Goal: Information Seeking & Learning: Learn about a topic

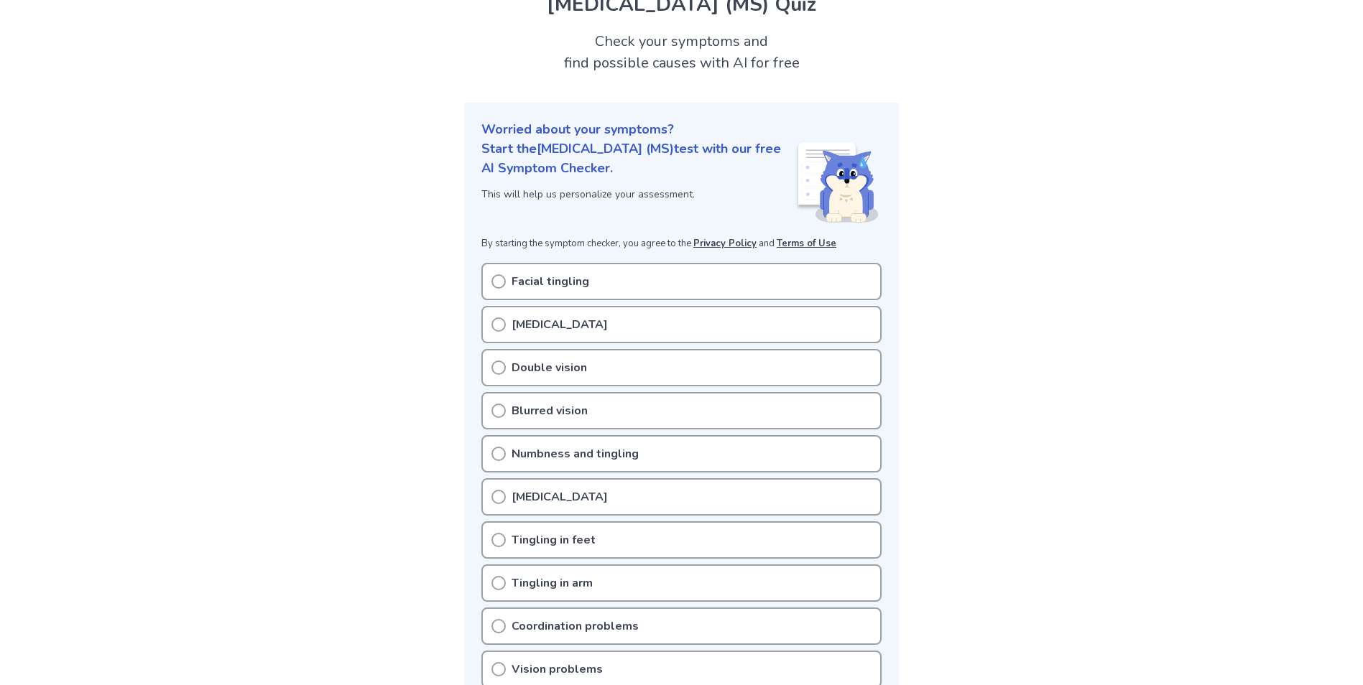
scroll to position [144, 0]
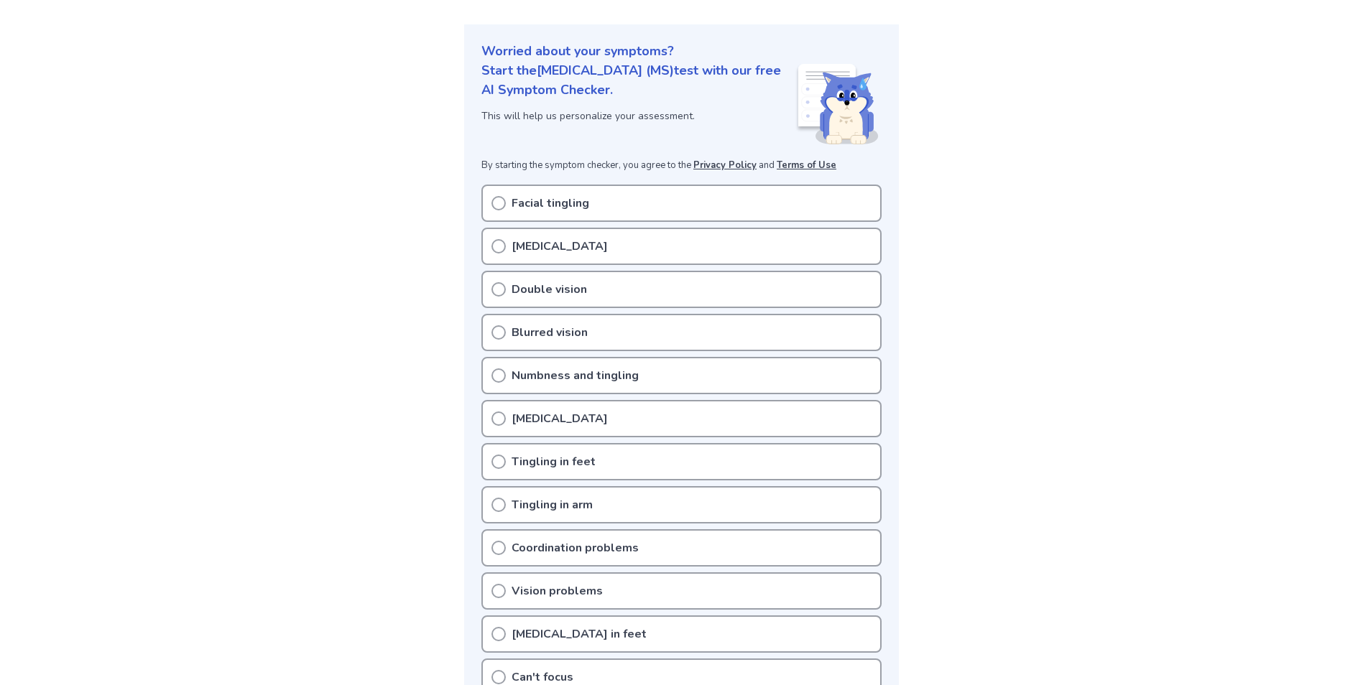
click at [496, 247] on icon at bounding box center [498, 246] width 14 height 14
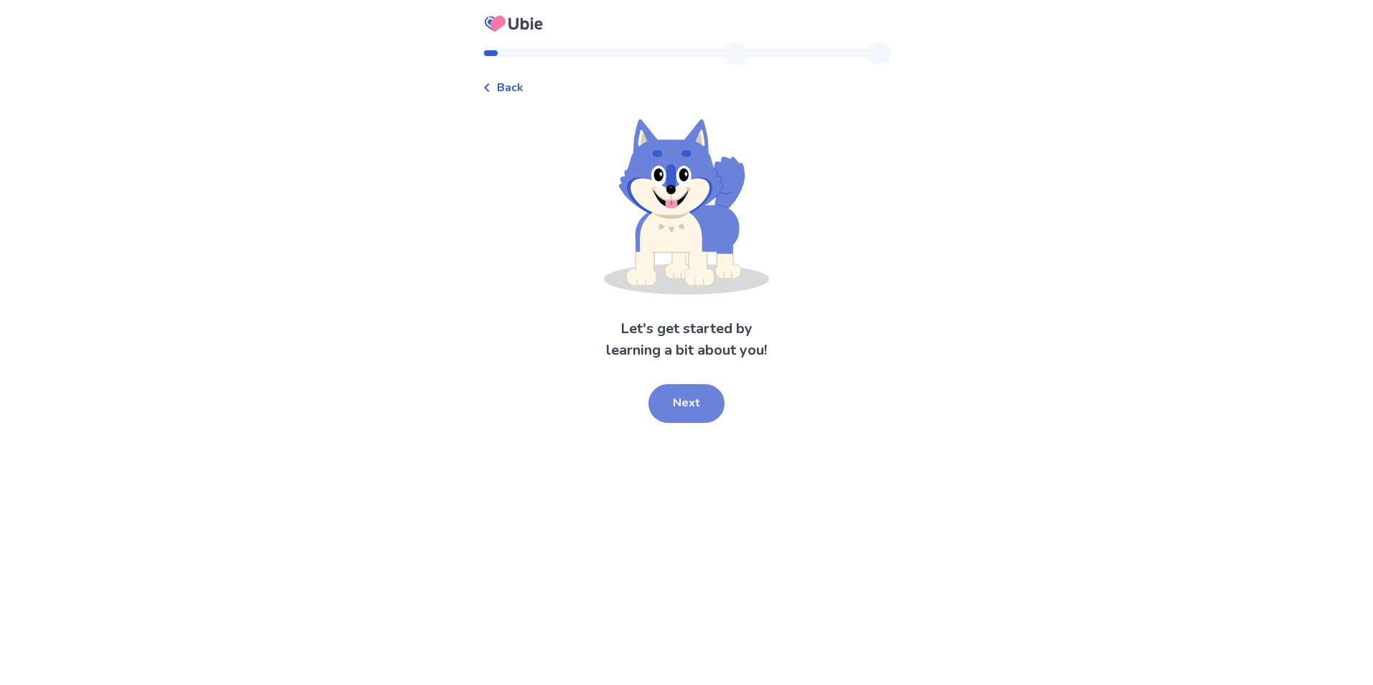
click at [670, 411] on button "Next" at bounding box center [687, 403] width 76 height 39
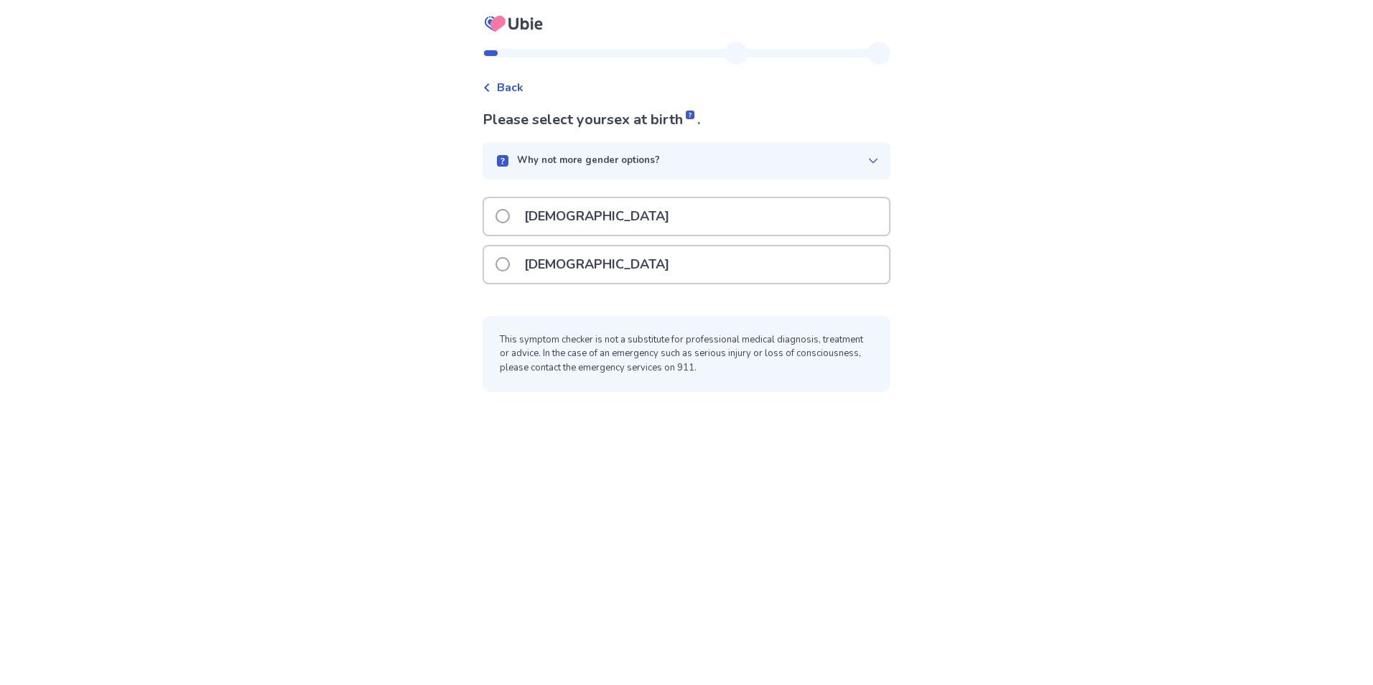
click at [504, 264] on span at bounding box center [503, 264] width 14 height 14
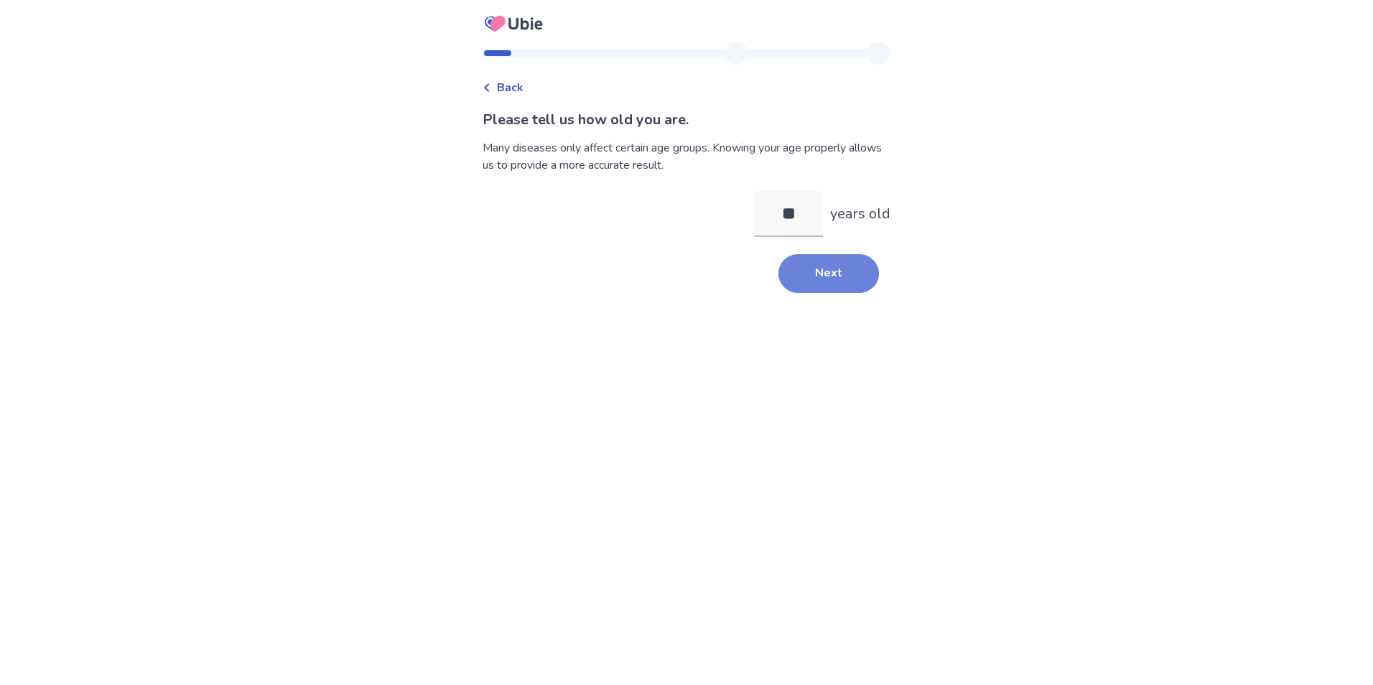
type input "**"
click at [814, 272] on button "Next" at bounding box center [829, 273] width 101 height 39
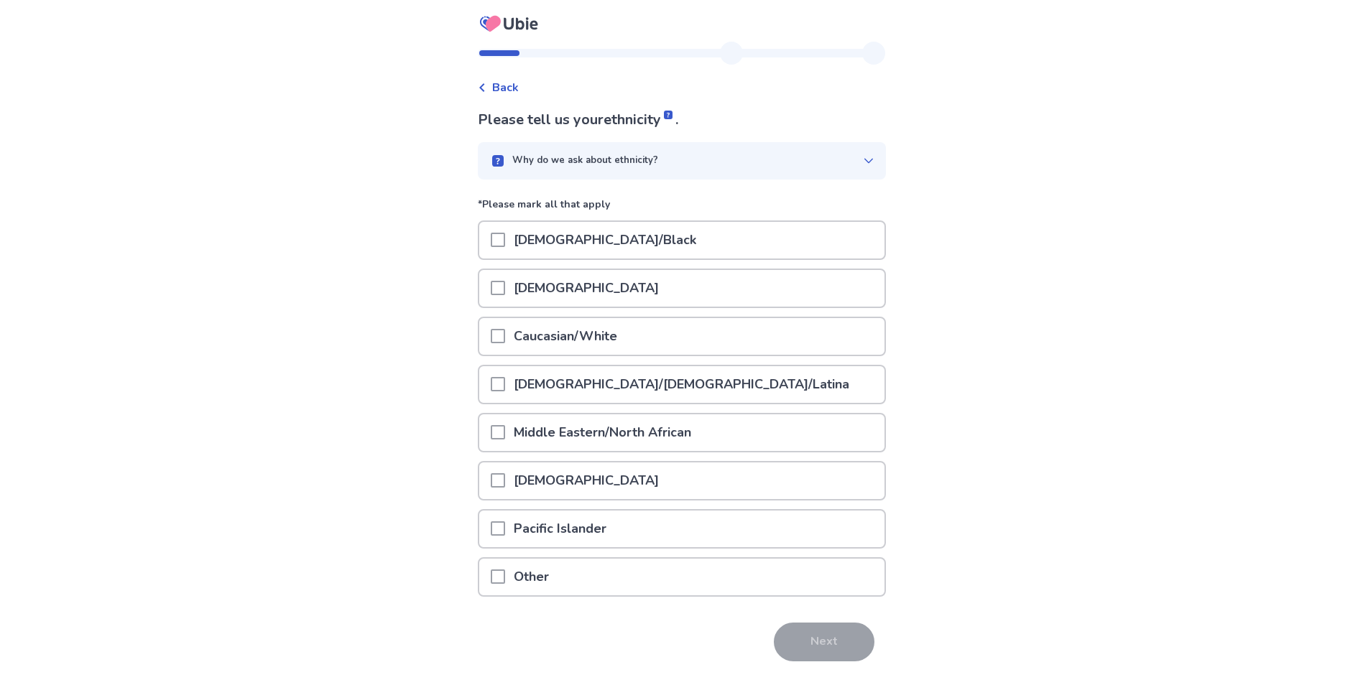
click at [505, 338] on span at bounding box center [498, 336] width 14 height 14
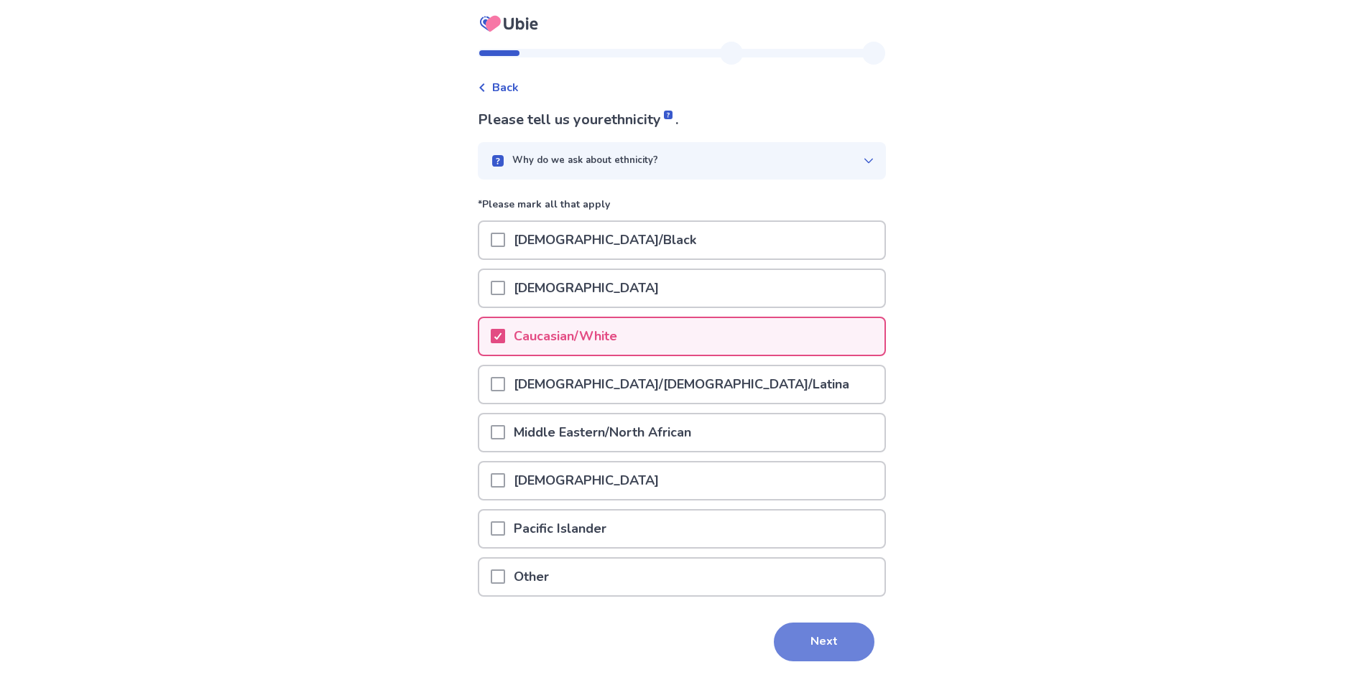
click at [848, 643] on button "Next" at bounding box center [824, 642] width 101 height 39
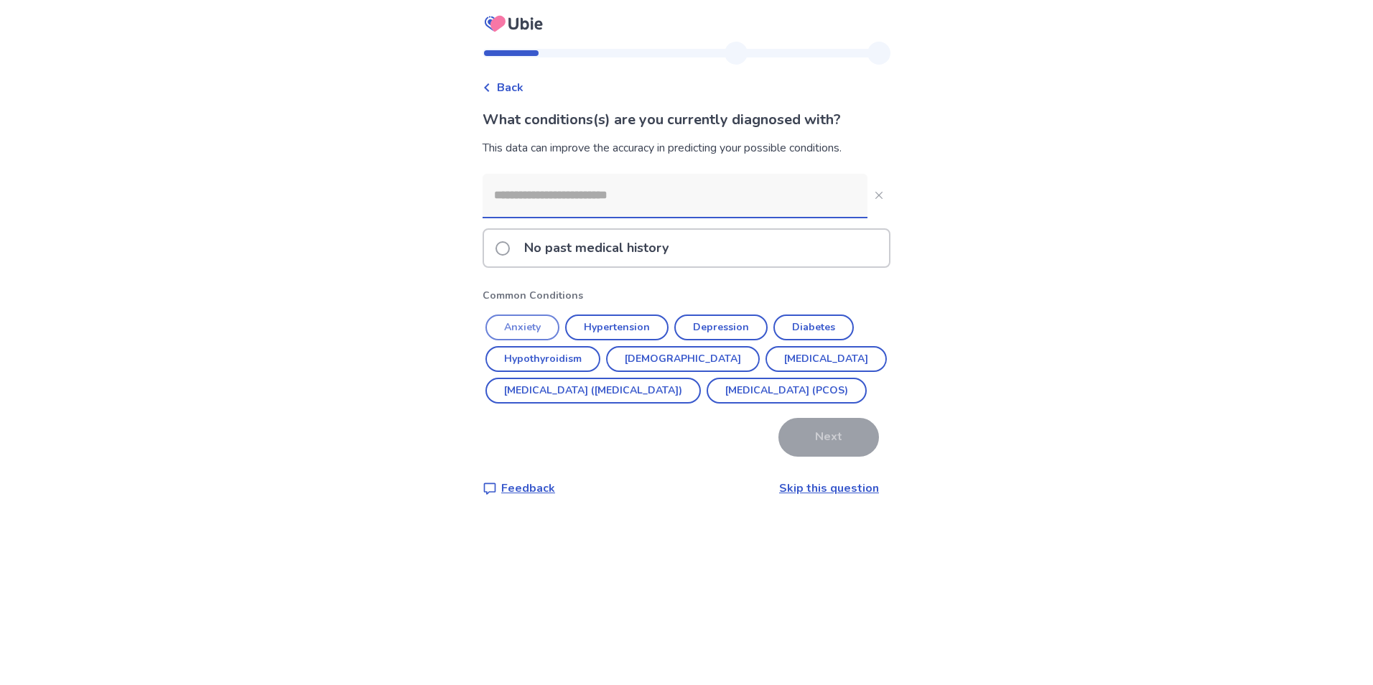
click at [542, 327] on button "Anxiety" at bounding box center [523, 328] width 74 height 26
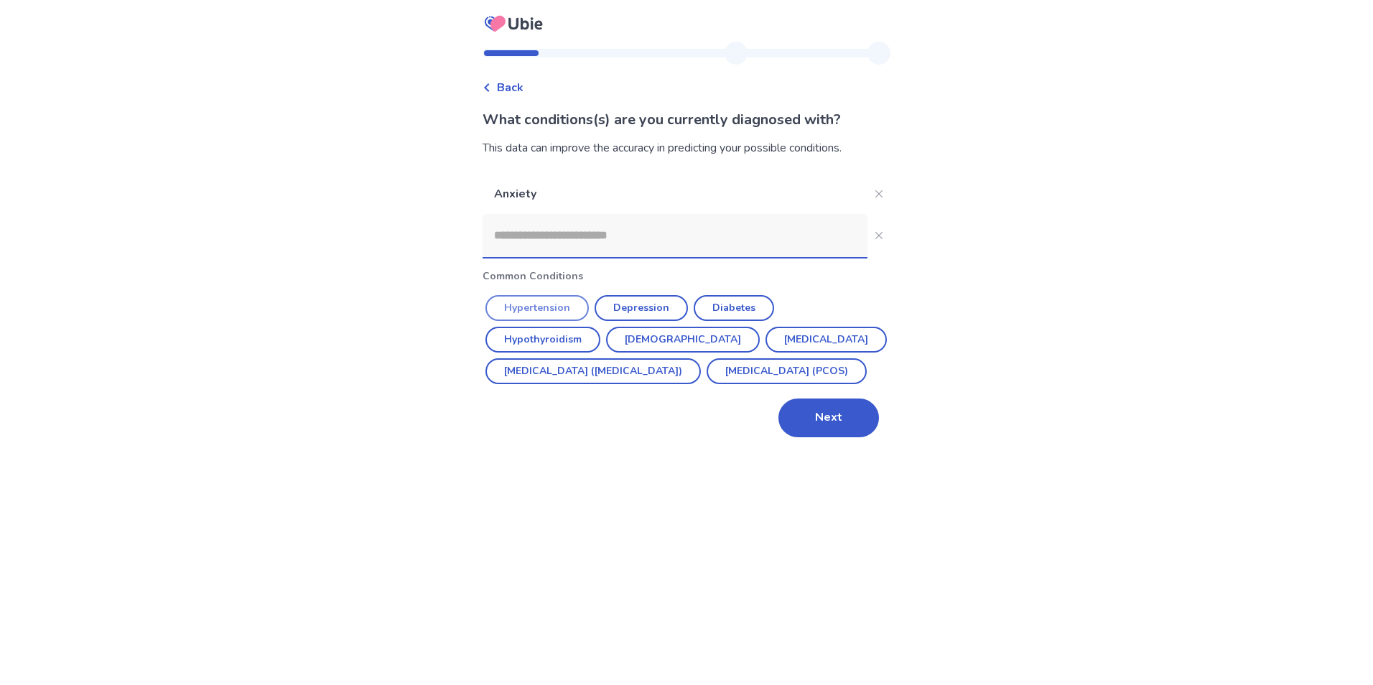
click at [582, 312] on button "Hypertension" at bounding box center [537, 308] width 103 height 26
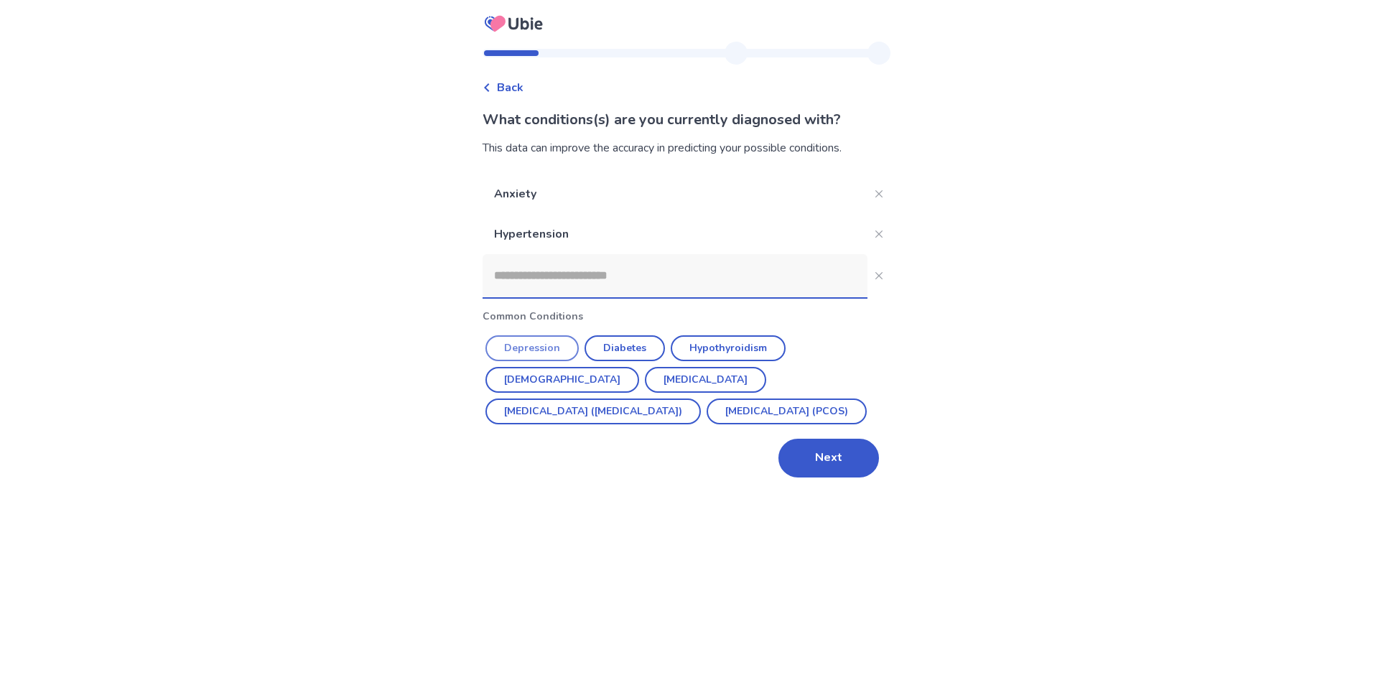
click at [539, 341] on button "Depression" at bounding box center [532, 348] width 93 height 26
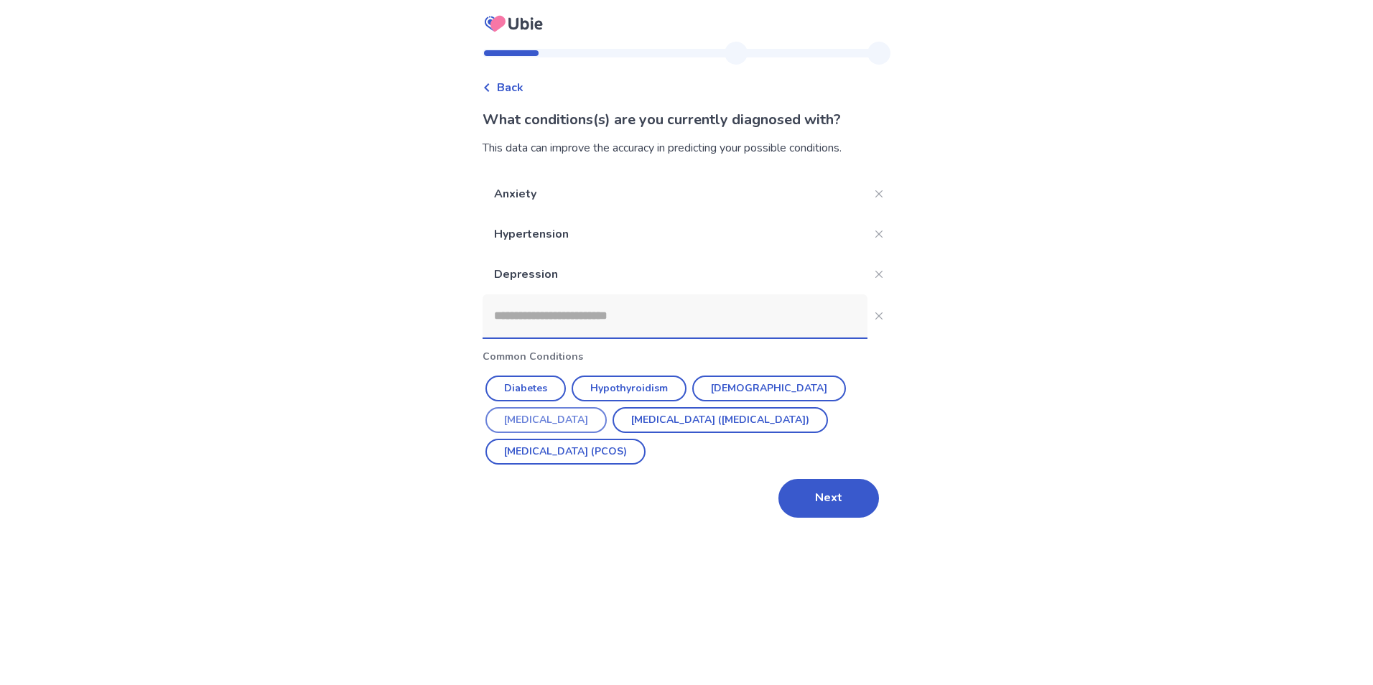
click at [563, 419] on button "Endometriosis" at bounding box center [546, 420] width 121 height 26
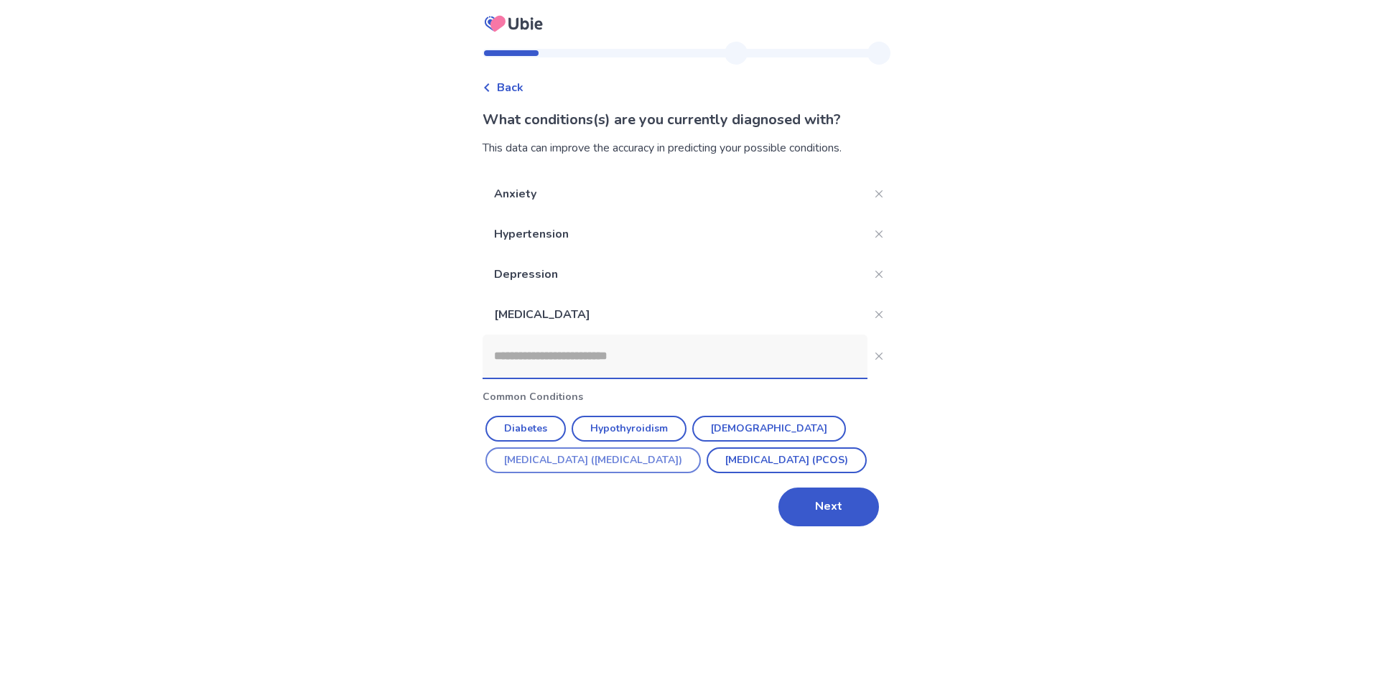
click at [605, 460] on button "Irritable Bowel Syndrome (IBS)" at bounding box center [593, 460] width 215 height 26
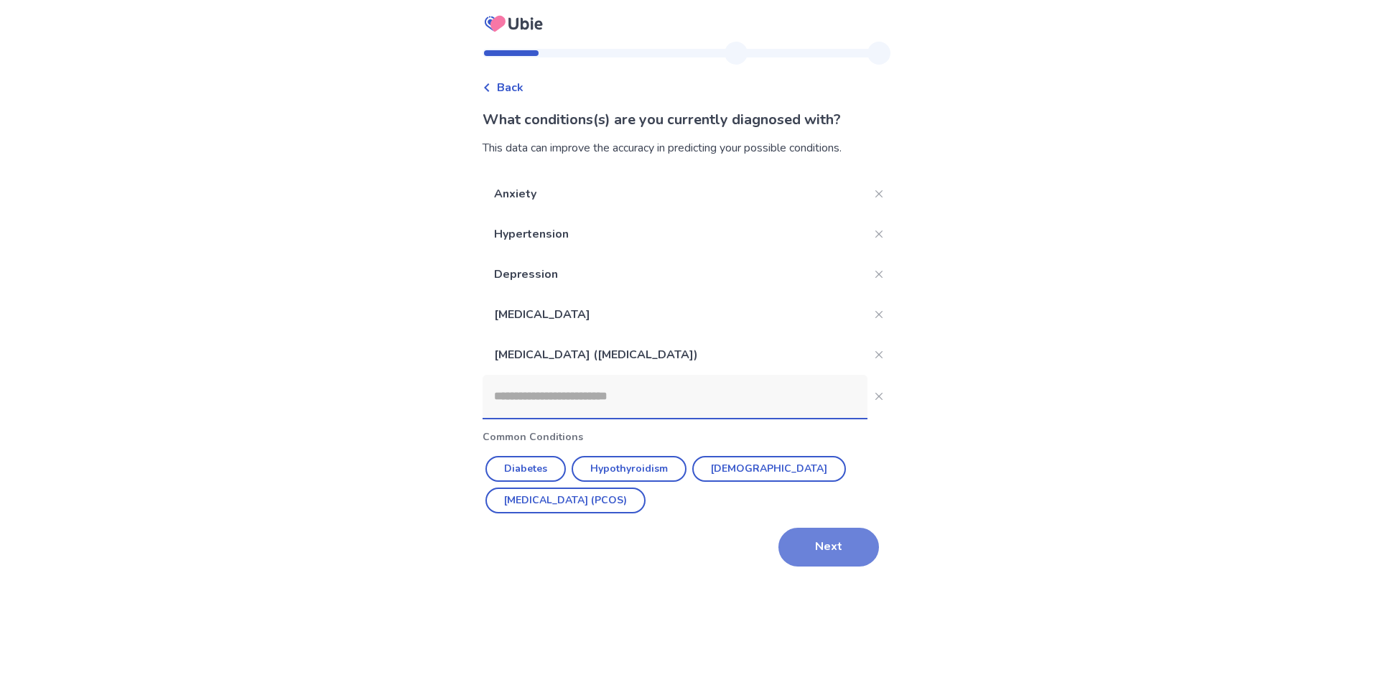
click at [818, 542] on button "Next" at bounding box center [829, 547] width 101 height 39
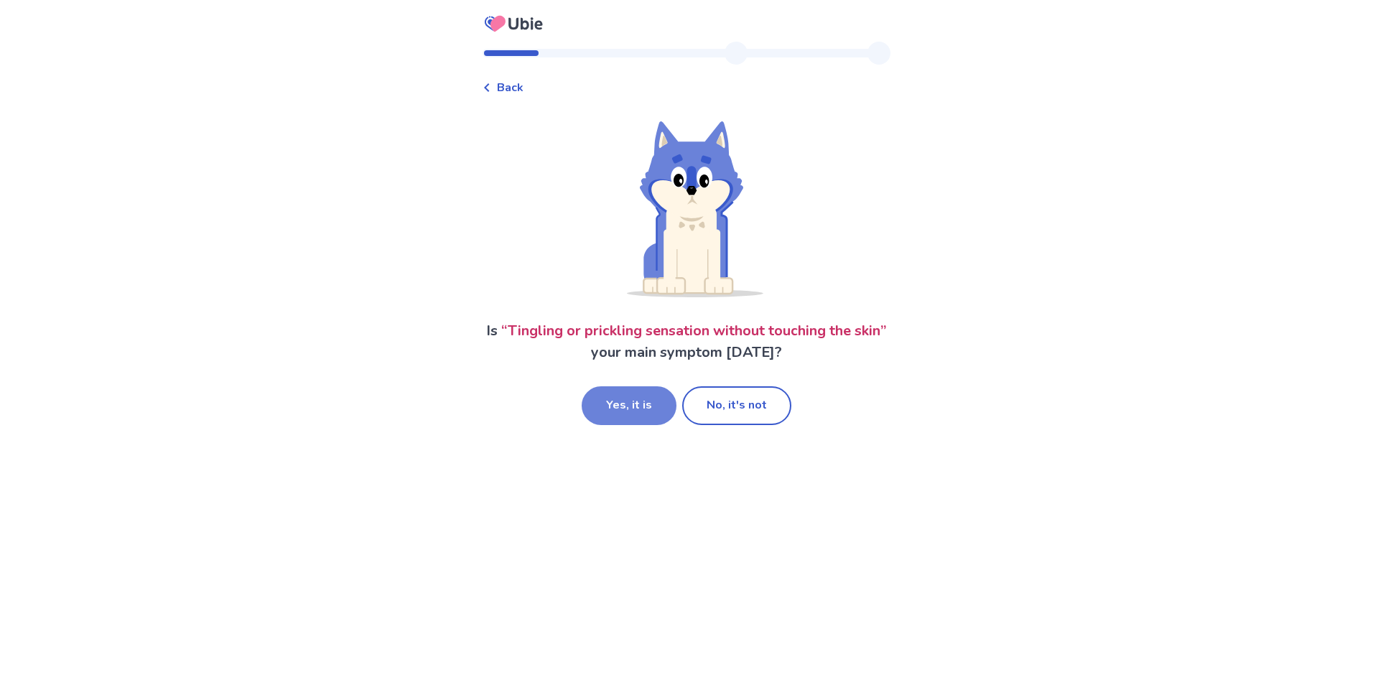
click at [621, 402] on button "Yes, it is" at bounding box center [629, 405] width 95 height 39
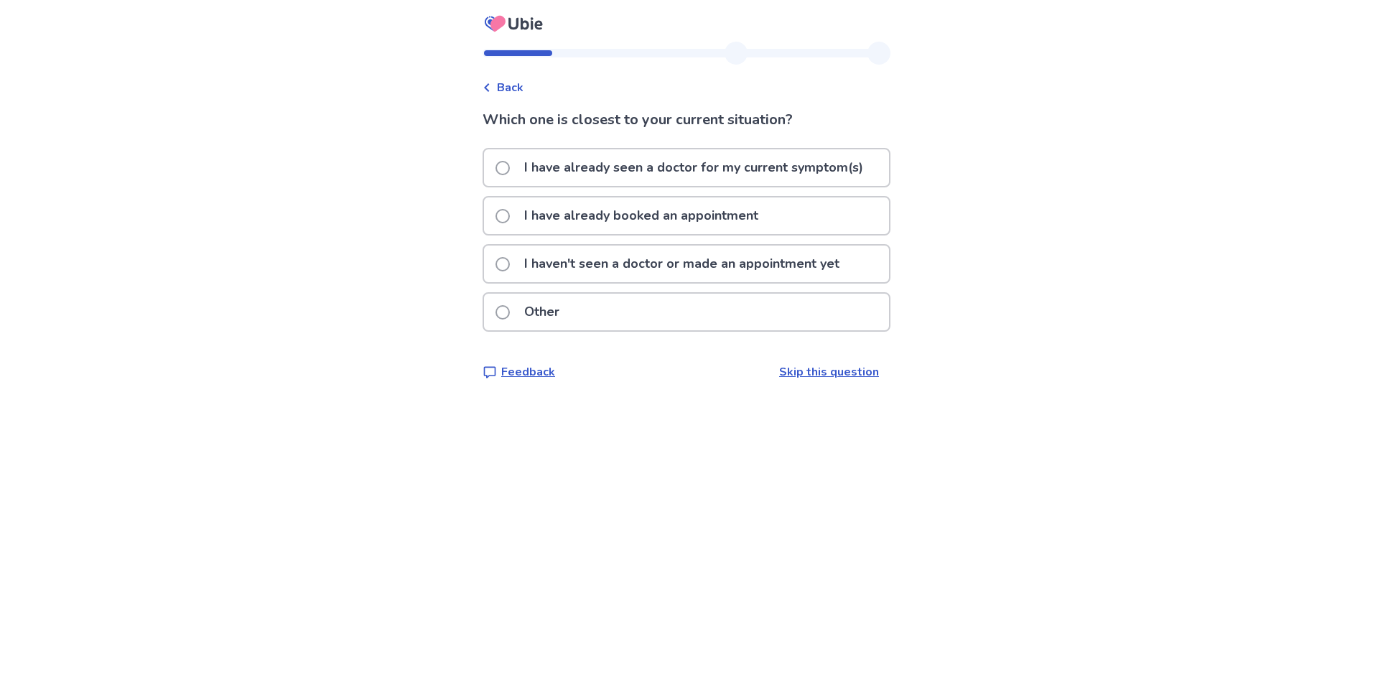
click at [510, 166] on span at bounding box center [503, 168] width 14 height 14
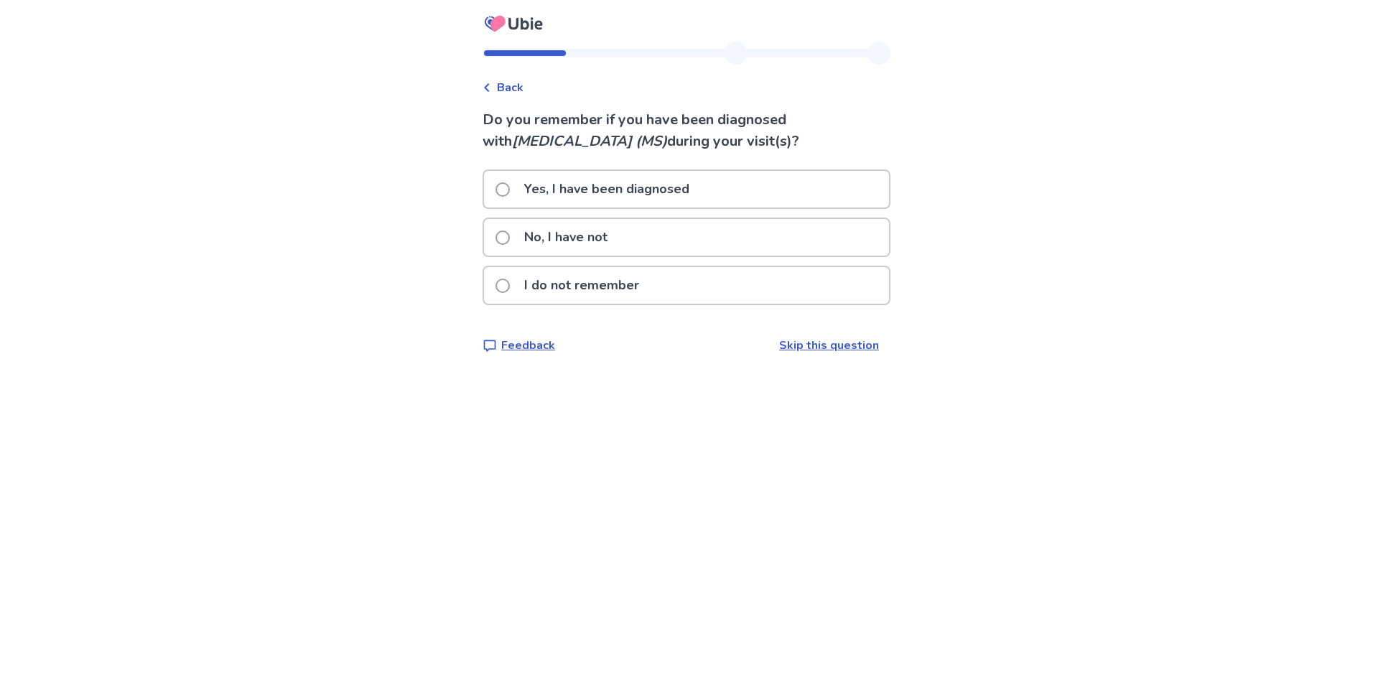
click at [524, 242] on label "No, I have not" at bounding box center [556, 237] width 121 height 37
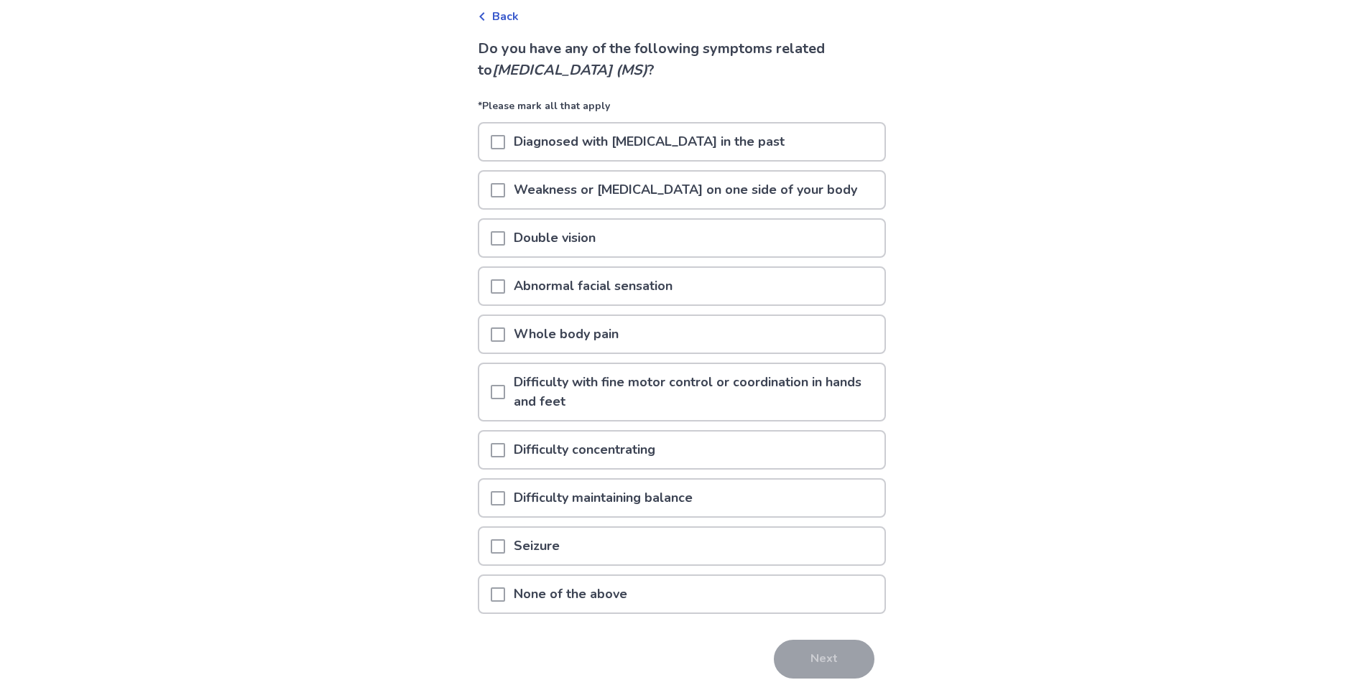
scroll to position [72, 0]
click at [505, 240] on span at bounding box center [498, 238] width 14 height 14
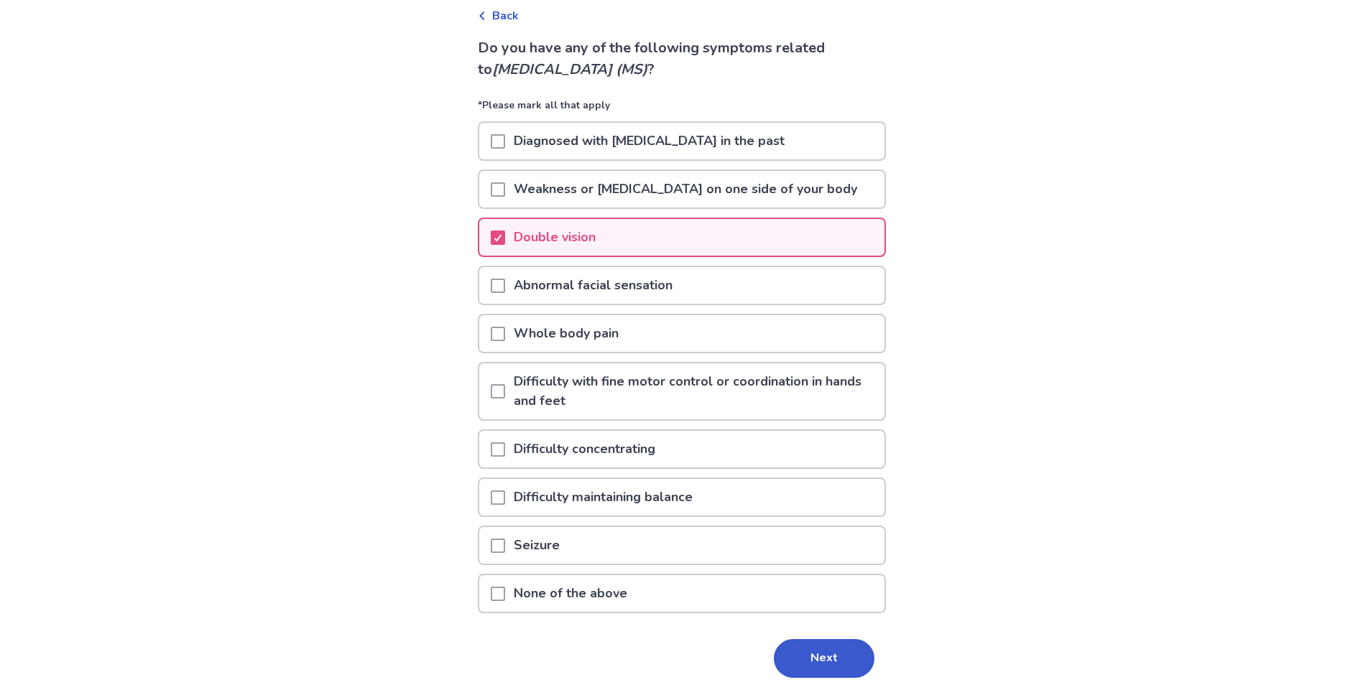
click at [505, 291] on span at bounding box center [498, 286] width 14 height 14
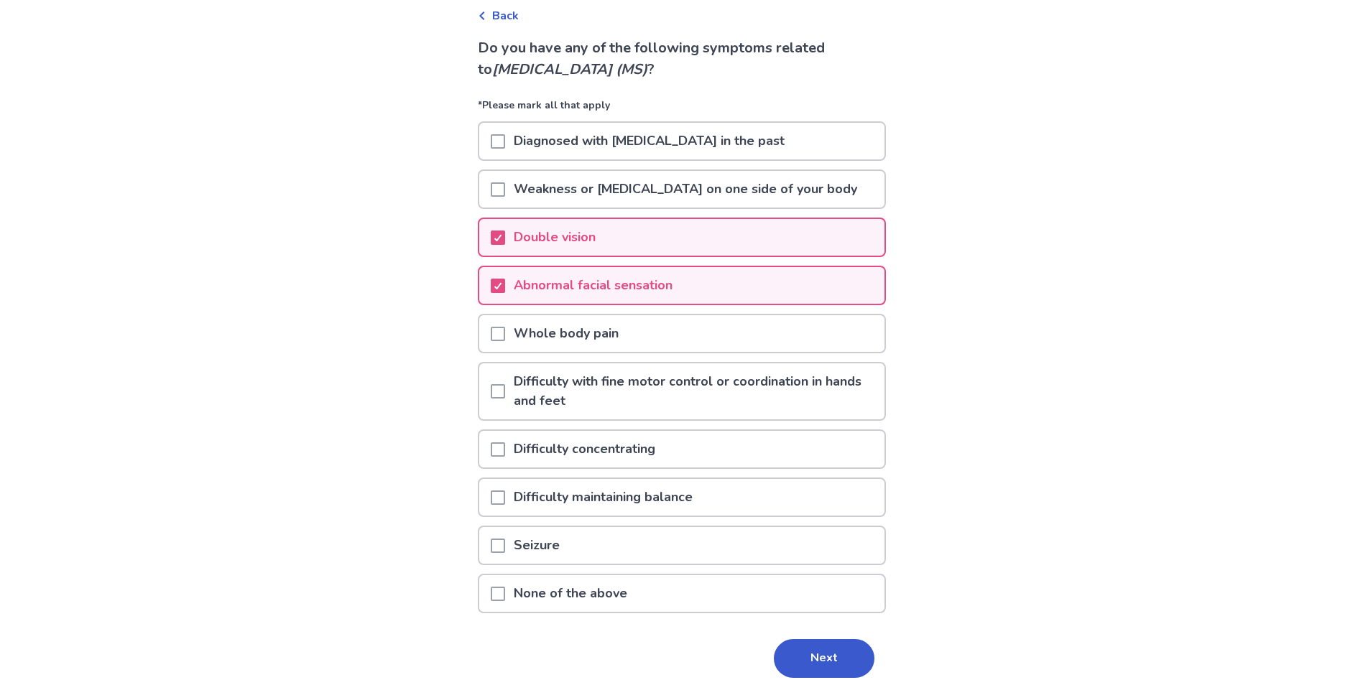
click at [505, 335] on span at bounding box center [498, 334] width 14 height 14
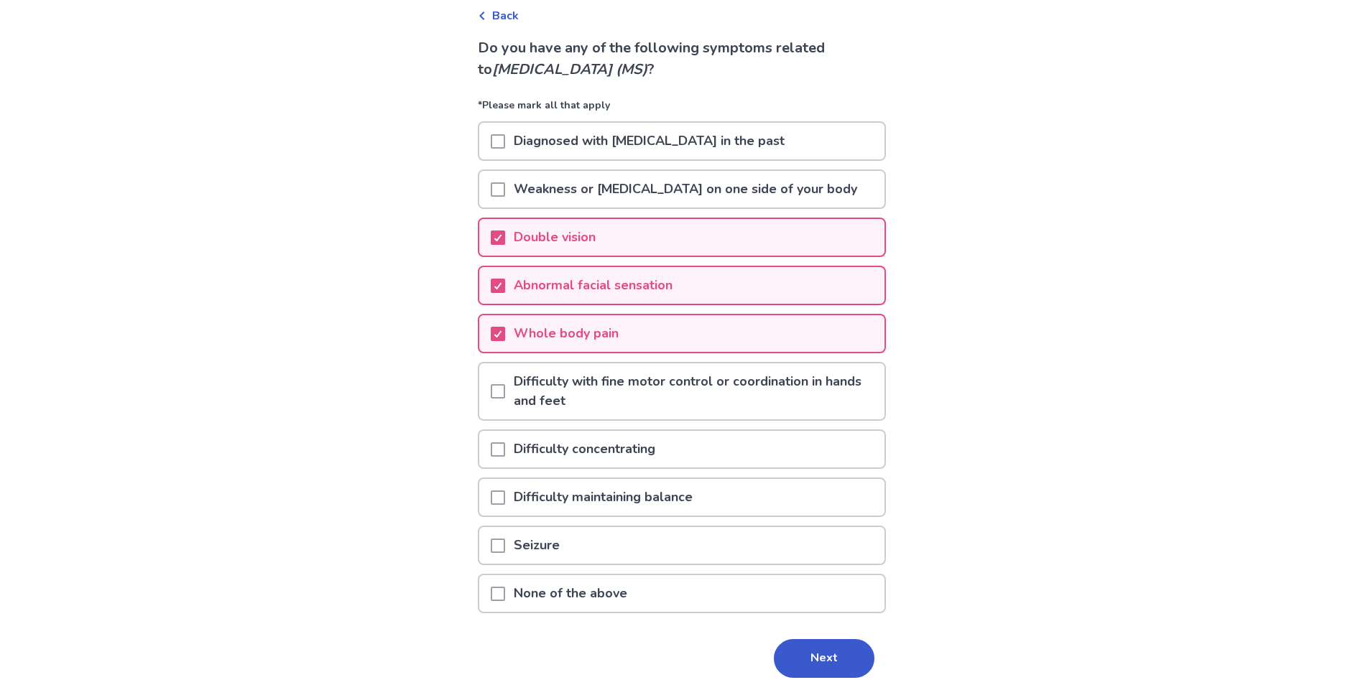
click at [505, 393] on span at bounding box center [498, 391] width 14 height 14
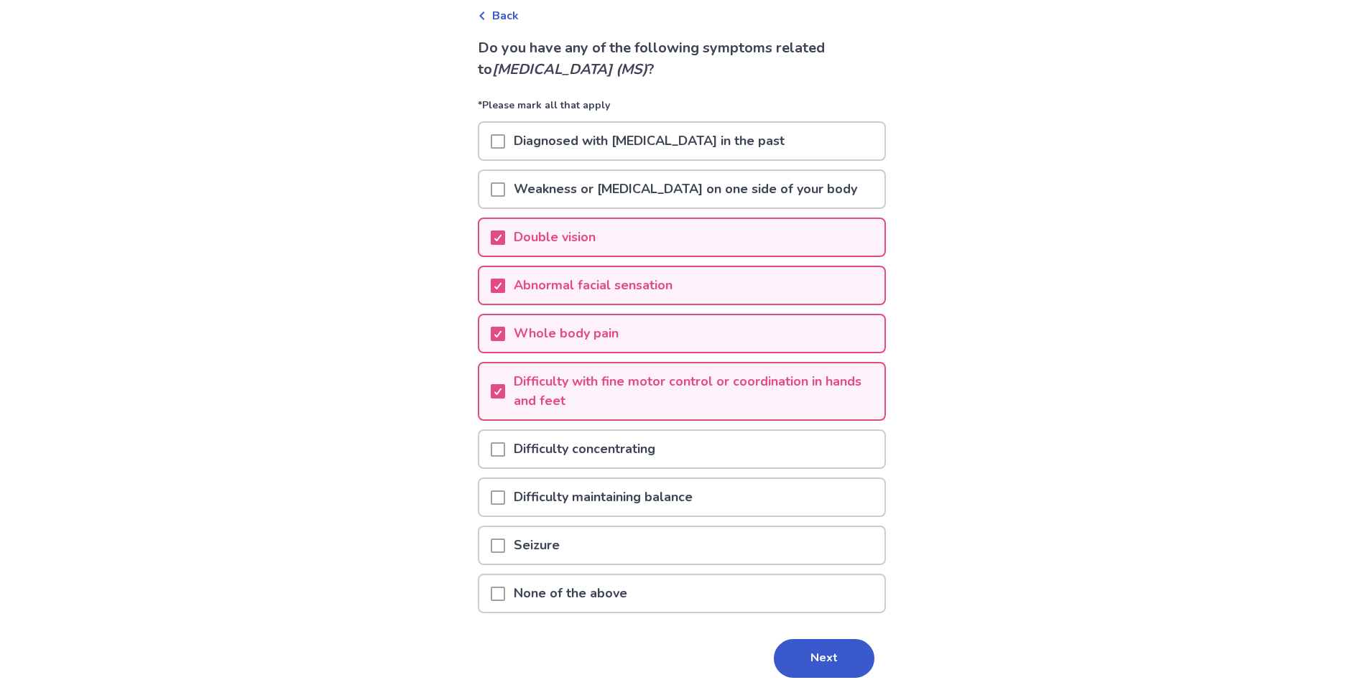
click at [503, 447] on span at bounding box center [498, 449] width 14 height 14
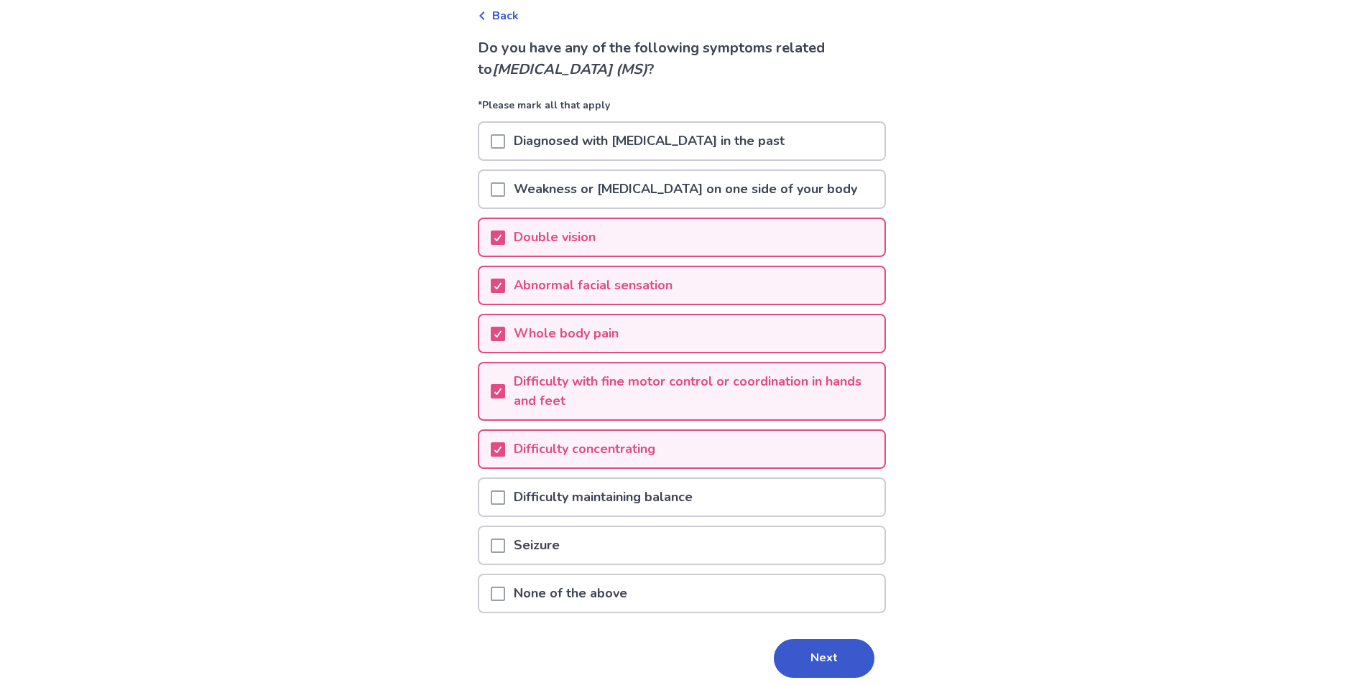
click at [501, 500] on span at bounding box center [498, 498] width 14 height 14
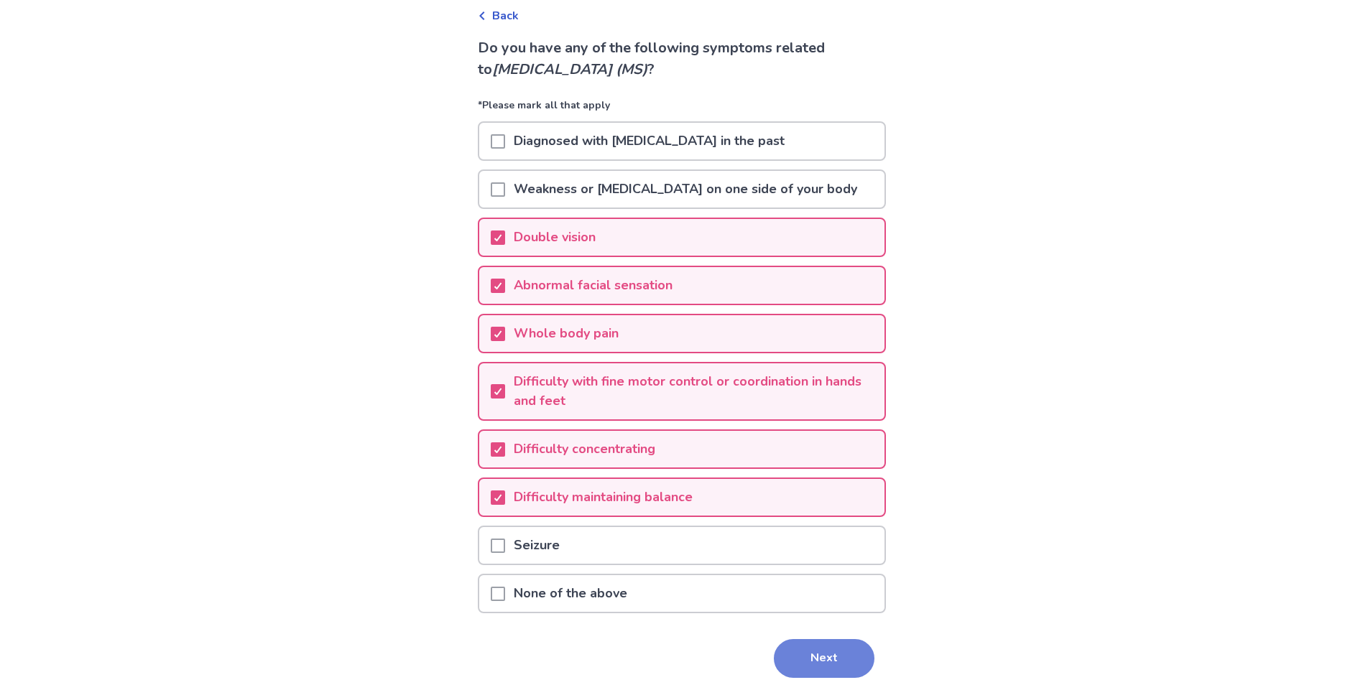
click at [774, 647] on button "Next" at bounding box center [824, 658] width 101 height 39
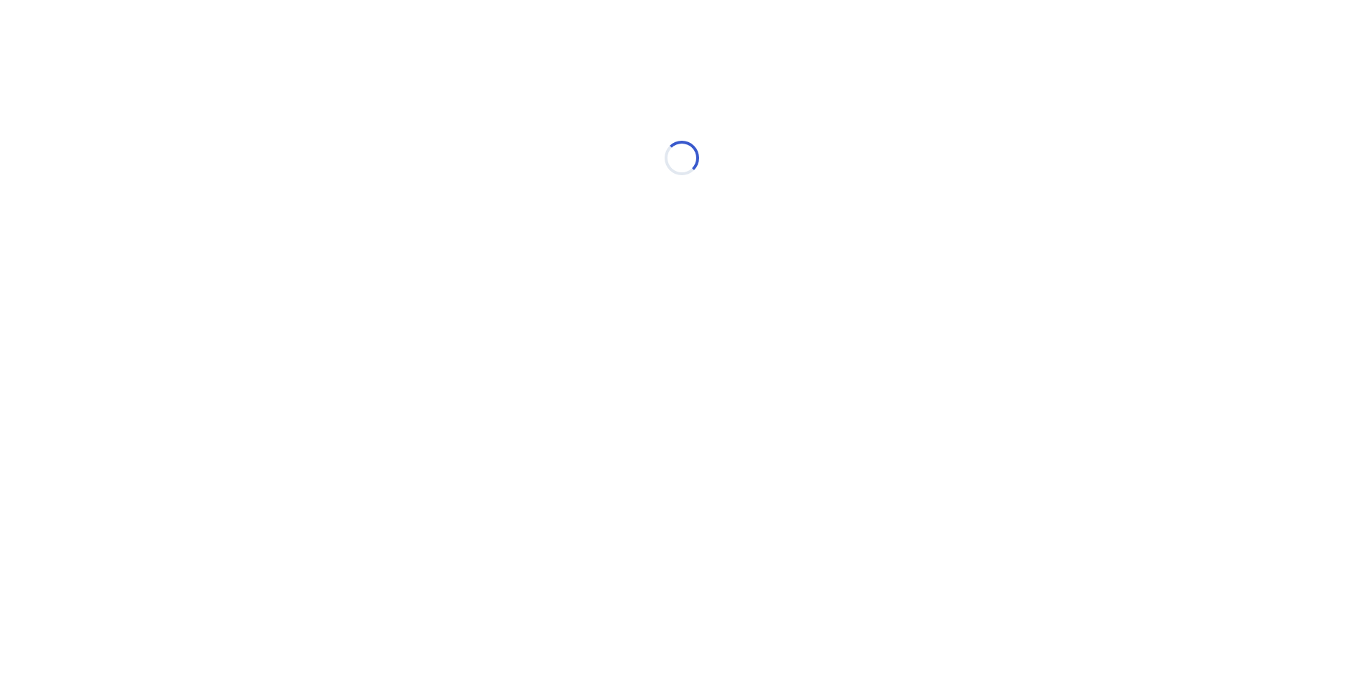
scroll to position [0, 0]
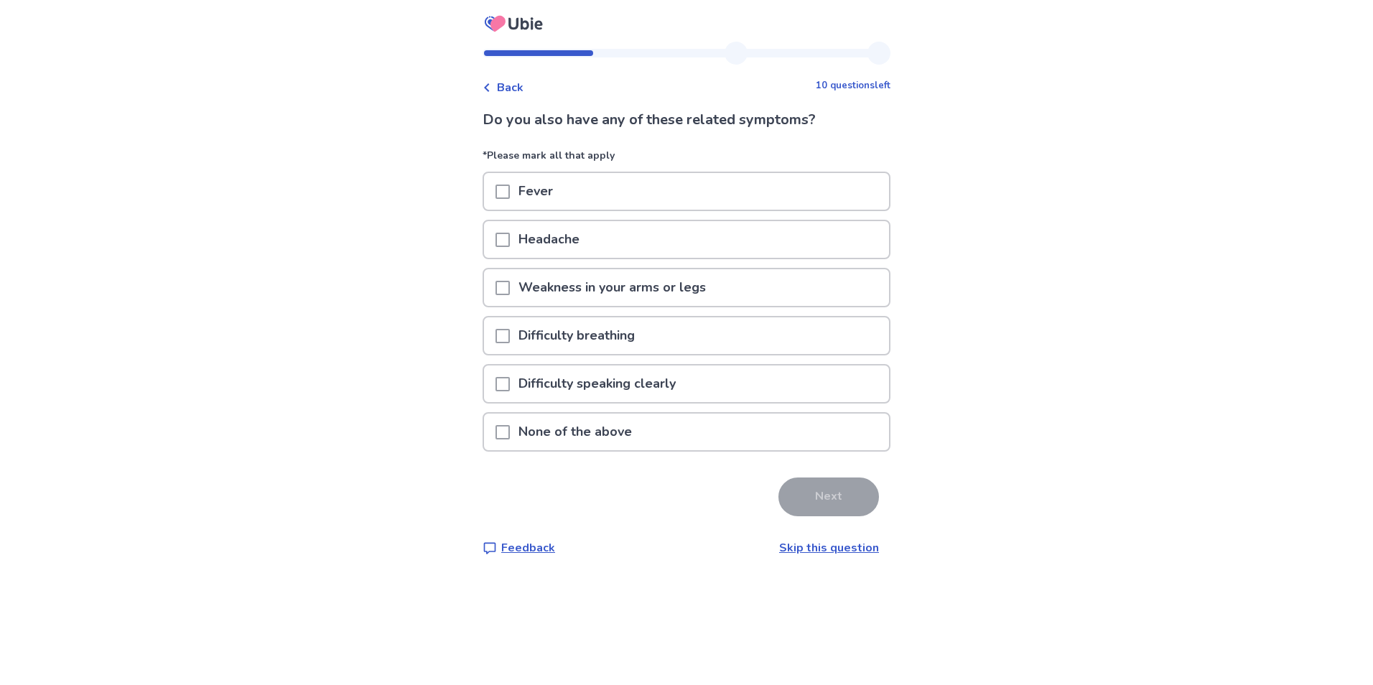
click at [510, 238] on span at bounding box center [503, 240] width 14 height 14
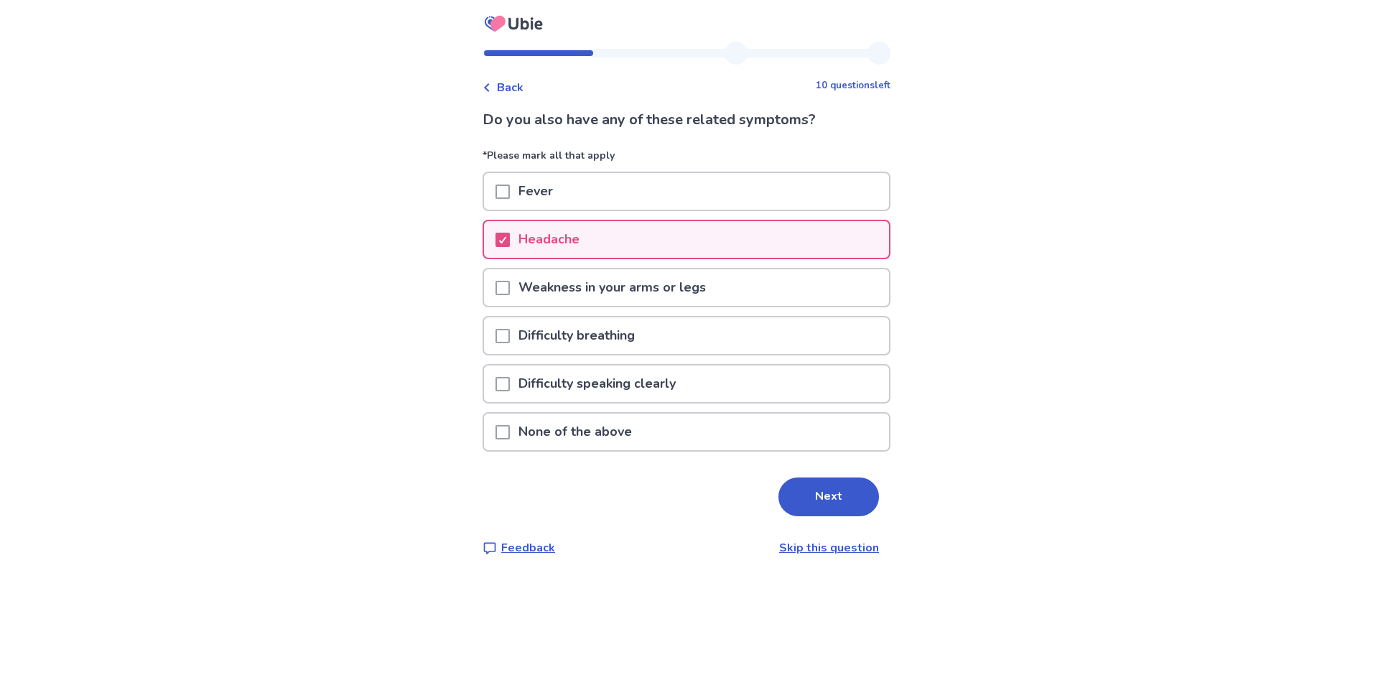
click at [508, 289] on span at bounding box center [503, 288] width 14 height 14
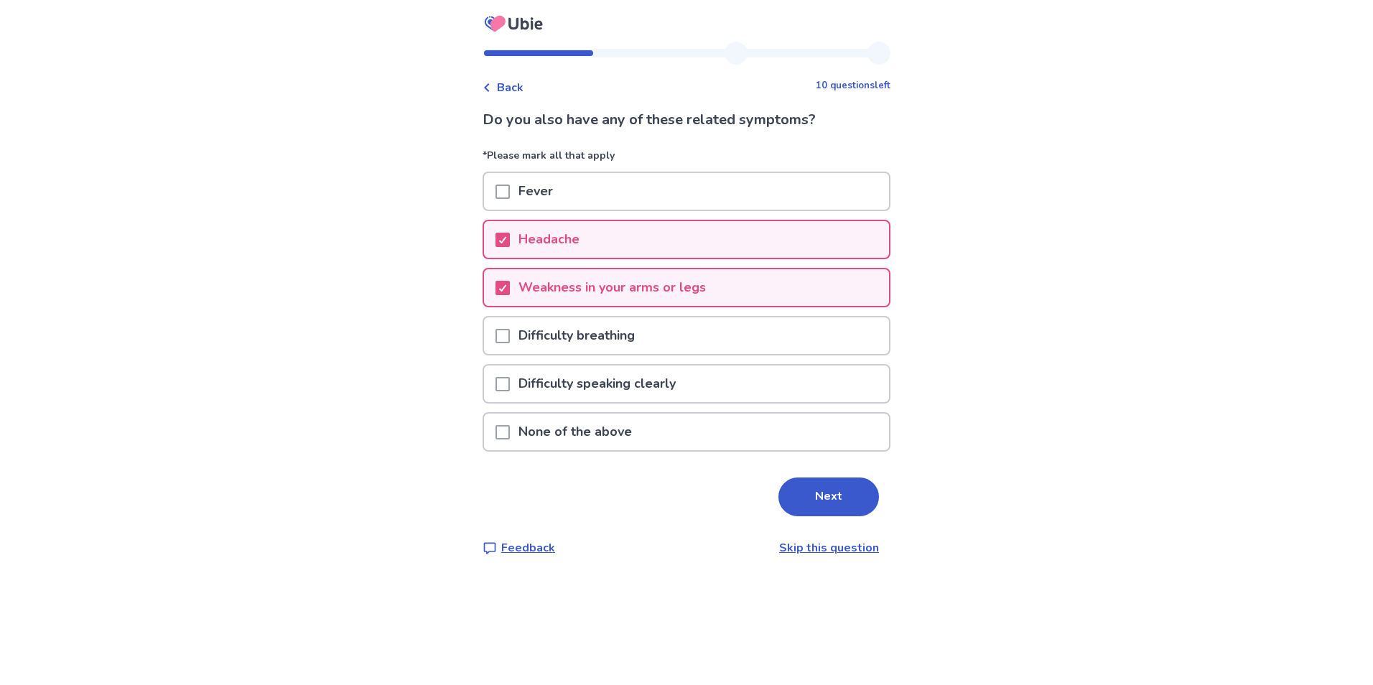
drag, startPoint x: 822, startPoint y: 498, endPoint x: 824, endPoint y: 491, distance: 7.5
click at [822, 496] on button "Next" at bounding box center [829, 497] width 101 height 39
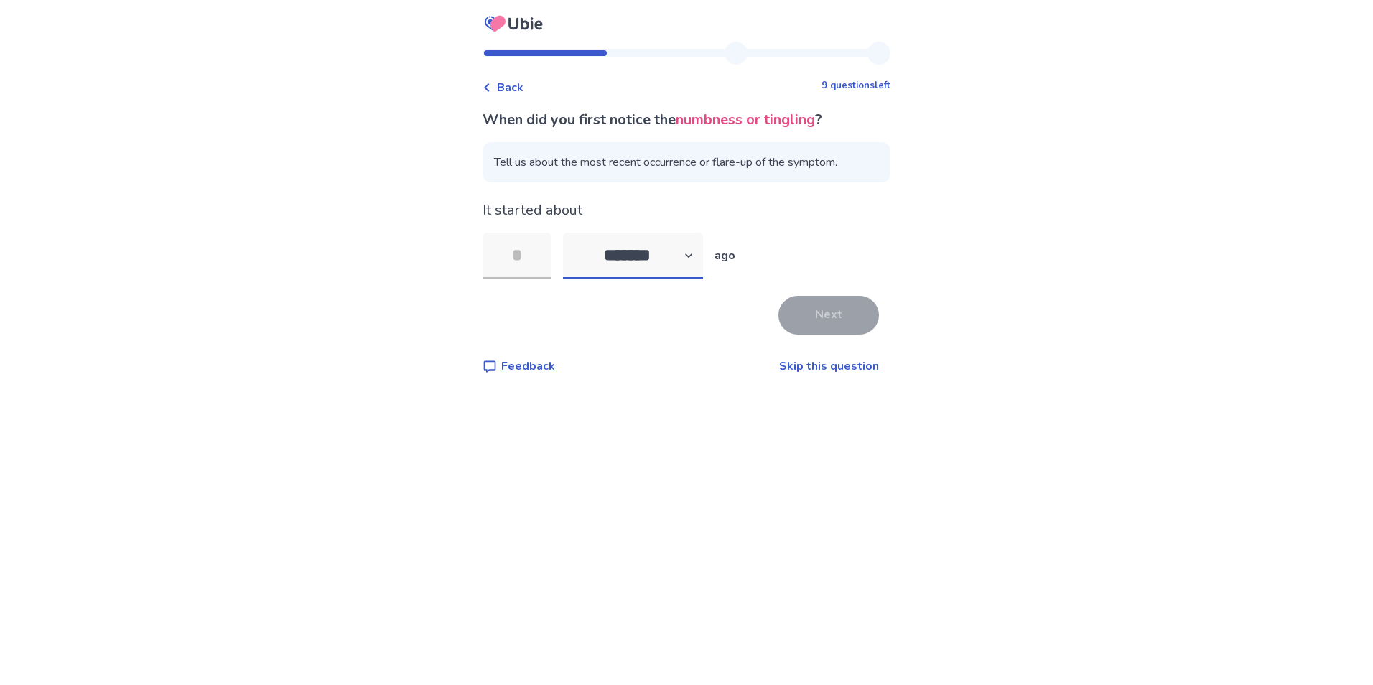
click at [691, 258] on select "******* ****** ******* ******** *******" at bounding box center [633, 256] width 140 height 46
select select "*"
click at [572, 233] on select "******* ****** ******* ******** *******" at bounding box center [633, 256] width 140 height 46
click at [537, 259] on input "tel" at bounding box center [517, 256] width 69 height 46
type input "*"
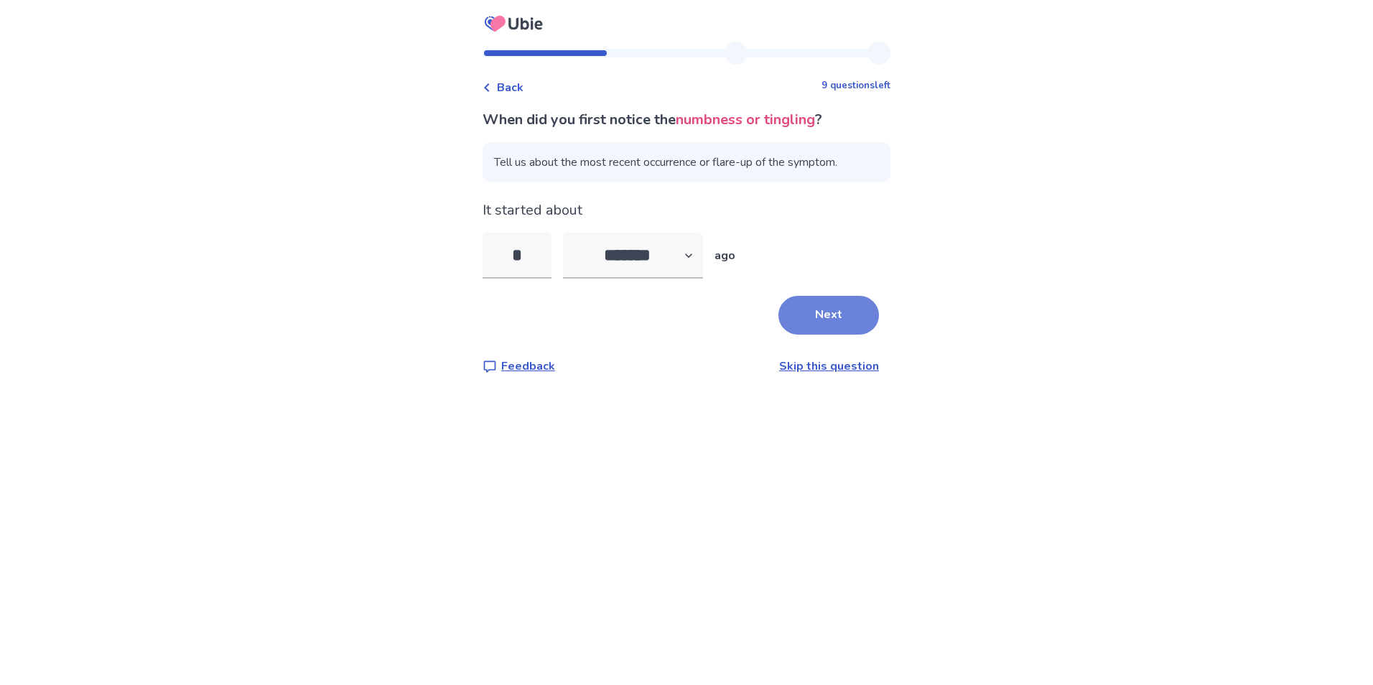
click at [844, 317] on button "Next" at bounding box center [829, 315] width 101 height 39
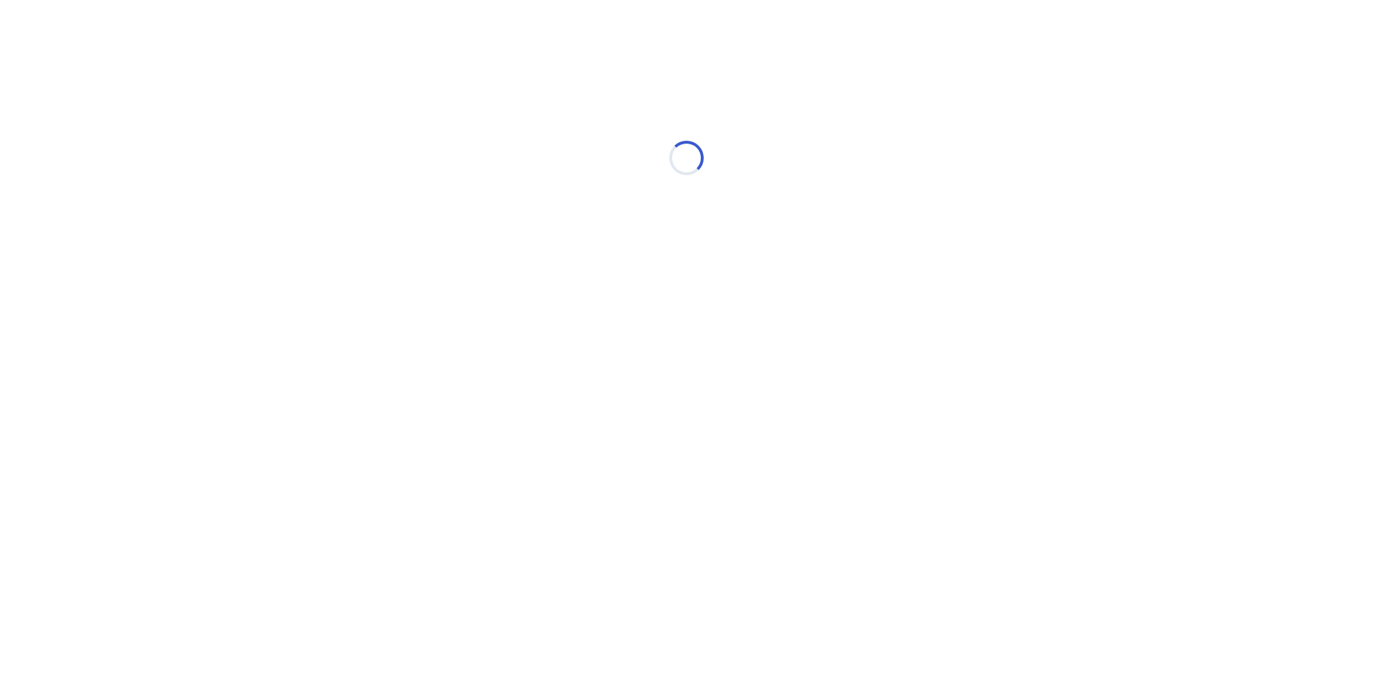
select select "*"
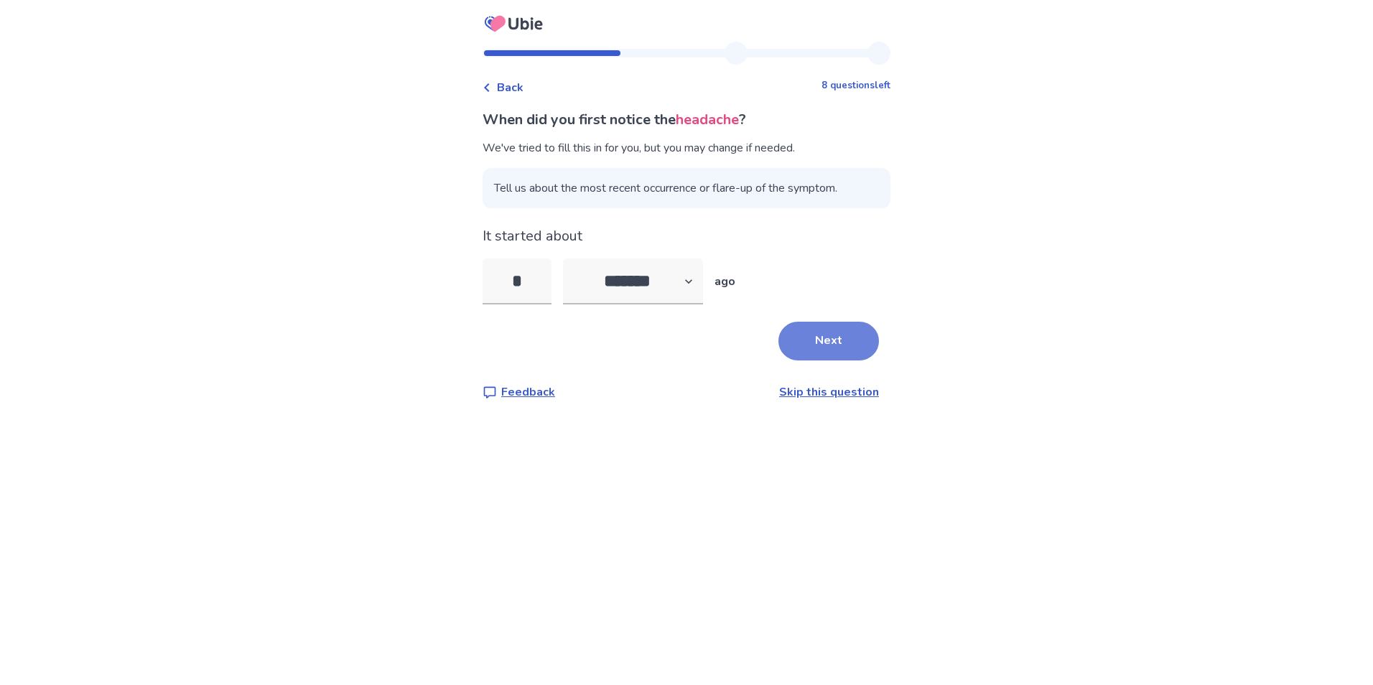
click at [830, 337] on button "Next" at bounding box center [829, 341] width 101 height 39
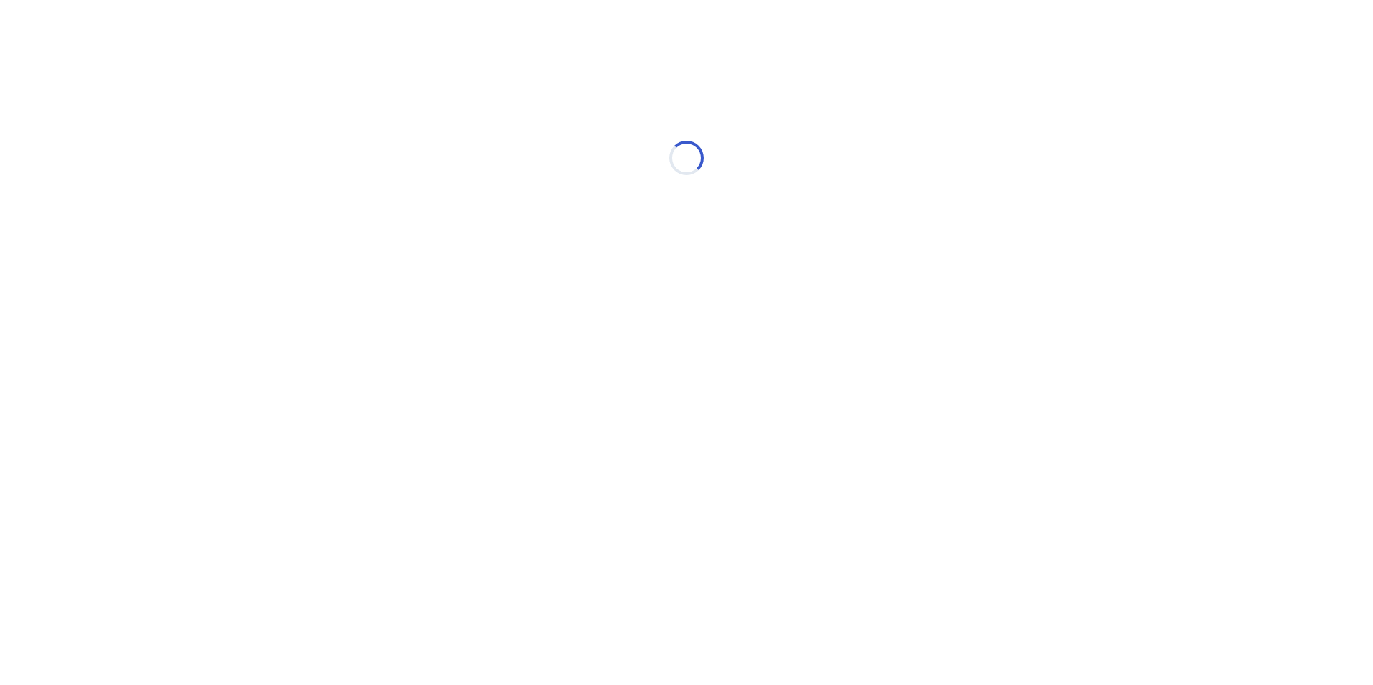
select select "*"
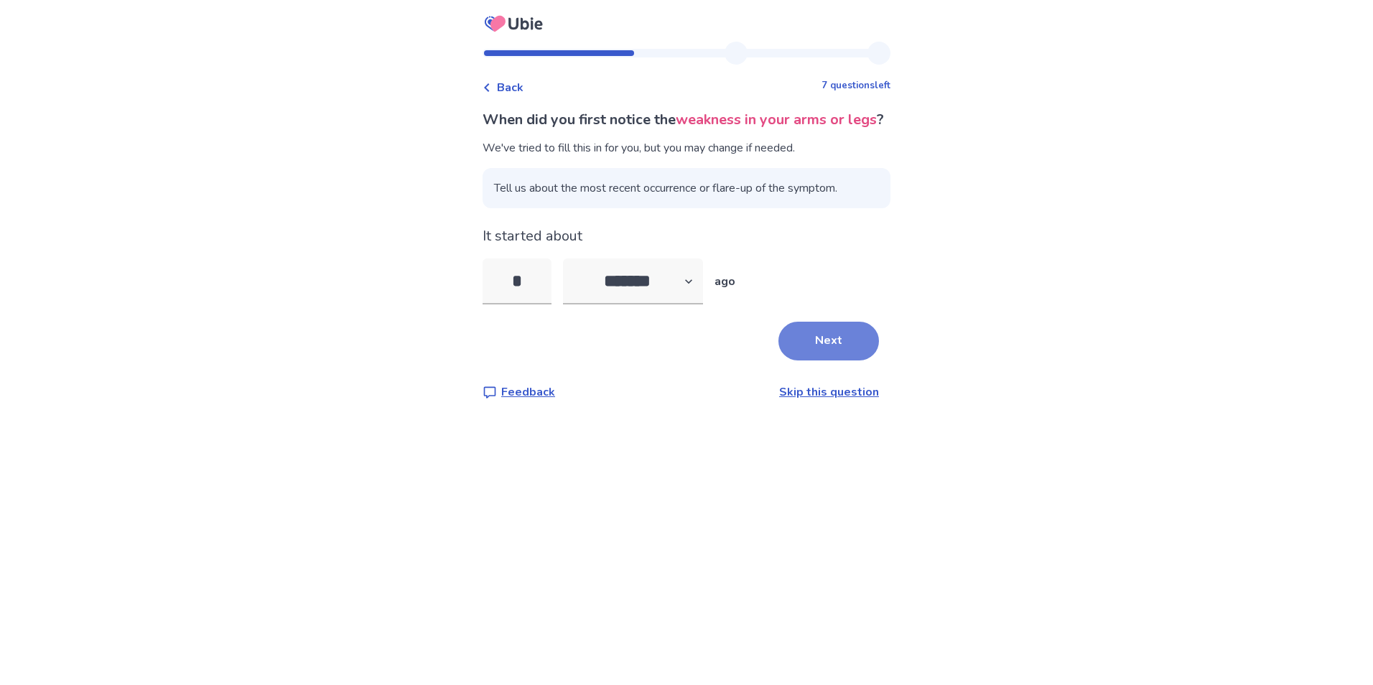
click at [826, 348] on button "Next" at bounding box center [829, 341] width 101 height 39
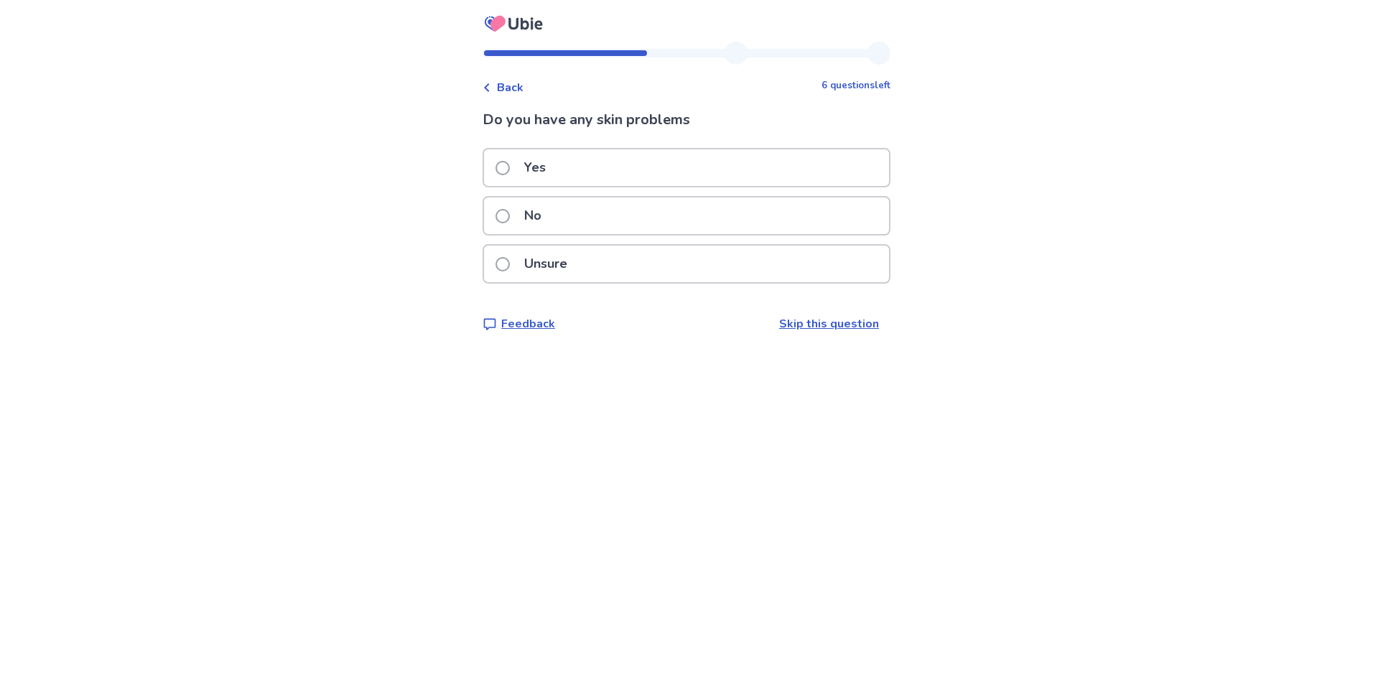
click at [510, 167] on span at bounding box center [503, 168] width 14 height 14
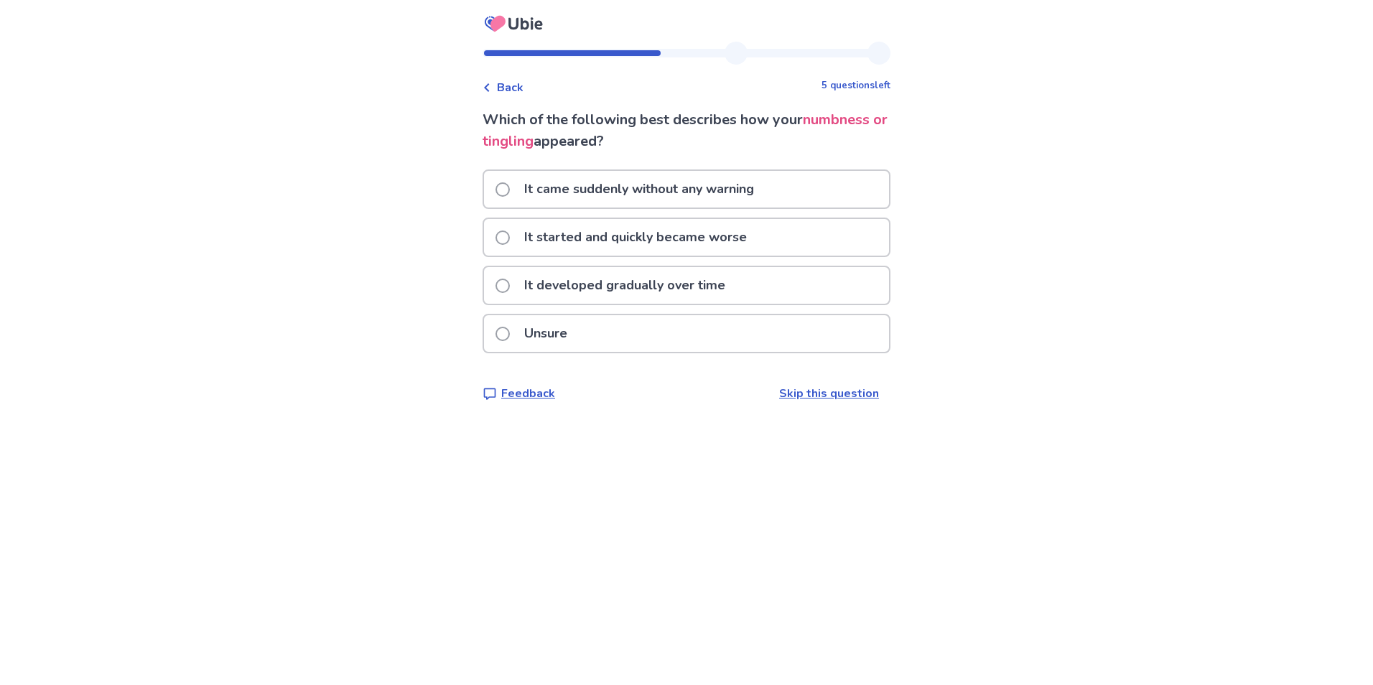
click at [510, 241] on span at bounding box center [503, 238] width 14 height 14
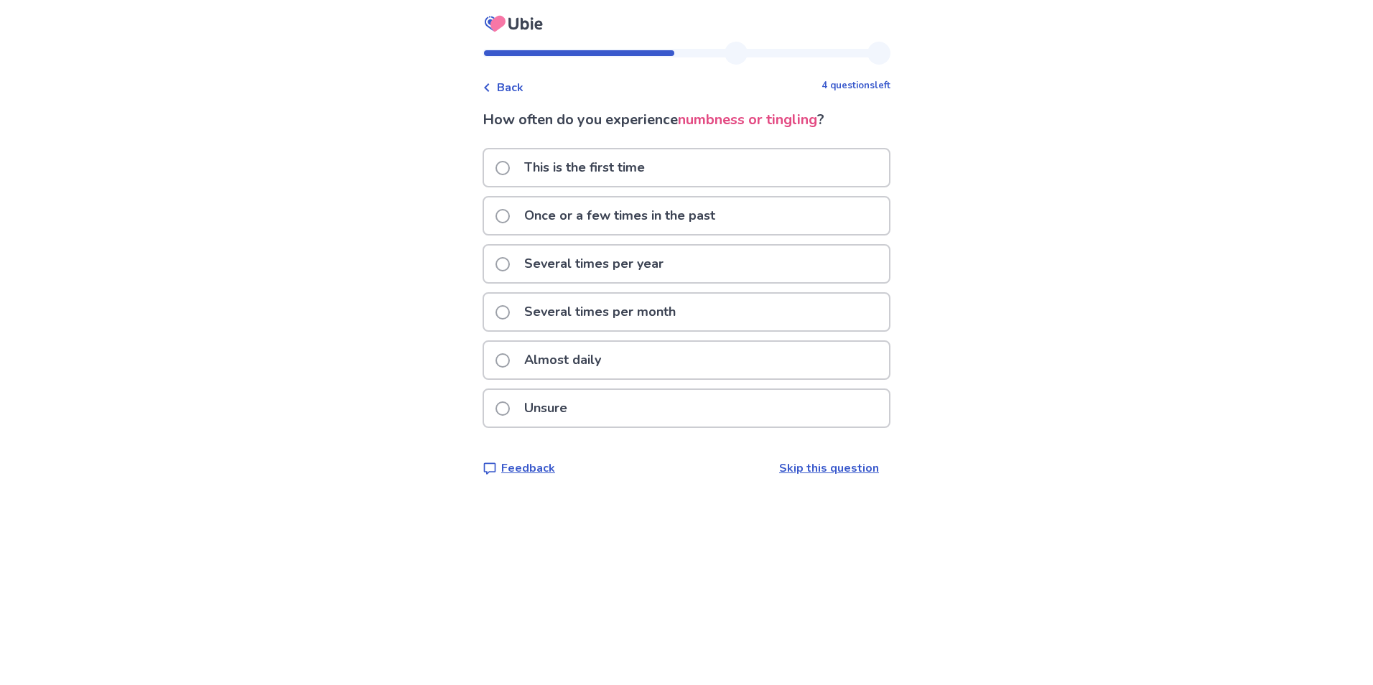
click at [524, 88] on span "Back" at bounding box center [510, 87] width 27 height 17
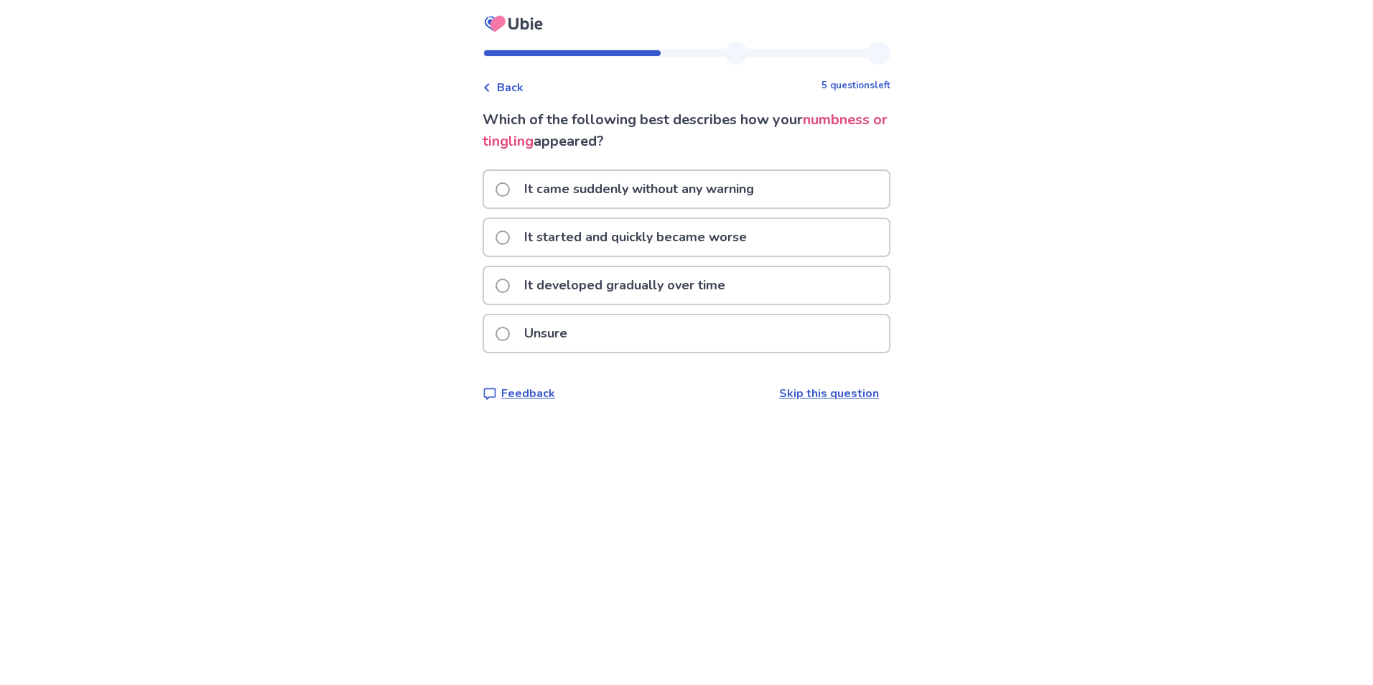
click at [519, 280] on label "It developed gradually over time" at bounding box center [615, 285] width 238 height 37
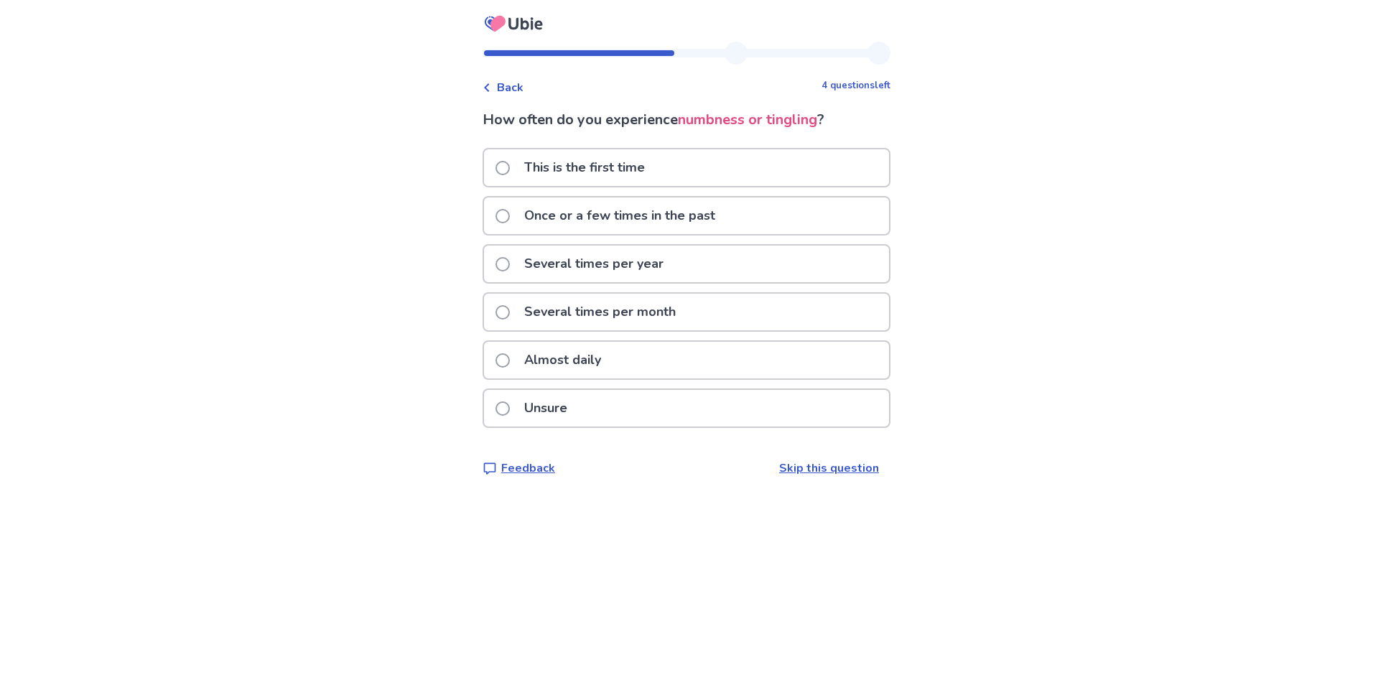
drag, startPoint x: 511, startPoint y: 363, endPoint x: 512, endPoint y: 356, distance: 7.2
click at [510, 361] on span at bounding box center [503, 360] width 14 height 14
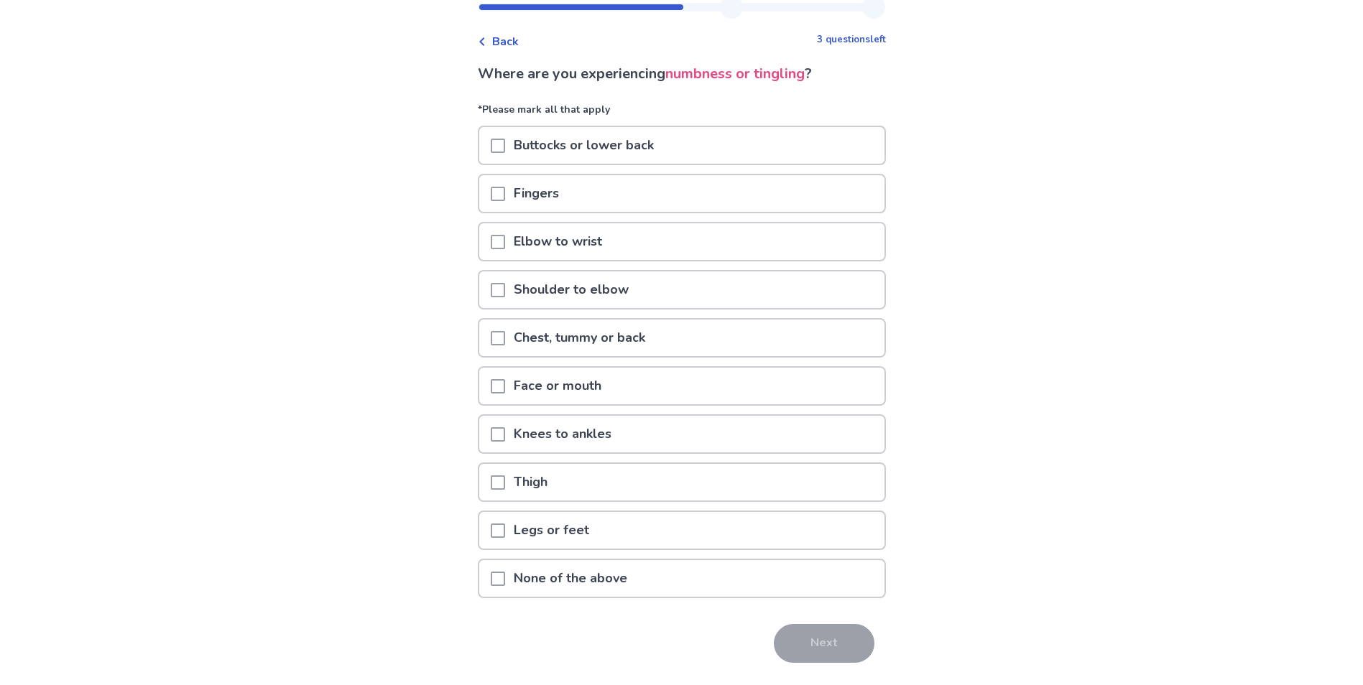
scroll to position [72, 0]
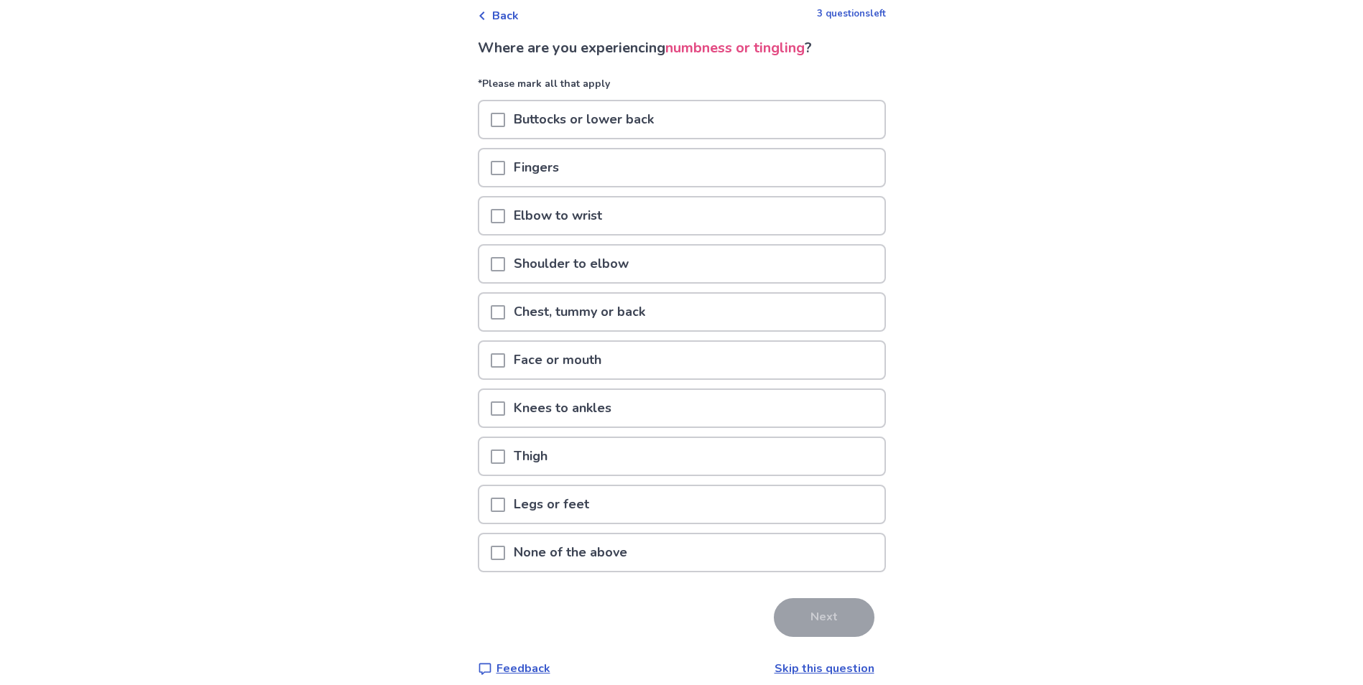
click at [505, 119] on span at bounding box center [498, 120] width 14 height 14
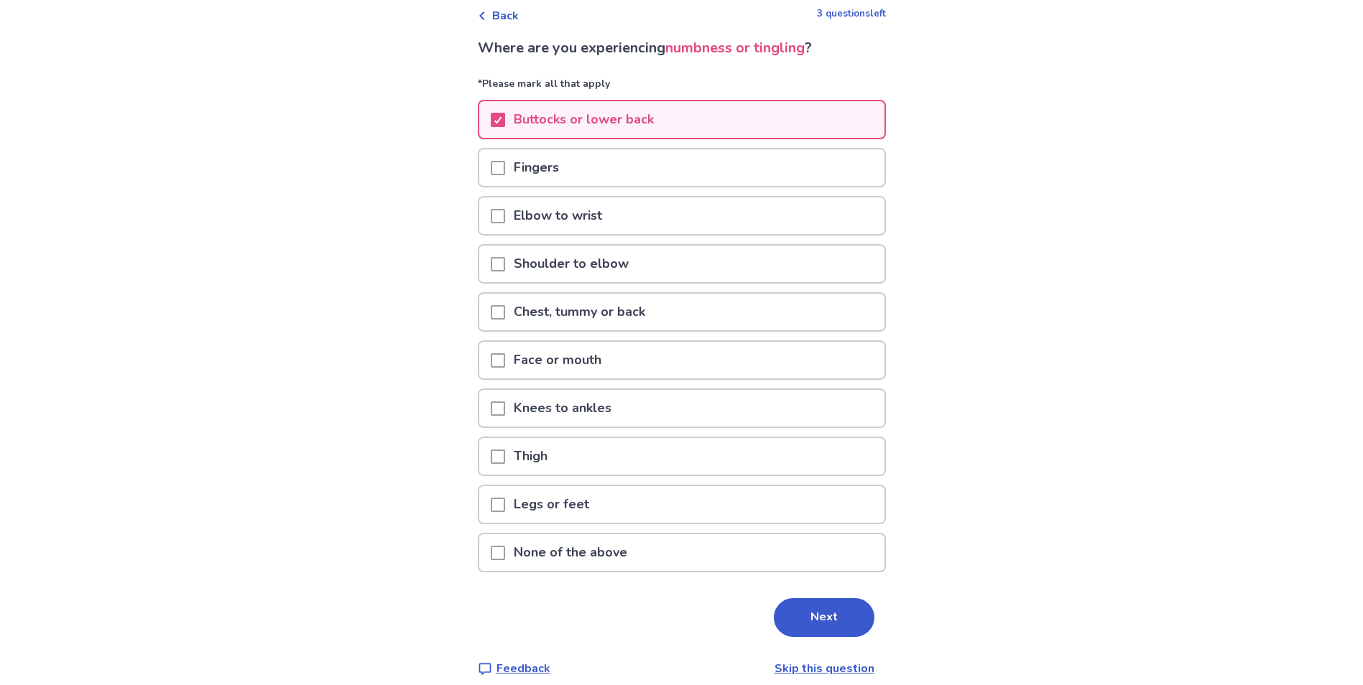
click at [505, 167] on span at bounding box center [498, 168] width 14 height 14
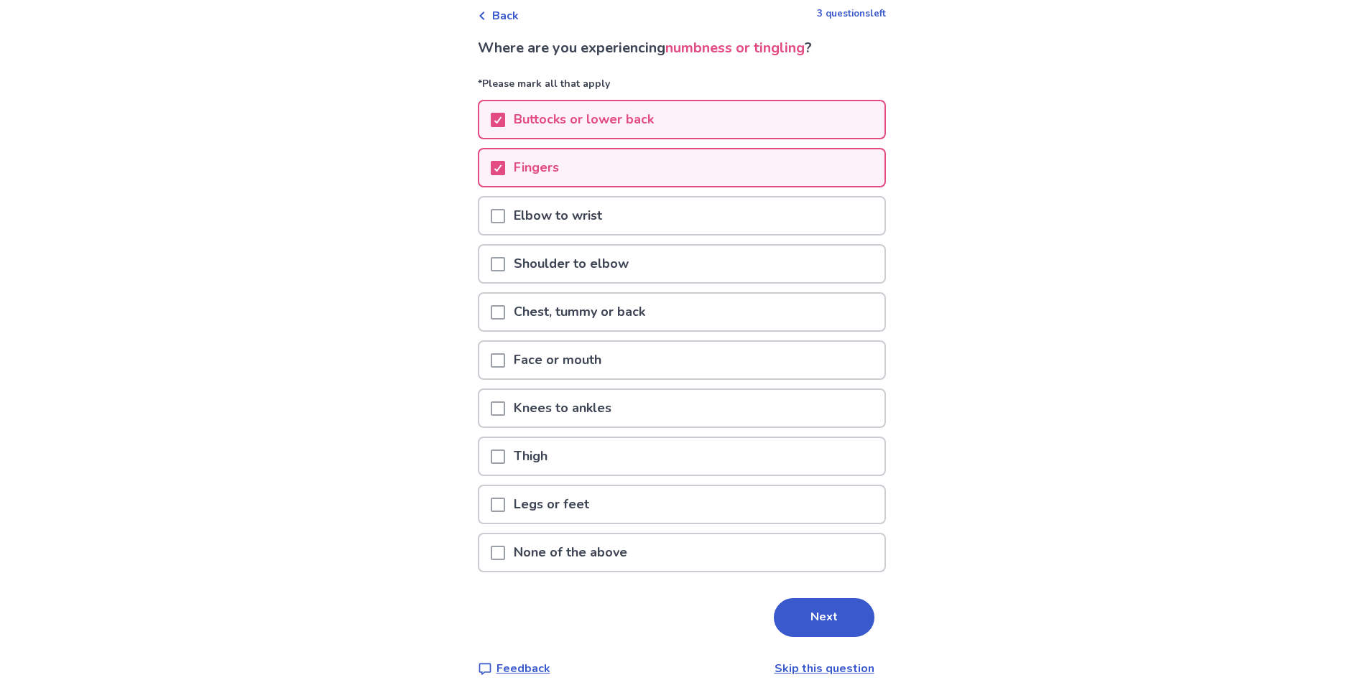
click at [505, 458] on span at bounding box center [498, 457] width 14 height 14
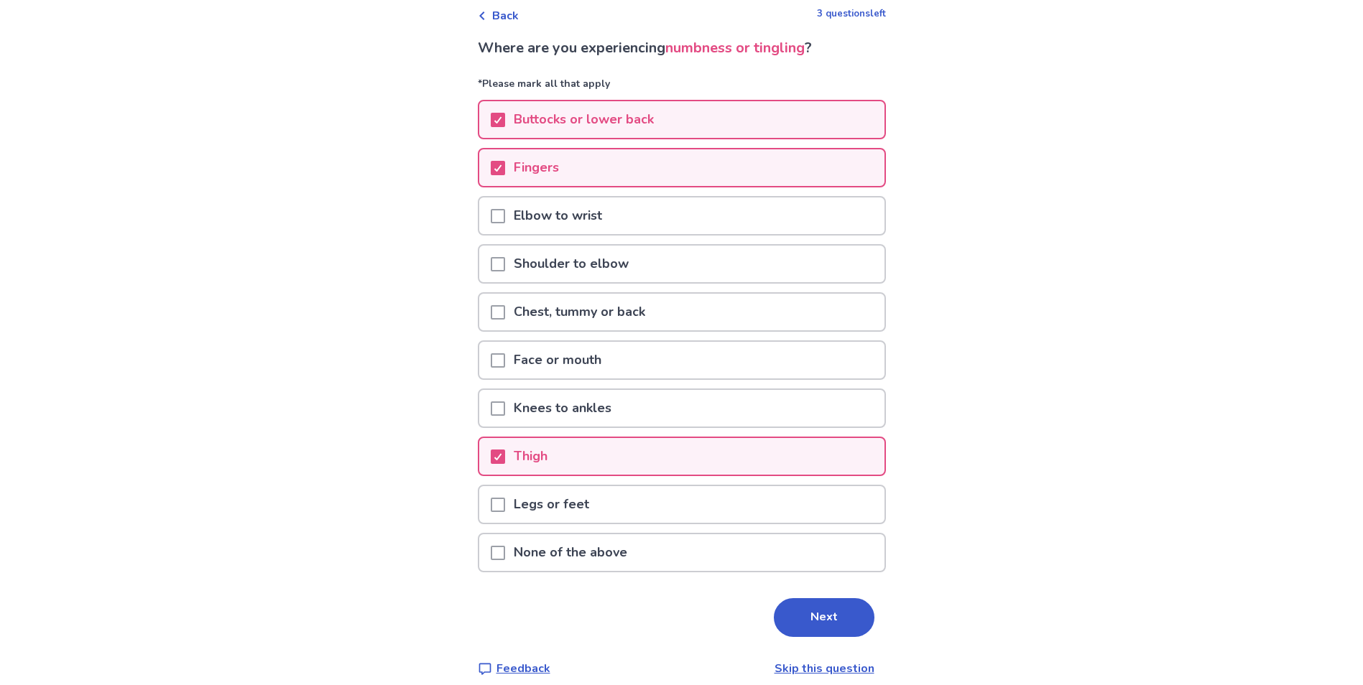
click at [505, 506] on span at bounding box center [498, 505] width 14 height 14
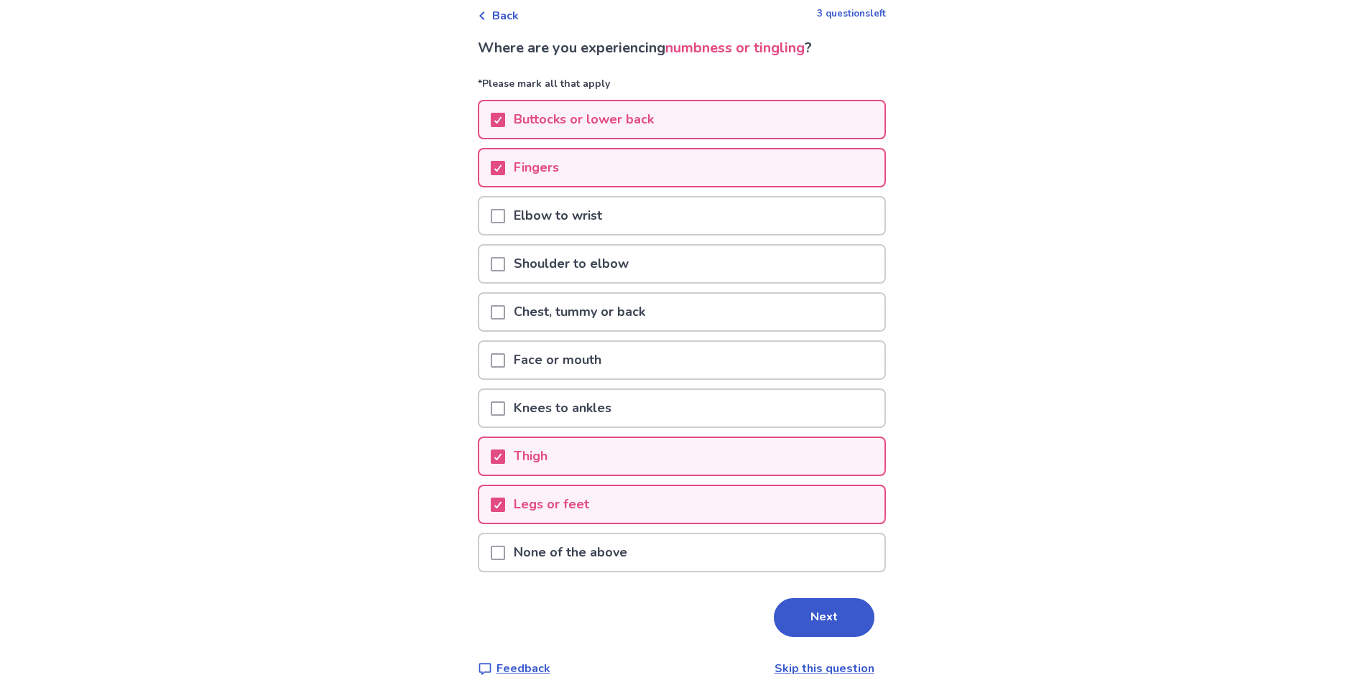
click at [505, 263] on span at bounding box center [498, 264] width 14 height 14
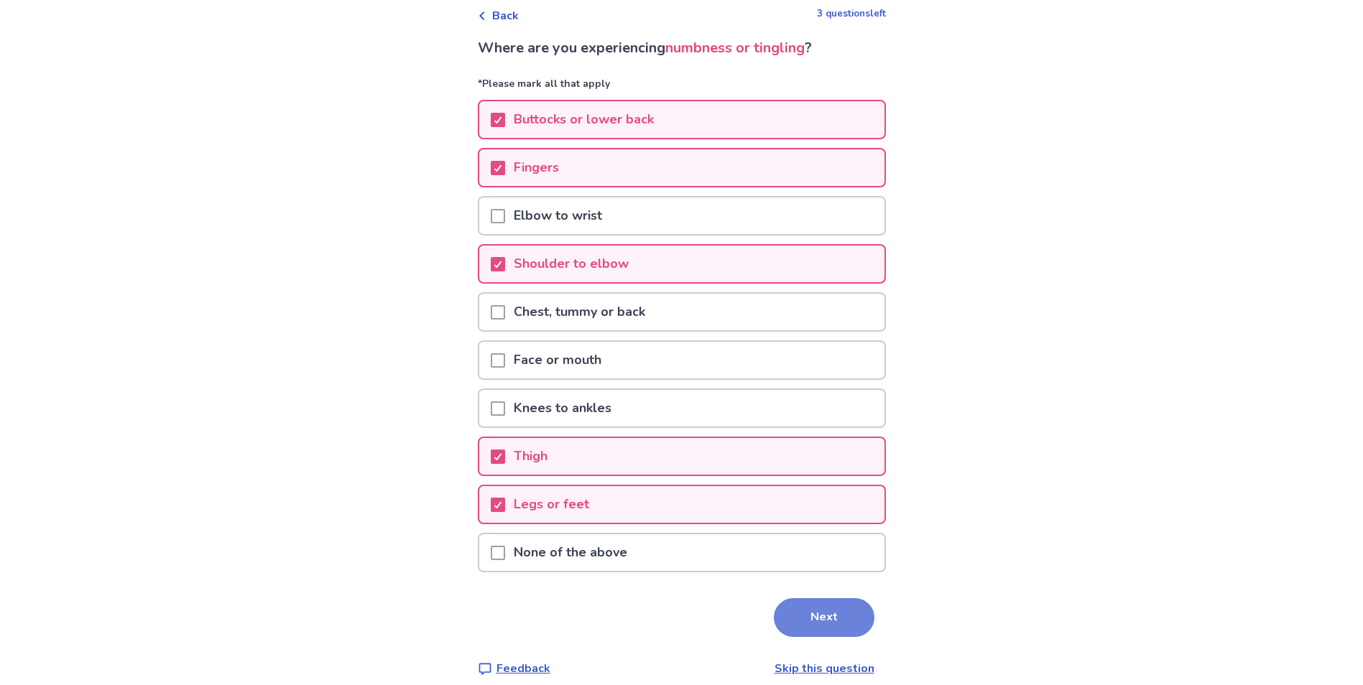
click at [832, 625] on button "Next" at bounding box center [824, 617] width 101 height 39
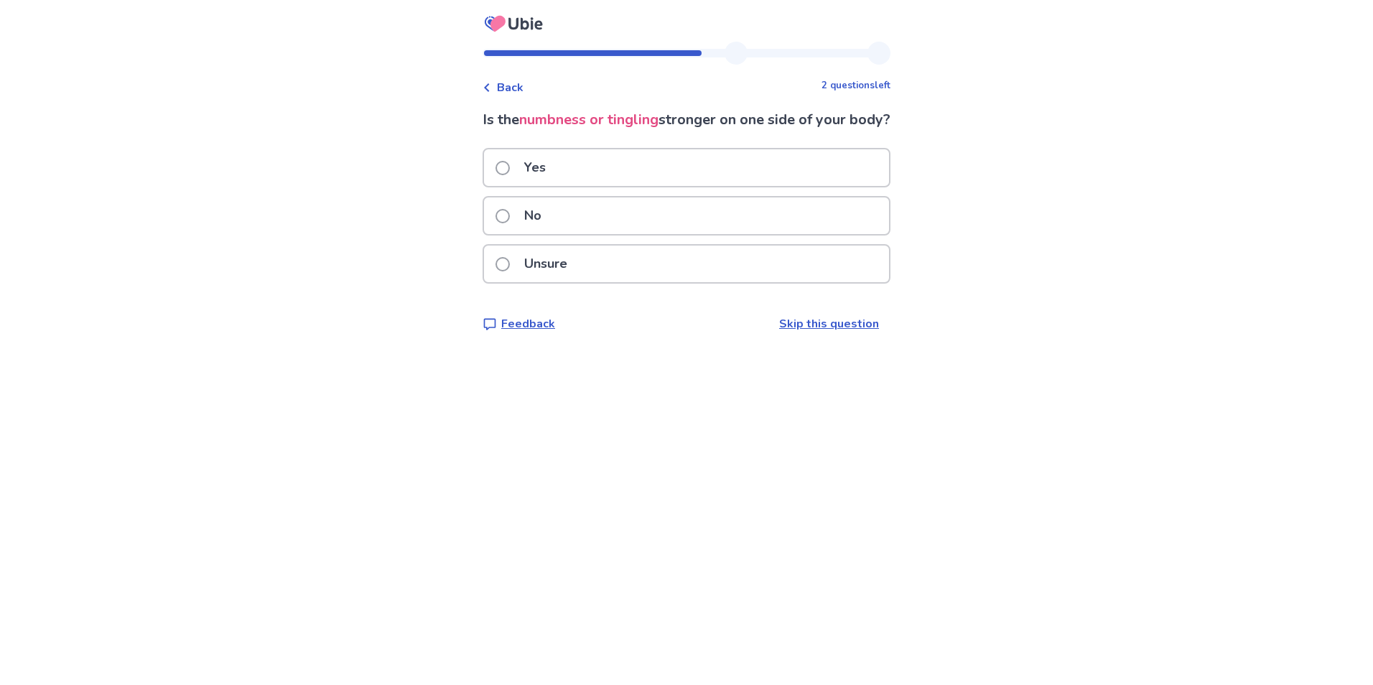
click at [510, 175] on span at bounding box center [503, 168] width 14 height 14
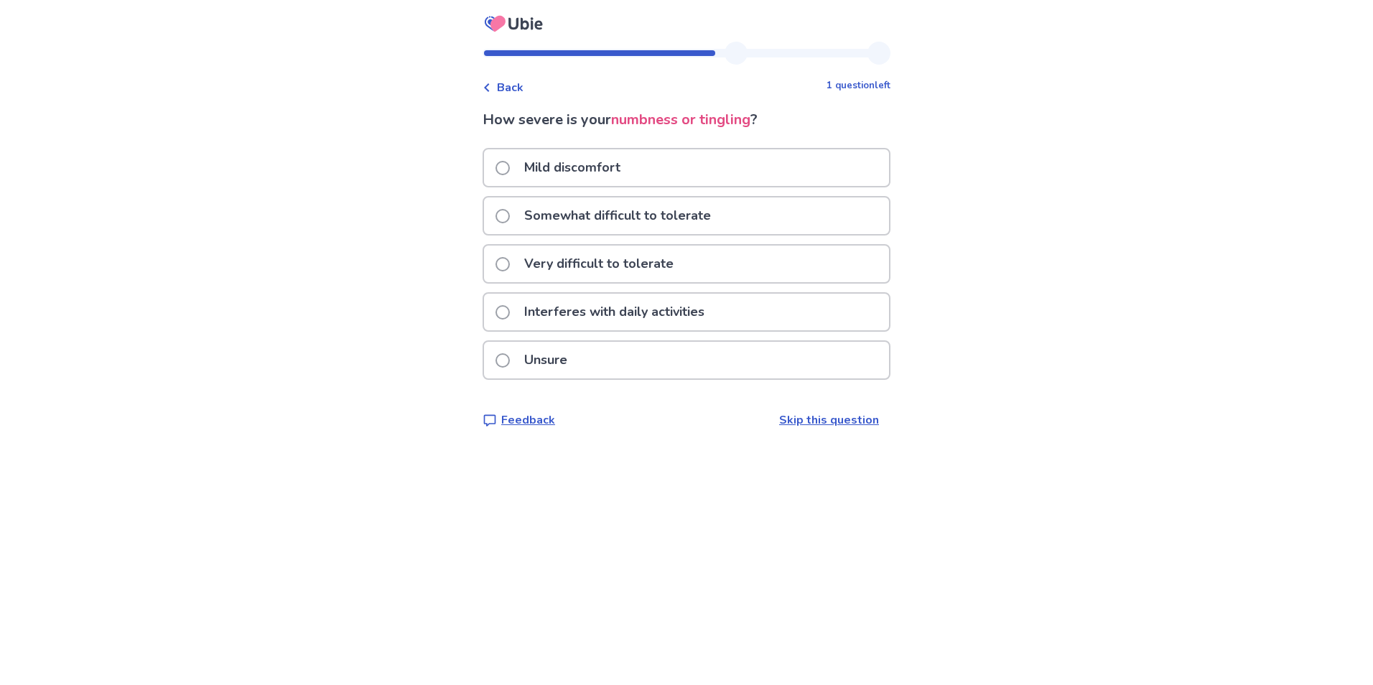
click at [510, 218] on span at bounding box center [503, 216] width 14 height 14
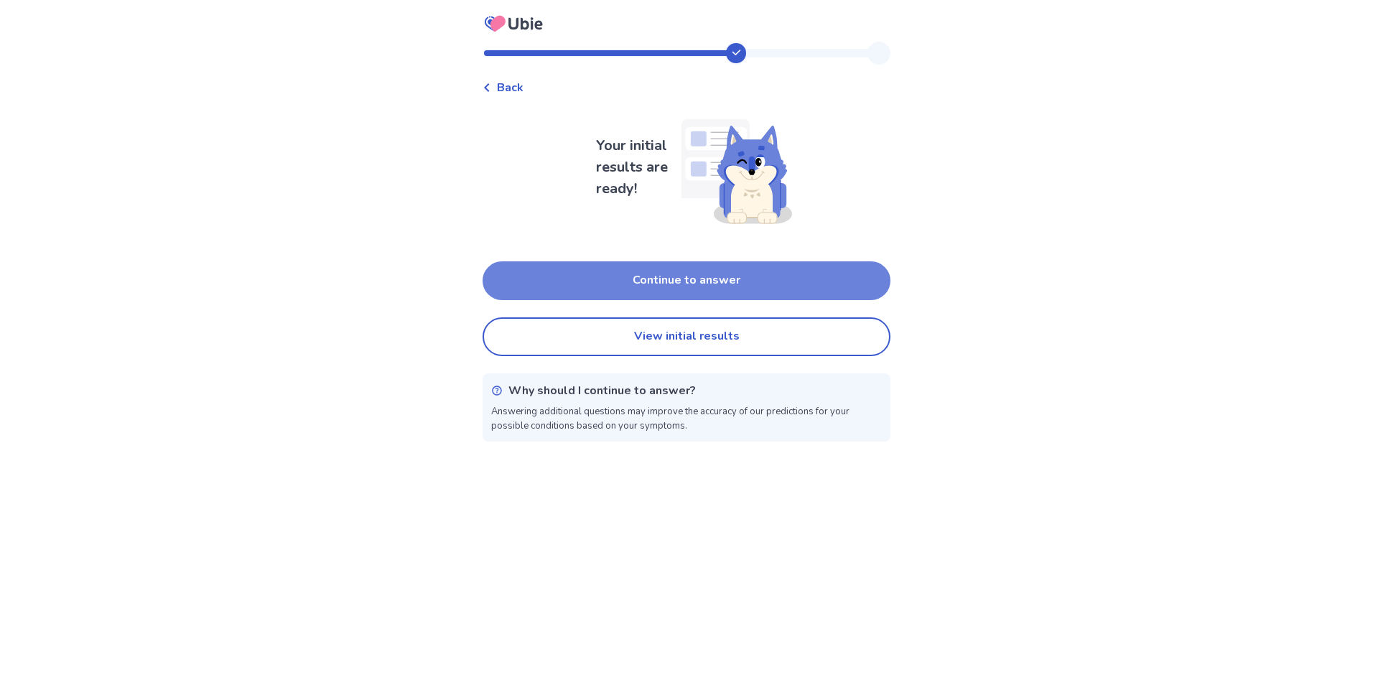
click at [711, 281] on button "Continue to answer" at bounding box center [687, 280] width 408 height 39
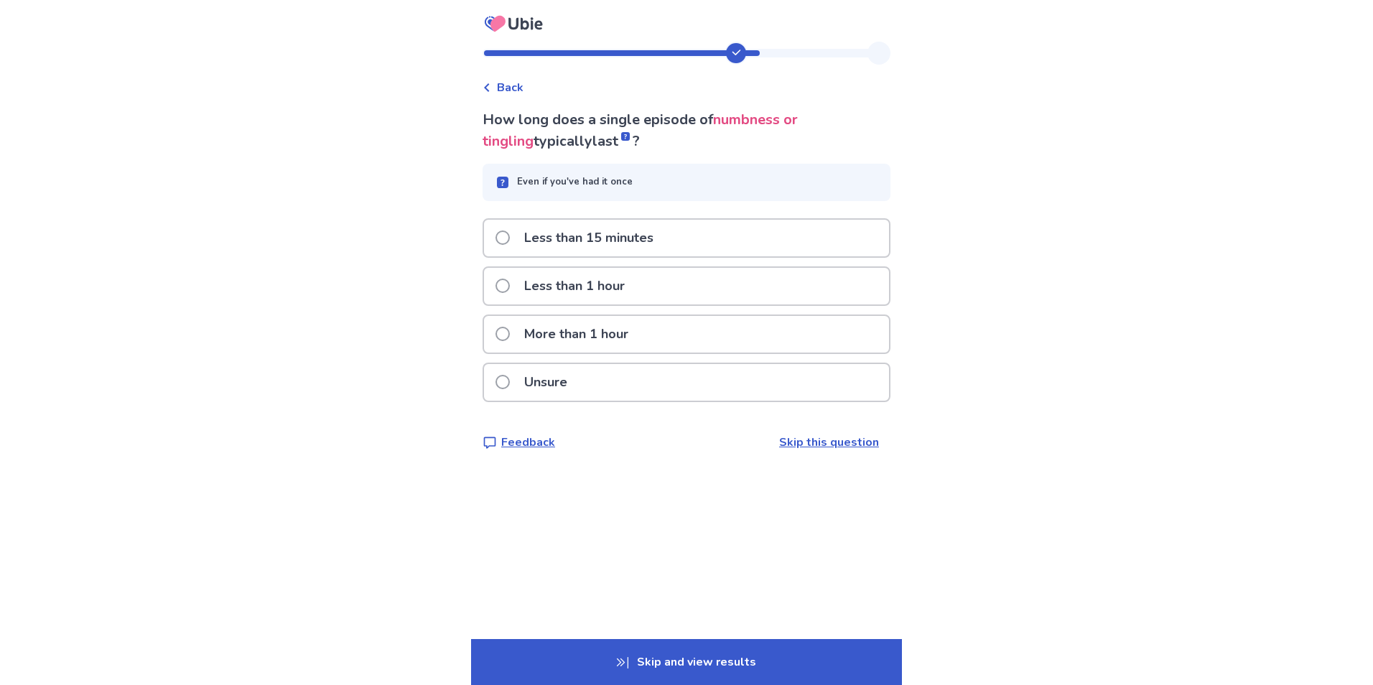
click at [511, 86] on span "Back" at bounding box center [510, 87] width 27 height 17
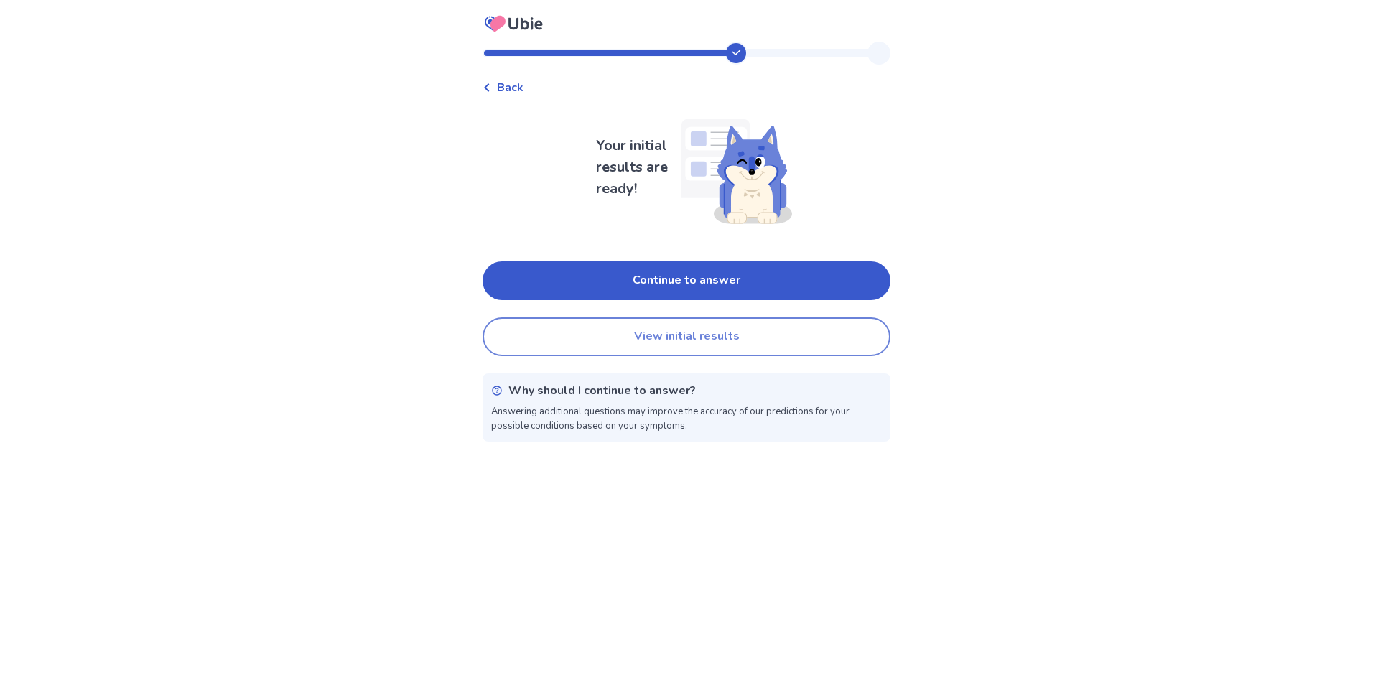
click at [654, 338] on button "View initial results" at bounding box center [687, 336] width 408 height 39
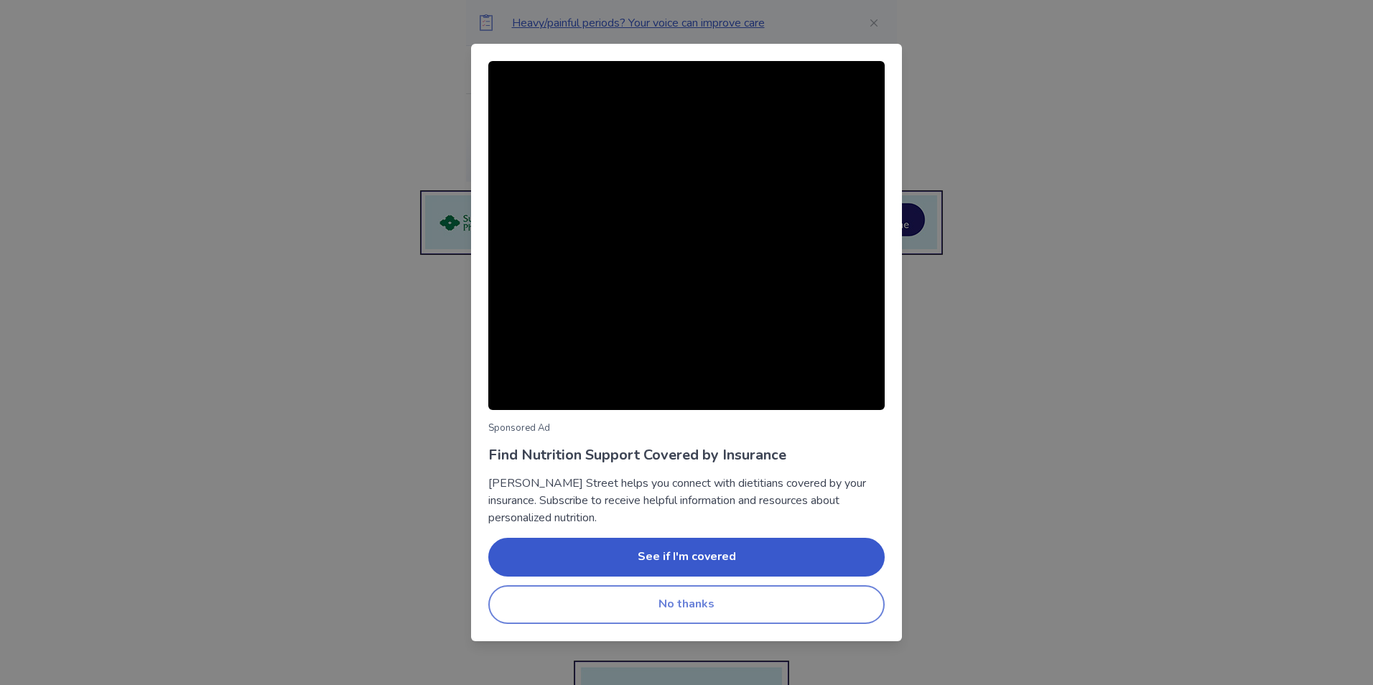
click at [695, 601] on button "No thanks" at bounding box center [686, 604] width 396 height 39
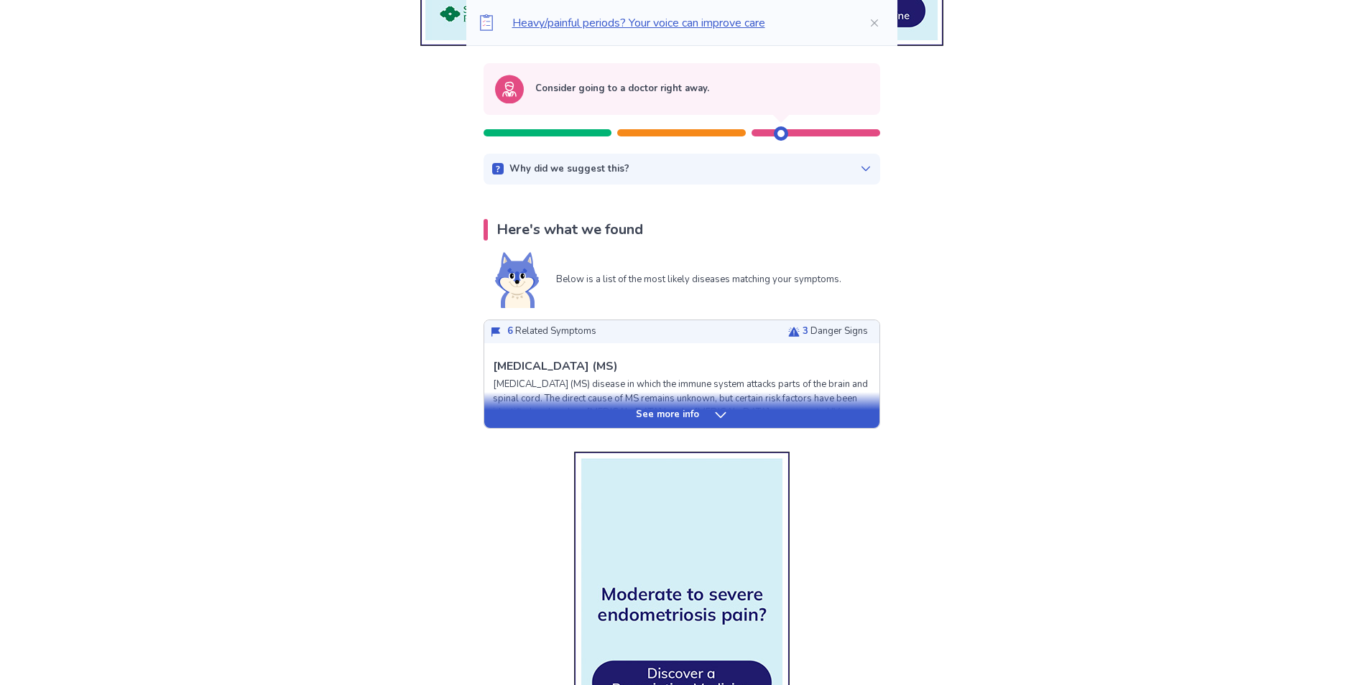
scroll to position [215, 0]
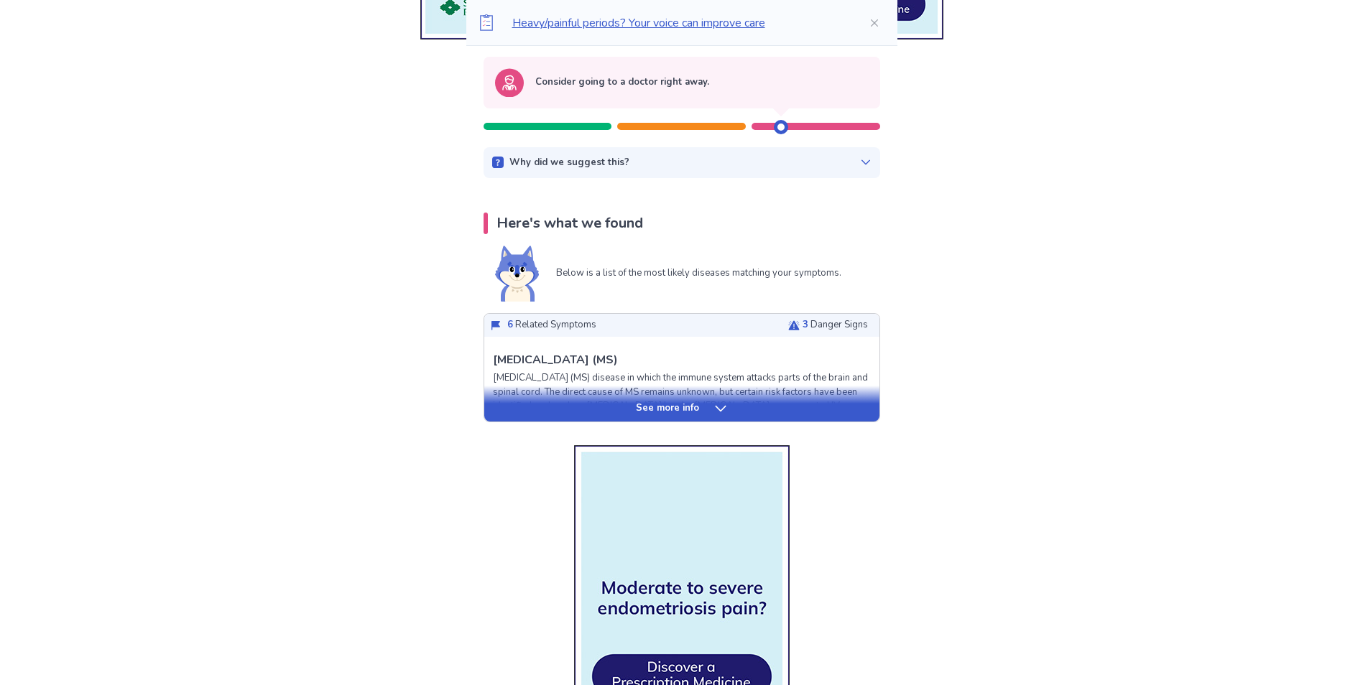
click at [718, 407] on icon at bounding box center [720, 409] width 14 height 14
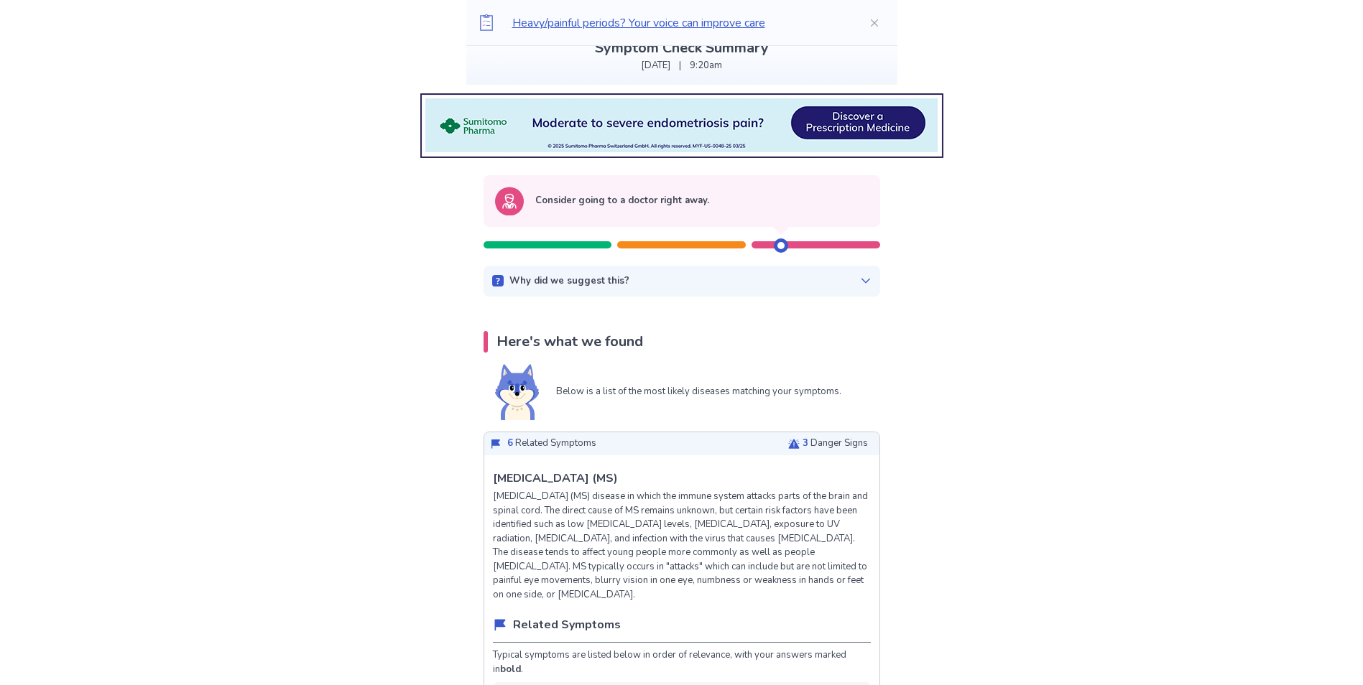
scroll to position [0, 0]
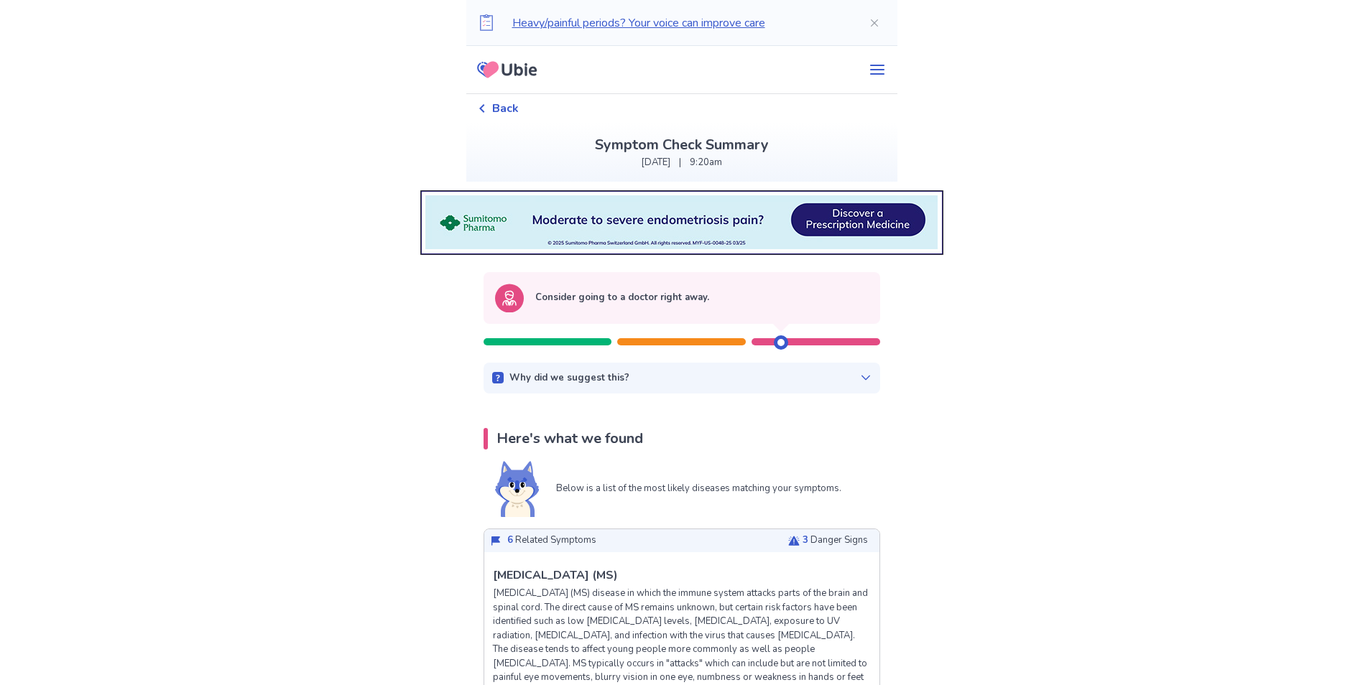
click at [510, 103] on span "Back" at bounding box center [505, 108] width 27 height 17
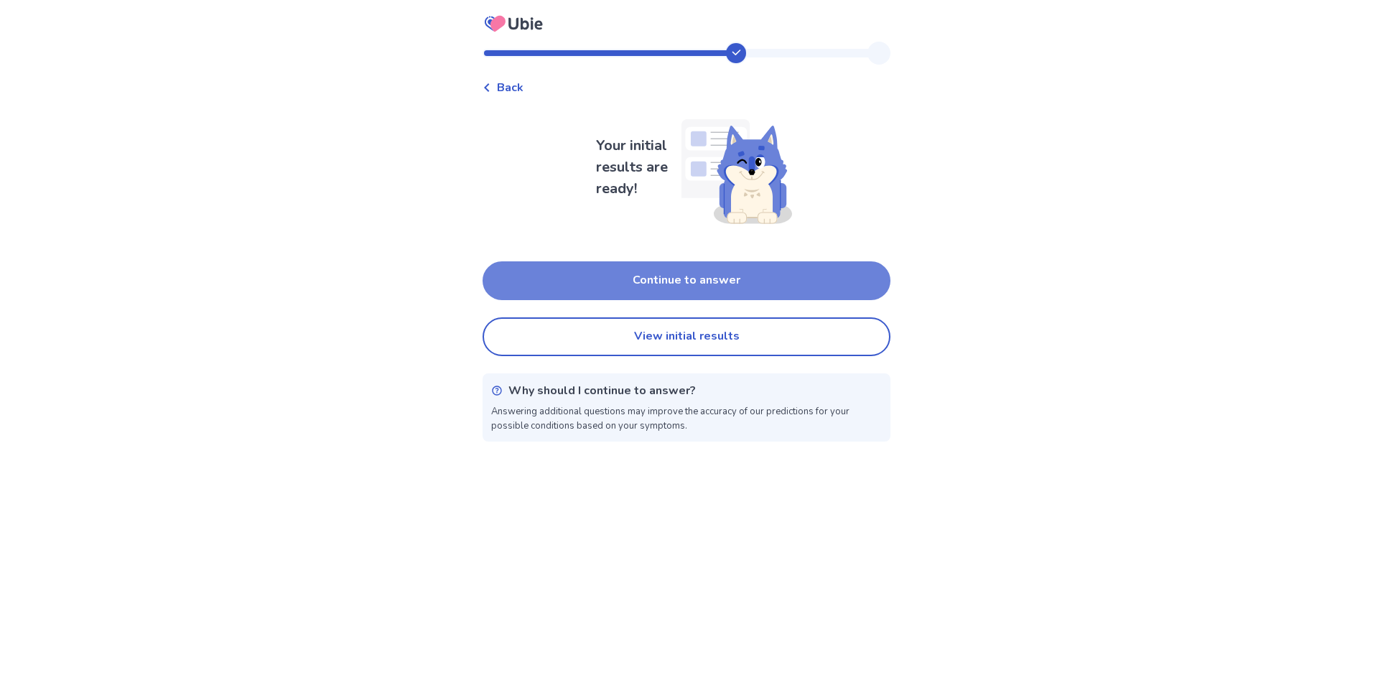
click at [786, 280] on button "Continue to answer" at bounding box center [687, 280] width 408 height 39
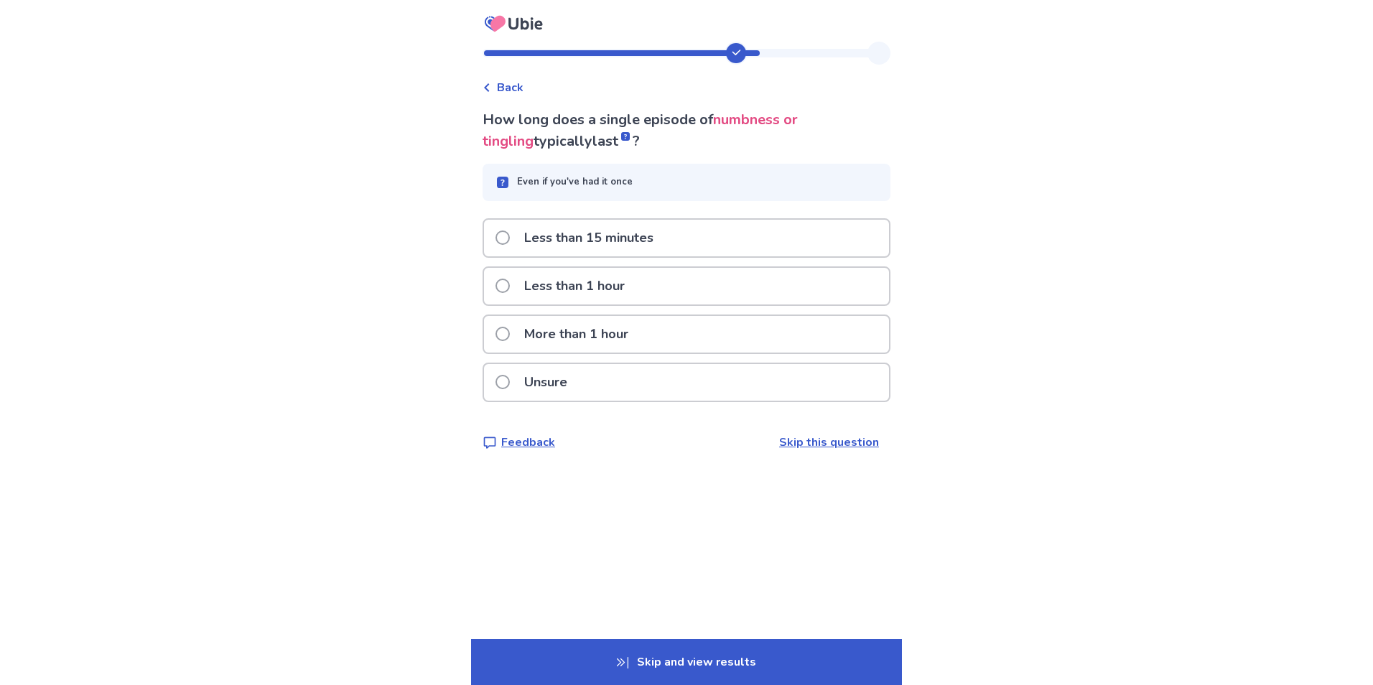
click at [510, 334] on span at bounding box center [503, 334] width 14 height 14
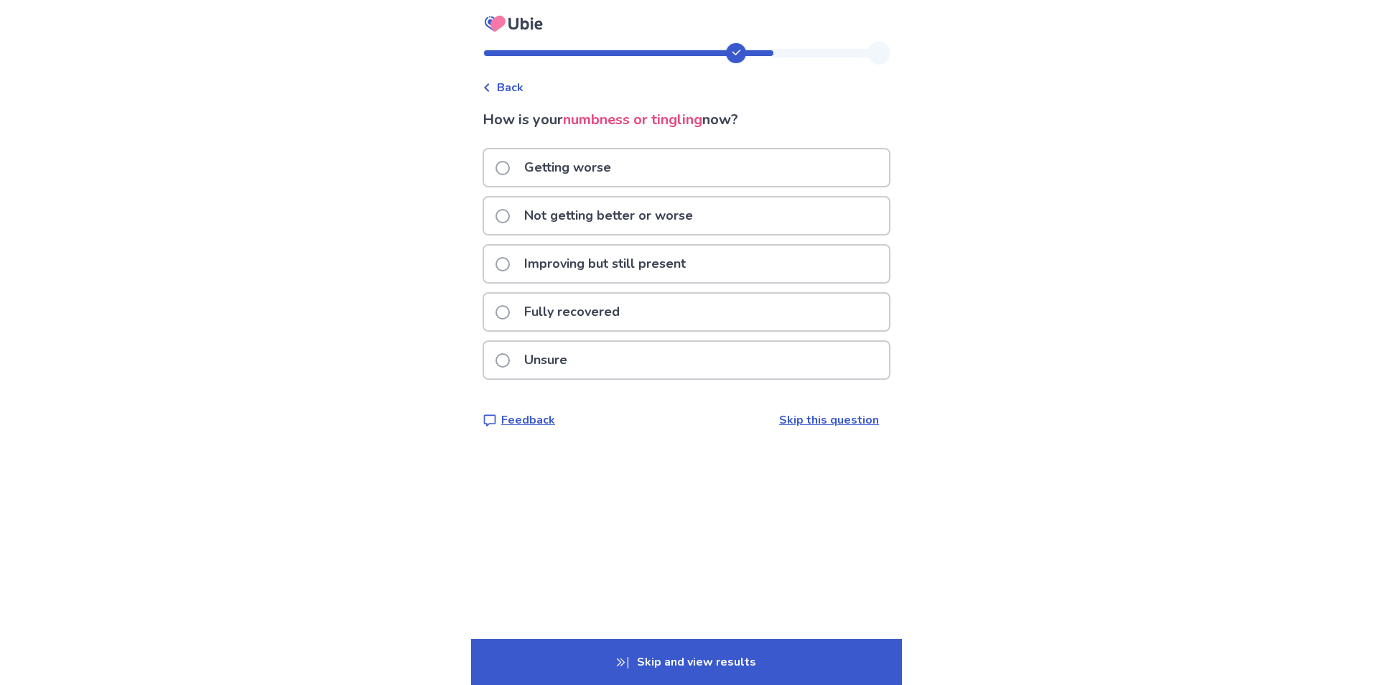
click at [509, 167] on span at bounding box center [503, 168] width 14 height 14
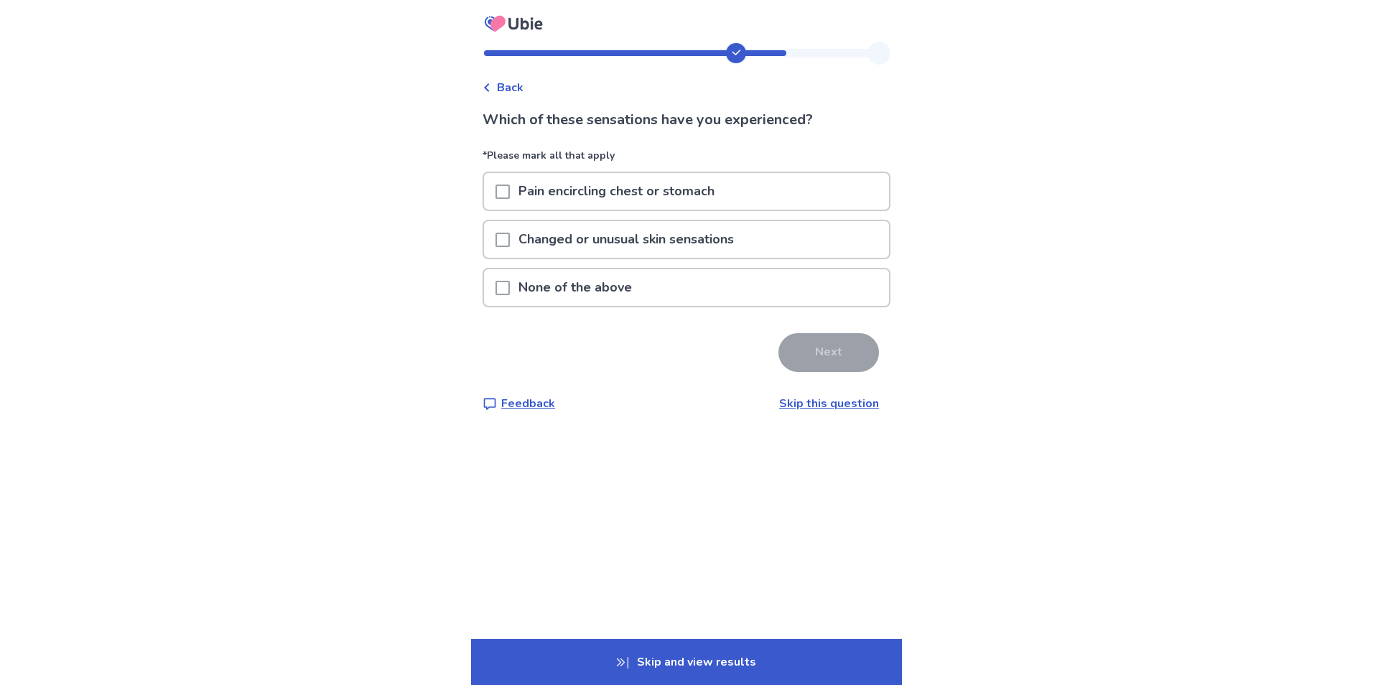
click at [509, 240] on span at bounding box center [503, 240] width 14 height 14
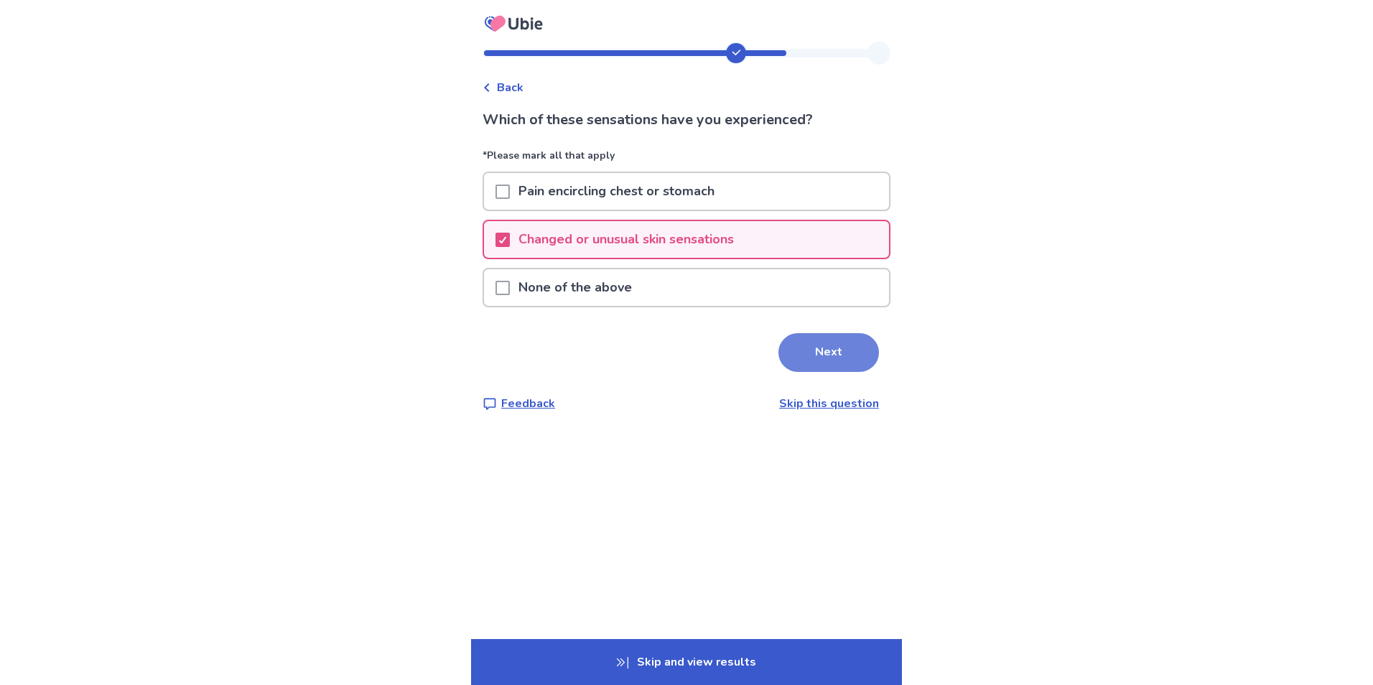
click at [848, 356] on button "Next" at bounding box center [829, 352] width 101 height 39
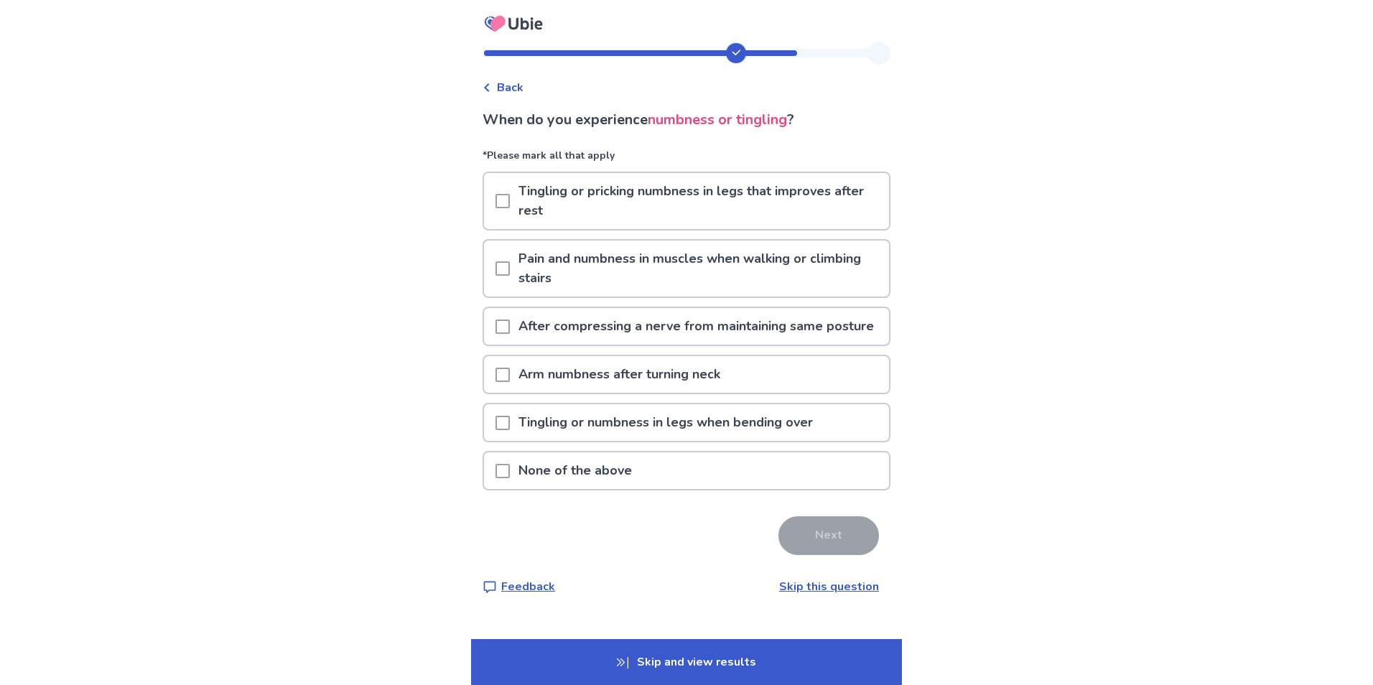
click at [510, 478] on span at bounding box center [503, 471] width 14 height 14
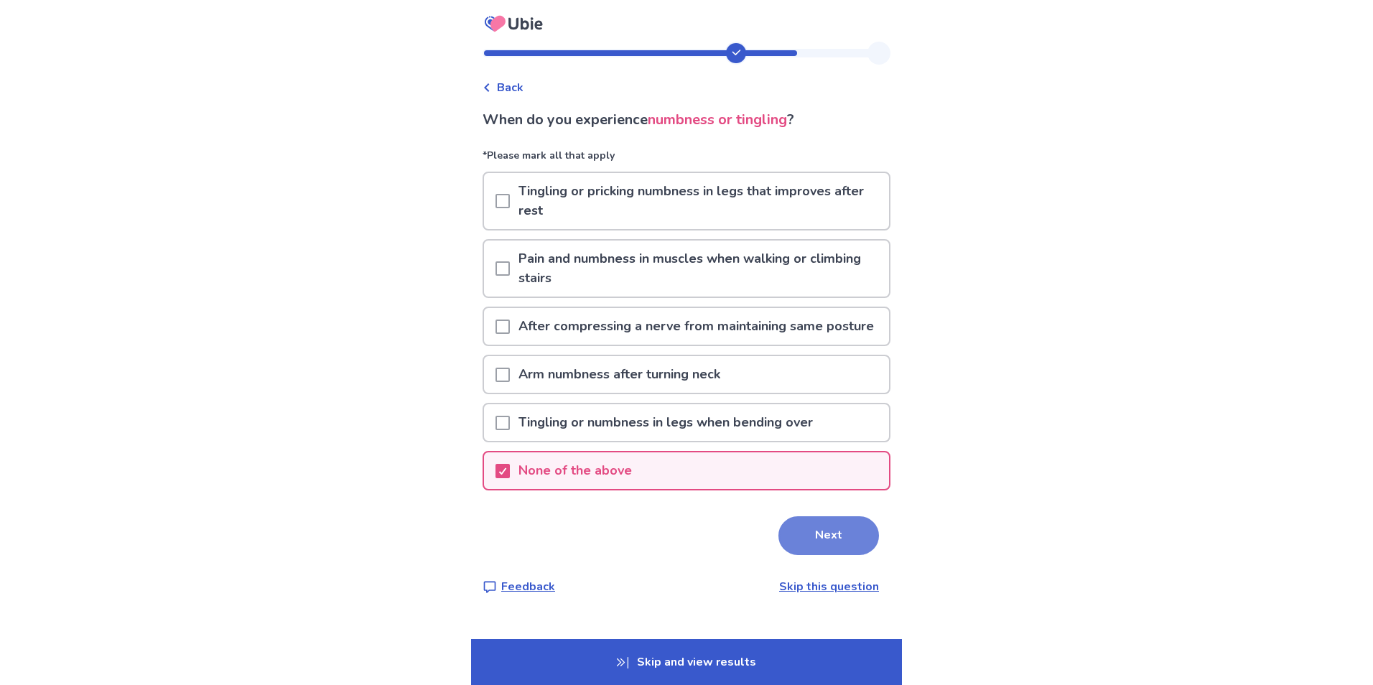
click at [794, 549] on button "Next" at bounding box center [829, 535] width 101 height 39
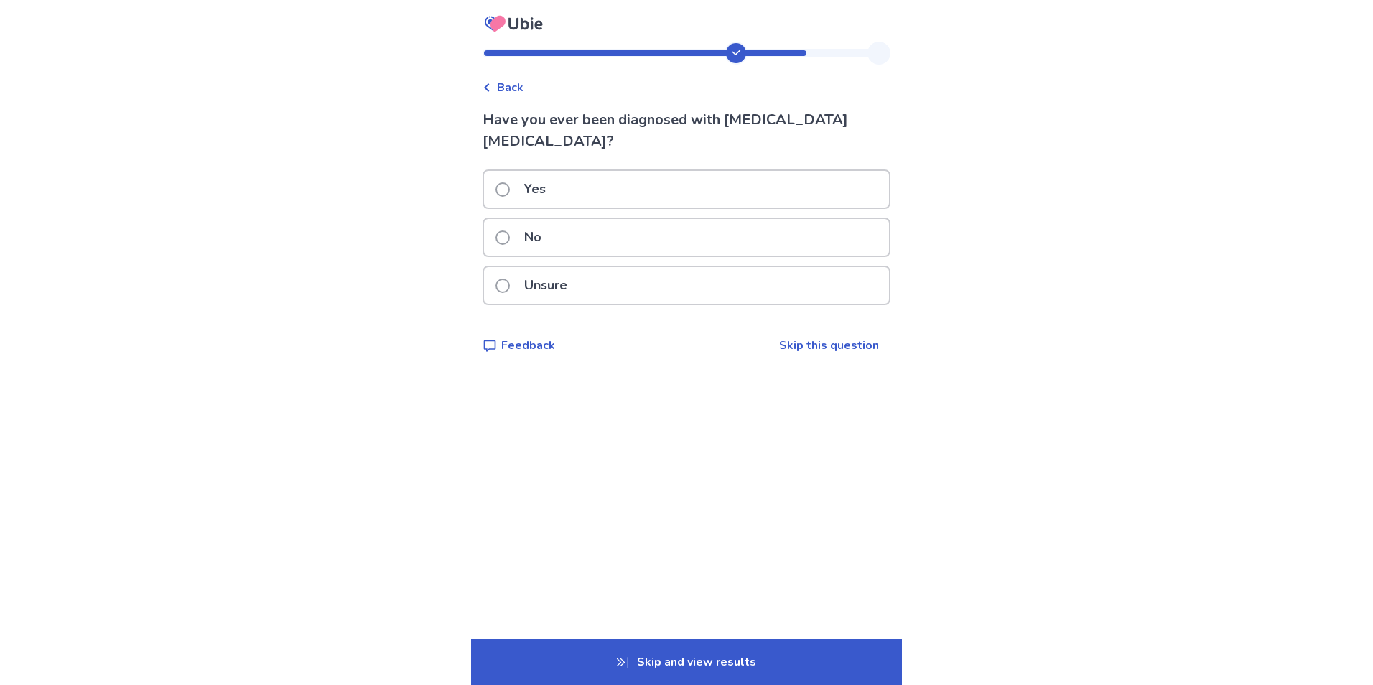
click at [510, 279] on span at bounding box center [503, 286] width 14 height 14
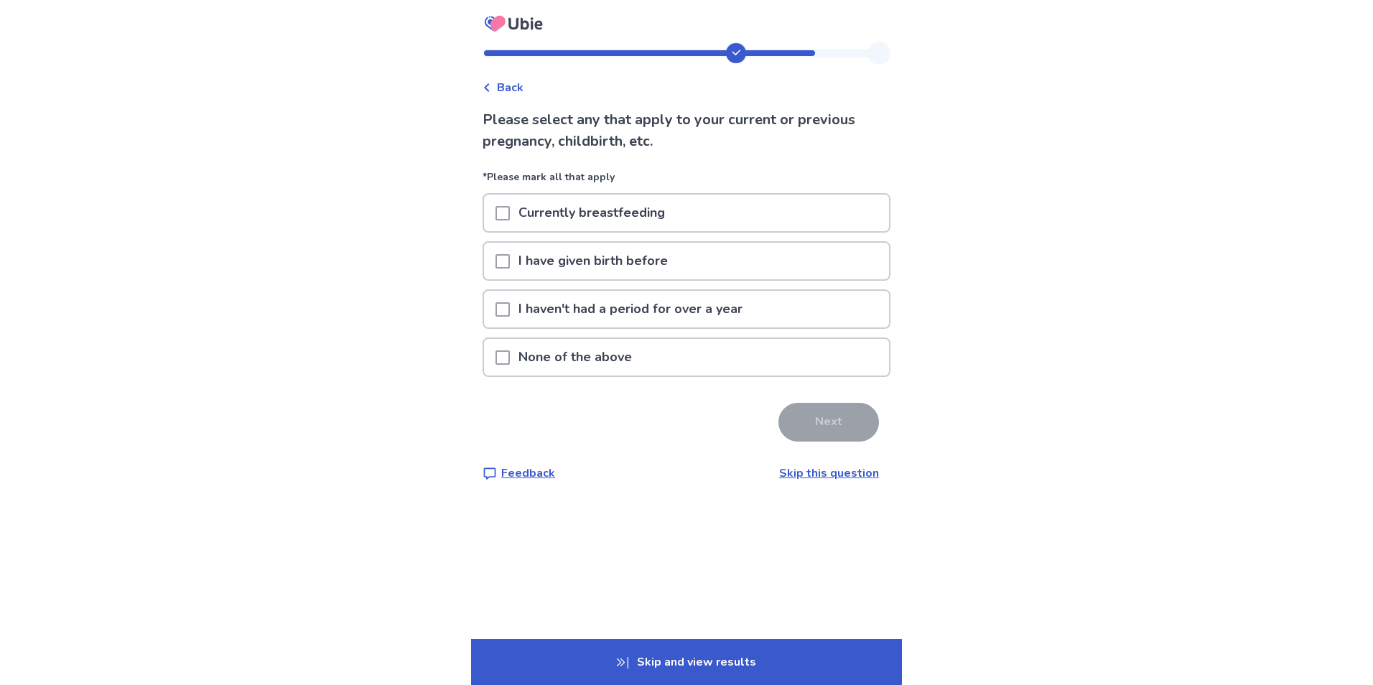
click at [510, 257] on span at bounding box center [503, 261] width 14 height 14
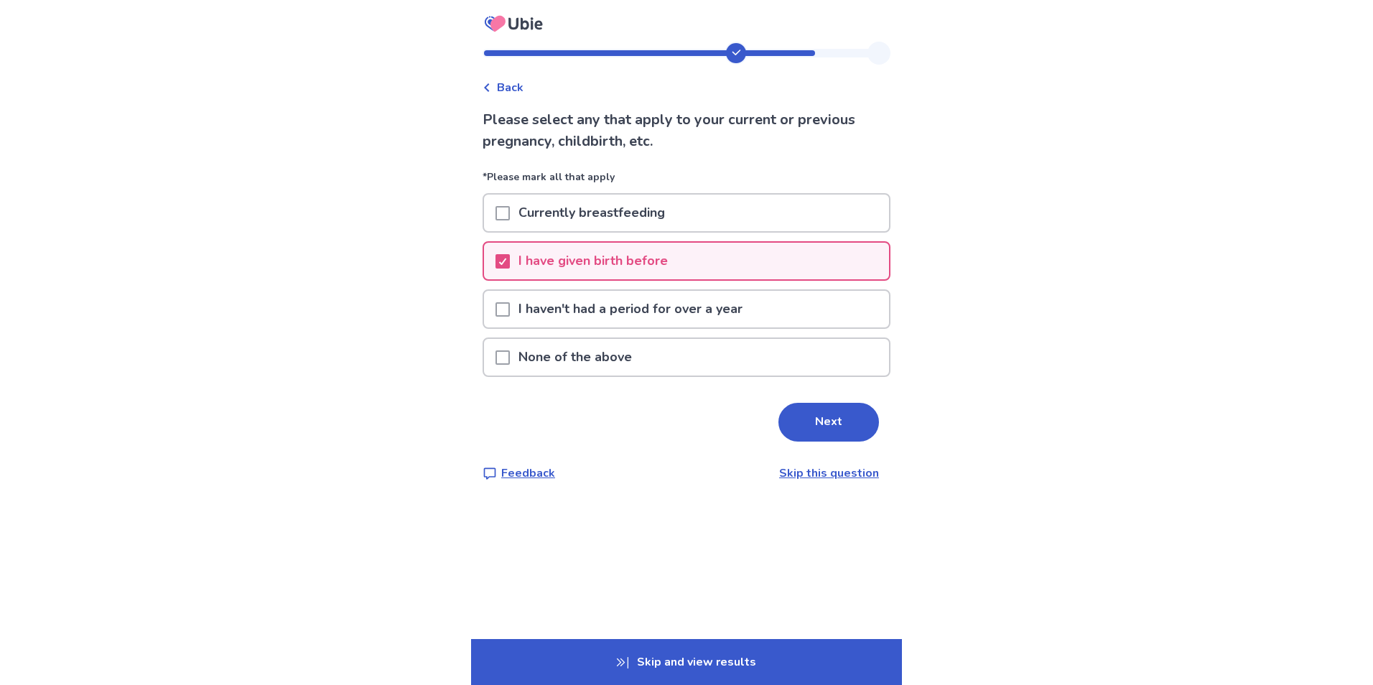
click at [503, 315] on div "I haven't had a period for over a year" at bounding box center [686, 309] width 405 height 37
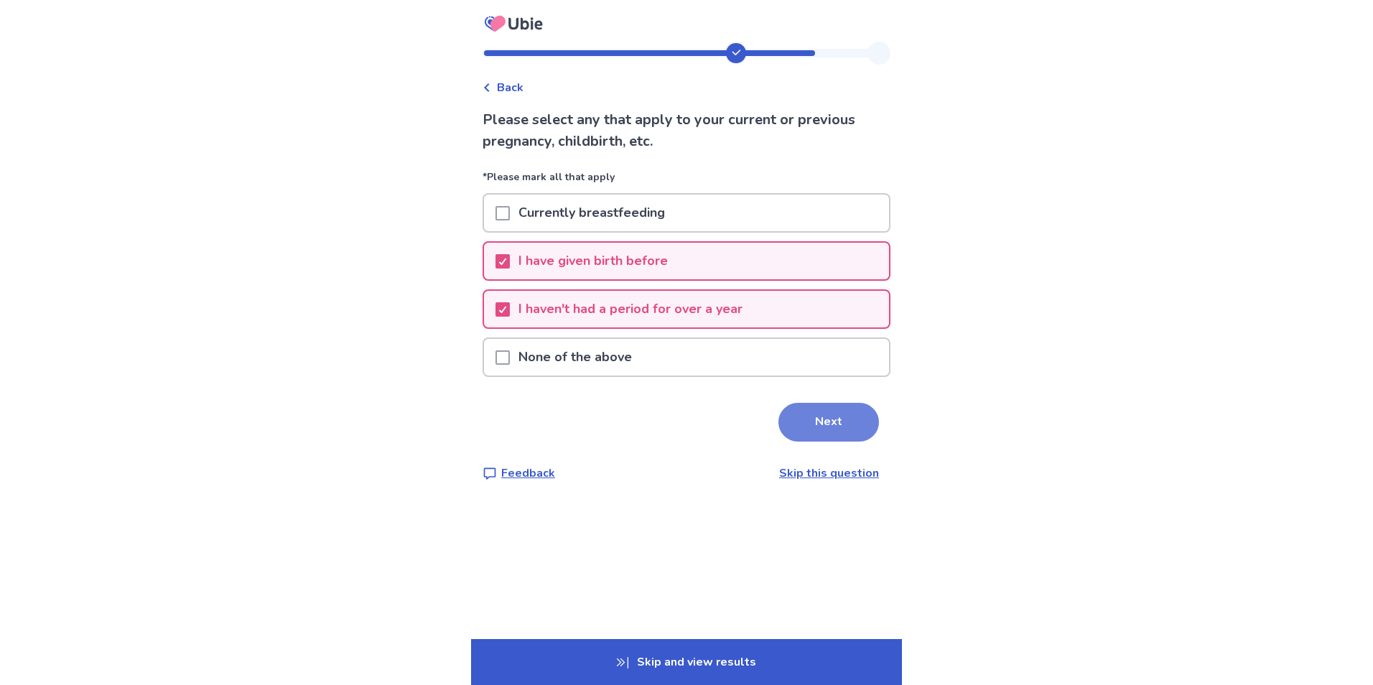
click at [807, 424] on button "Next" at bounding box center [829, 422] width 101 height 39
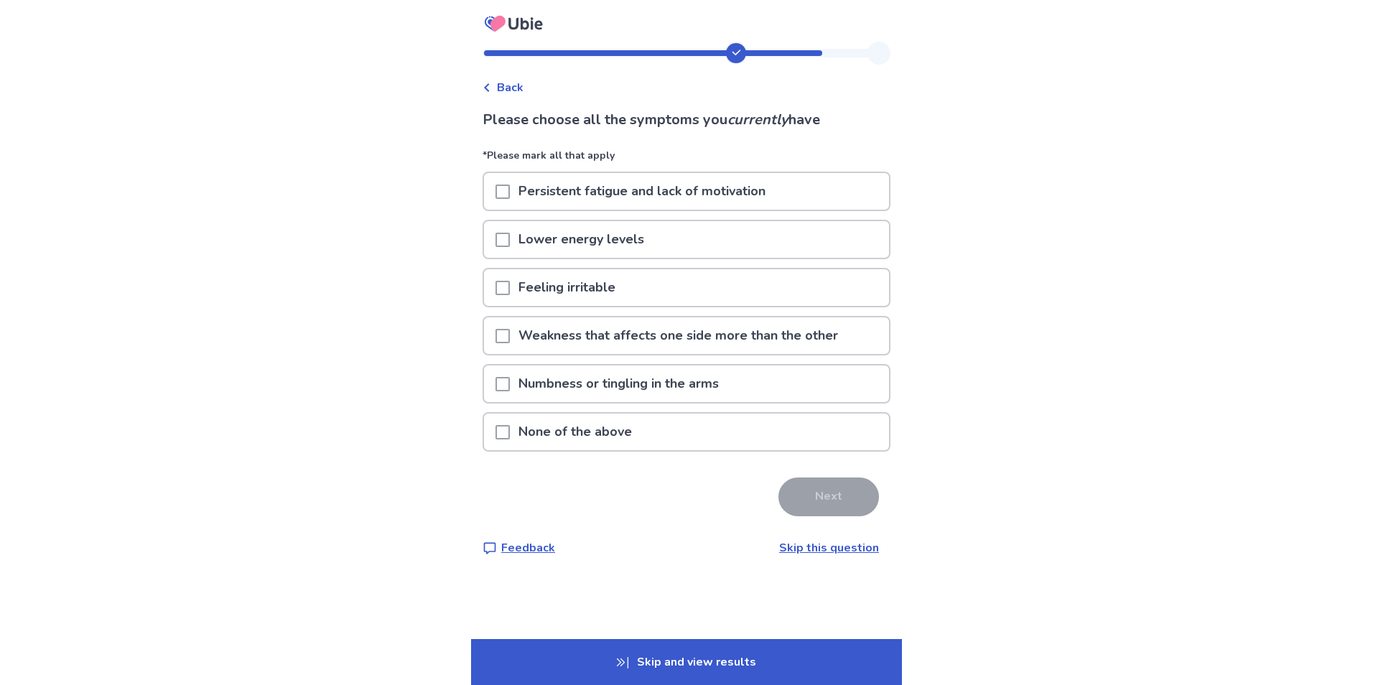
click at [510, 192] on span at bounding box center [503, 192] width 14 height 14
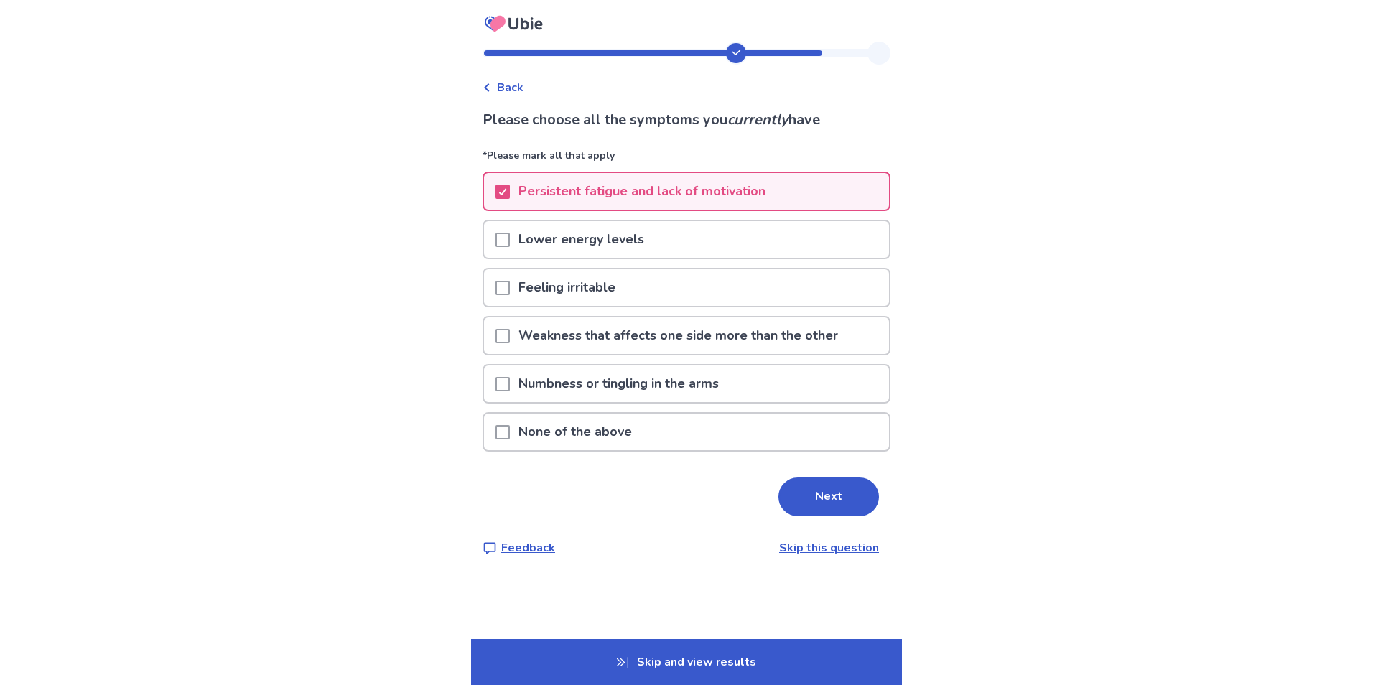
click at [510, 239] on span at bounding box center [503, 240] width 14 height 14
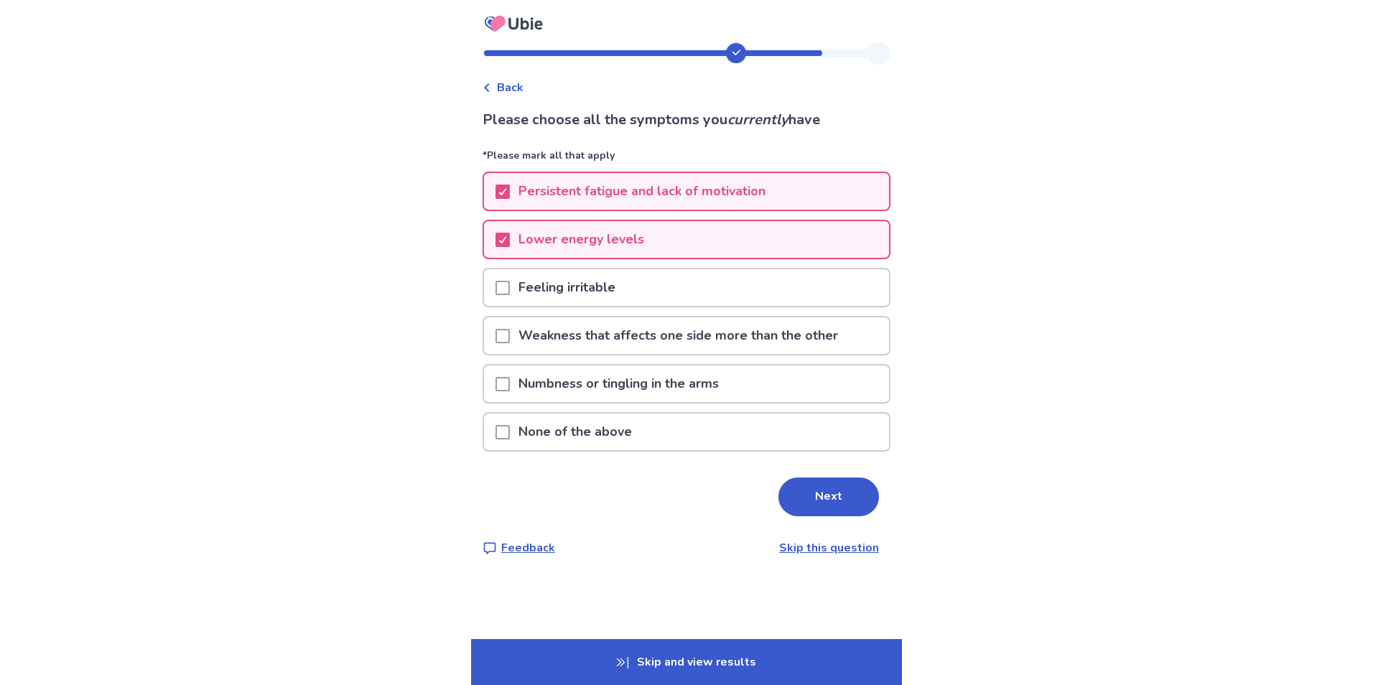
click at [510, 284] on span at bounding box center [503, 288] width 14 height 14
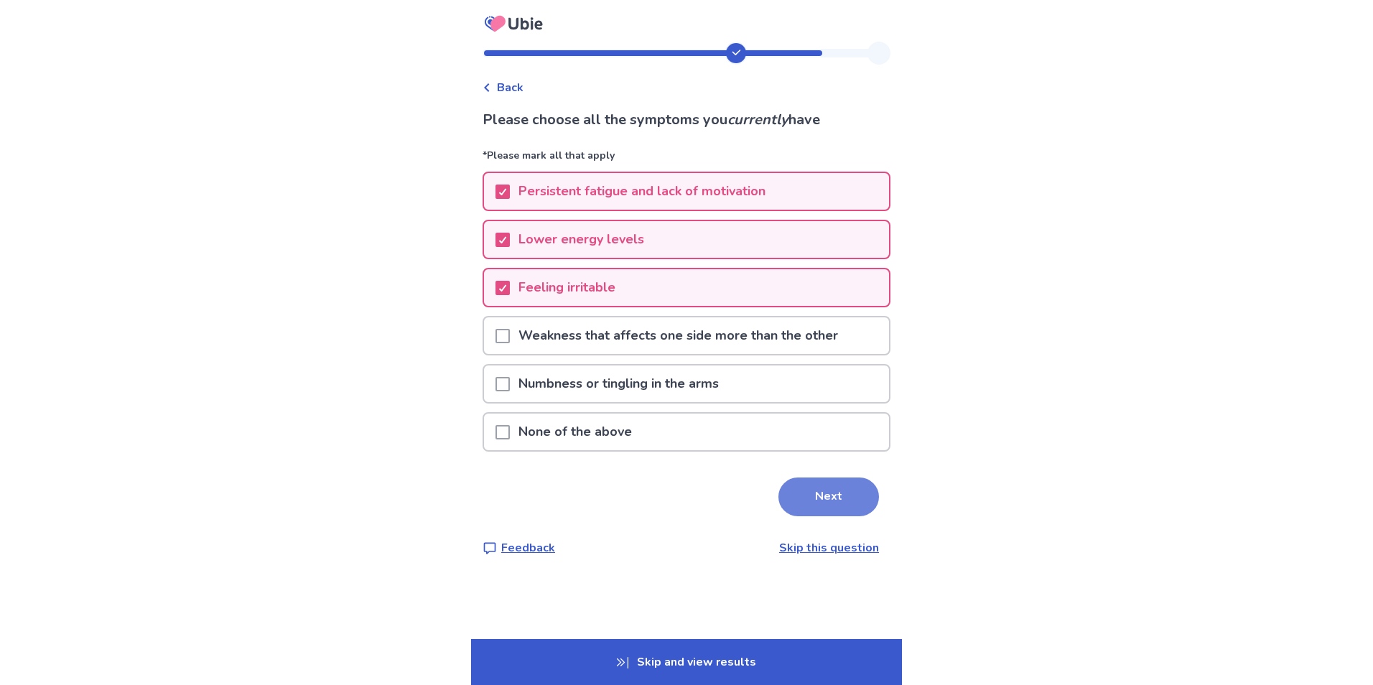
click at [808, 488] on button "Next" at bounding box center [829, 497] width 101 height 39
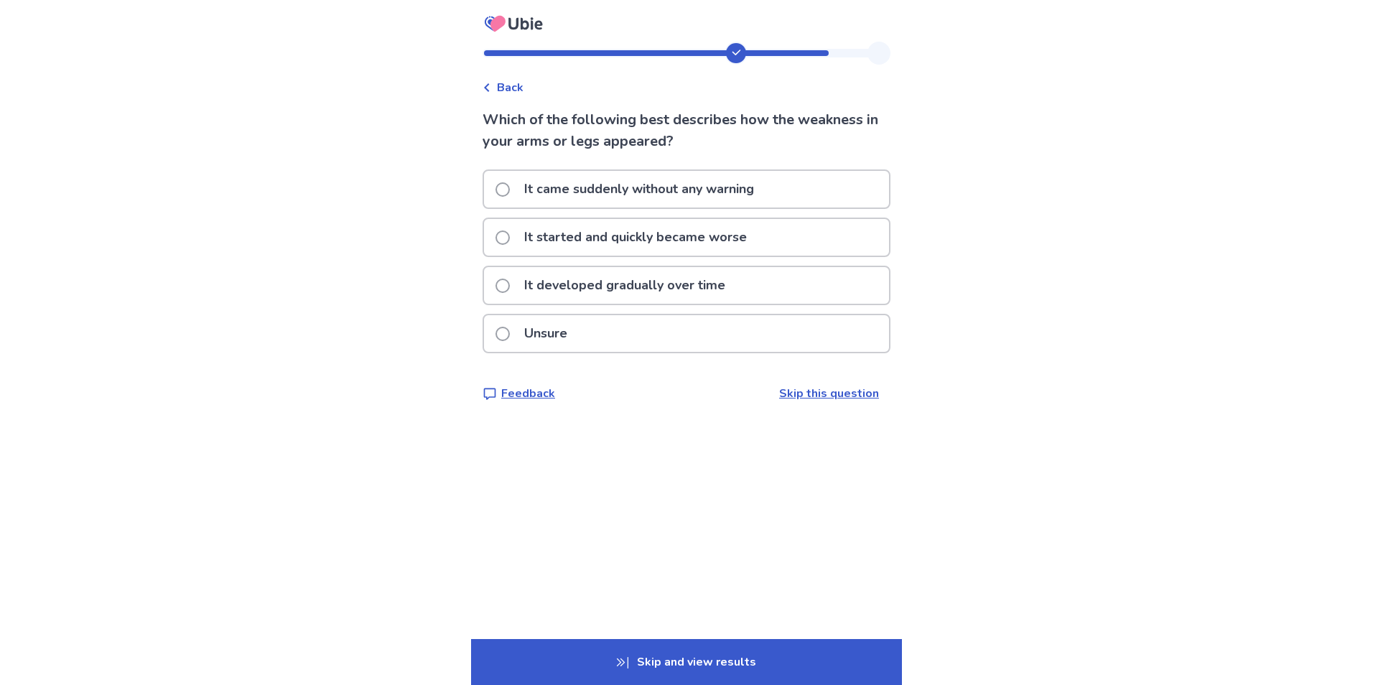
click at [510, 187] on span at bounding box center [503, 189] width 14 height 14
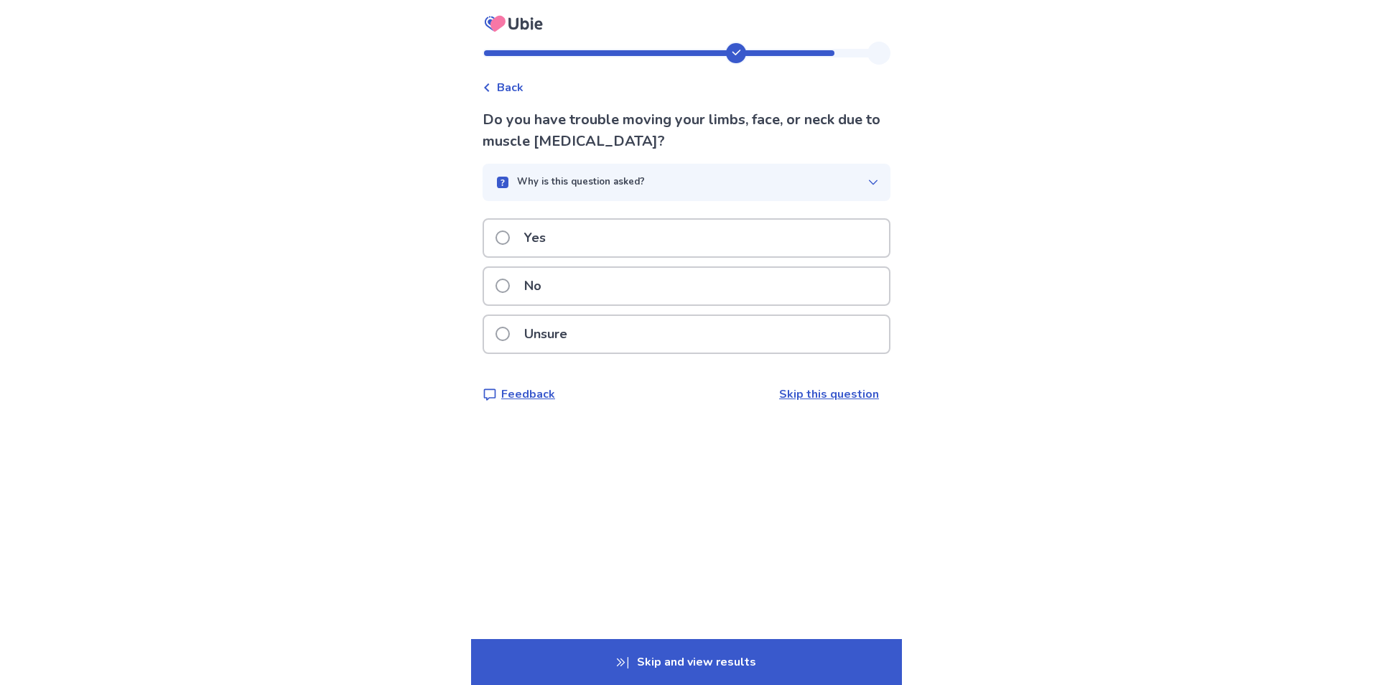
click at [505, 287] on span at bounding box center [503, 286] width 14 height 14
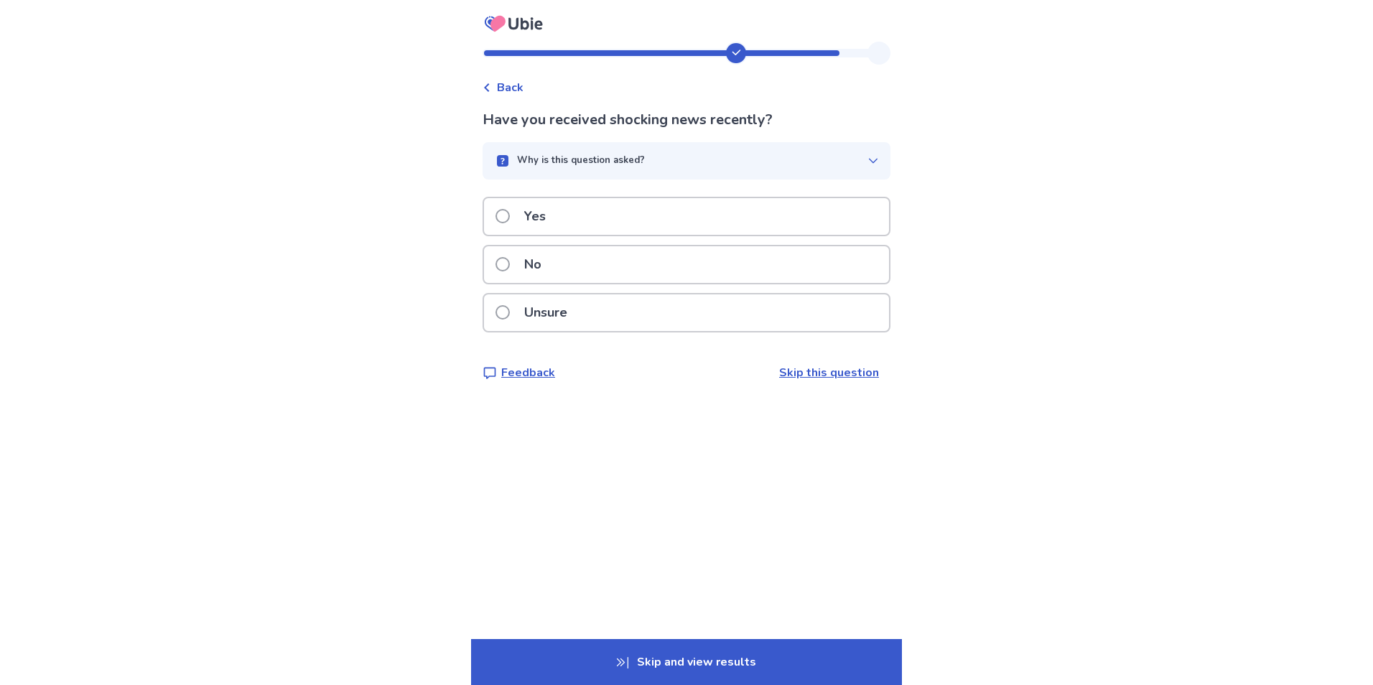
click at [526, 271] on p "No" at bounding box center [533, 264] width 34 height 37
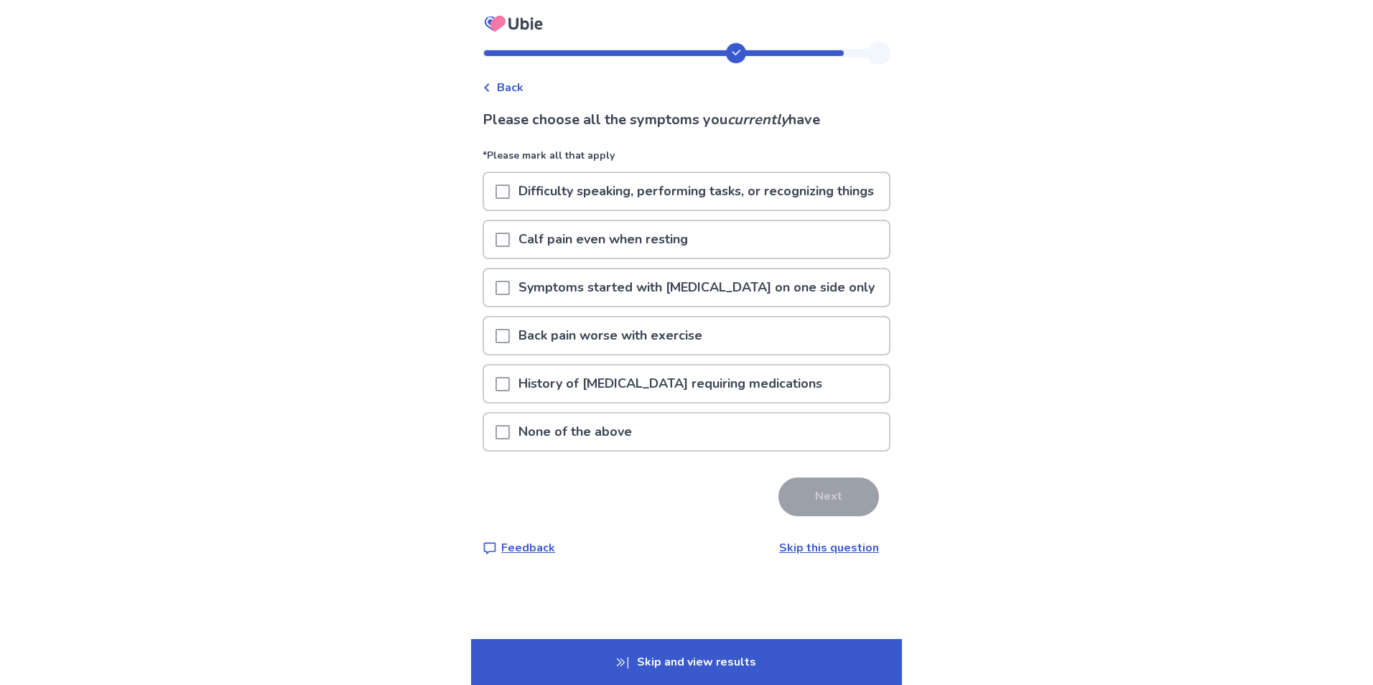
click at [510, 247] on span at bounding box center [503, 240] width 14 height 14
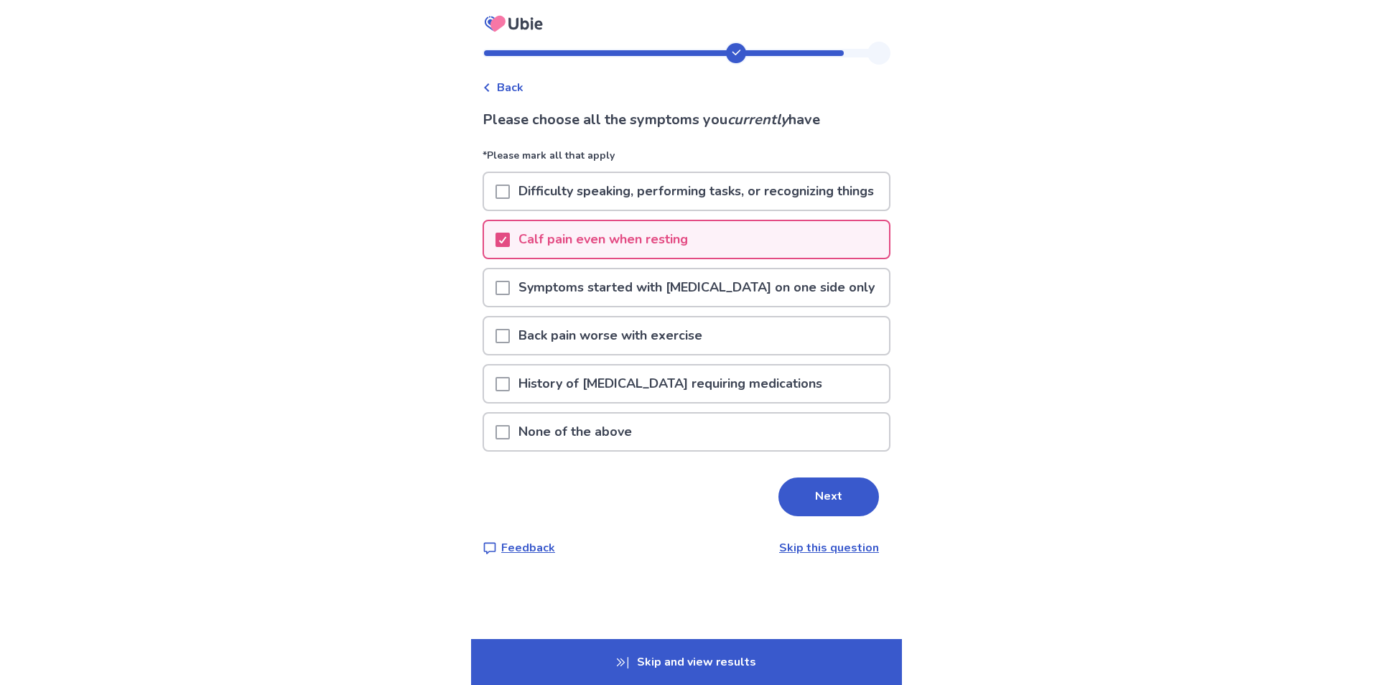
click at [507, 295] on span at bounding box center [503, 288] width 14 height 14
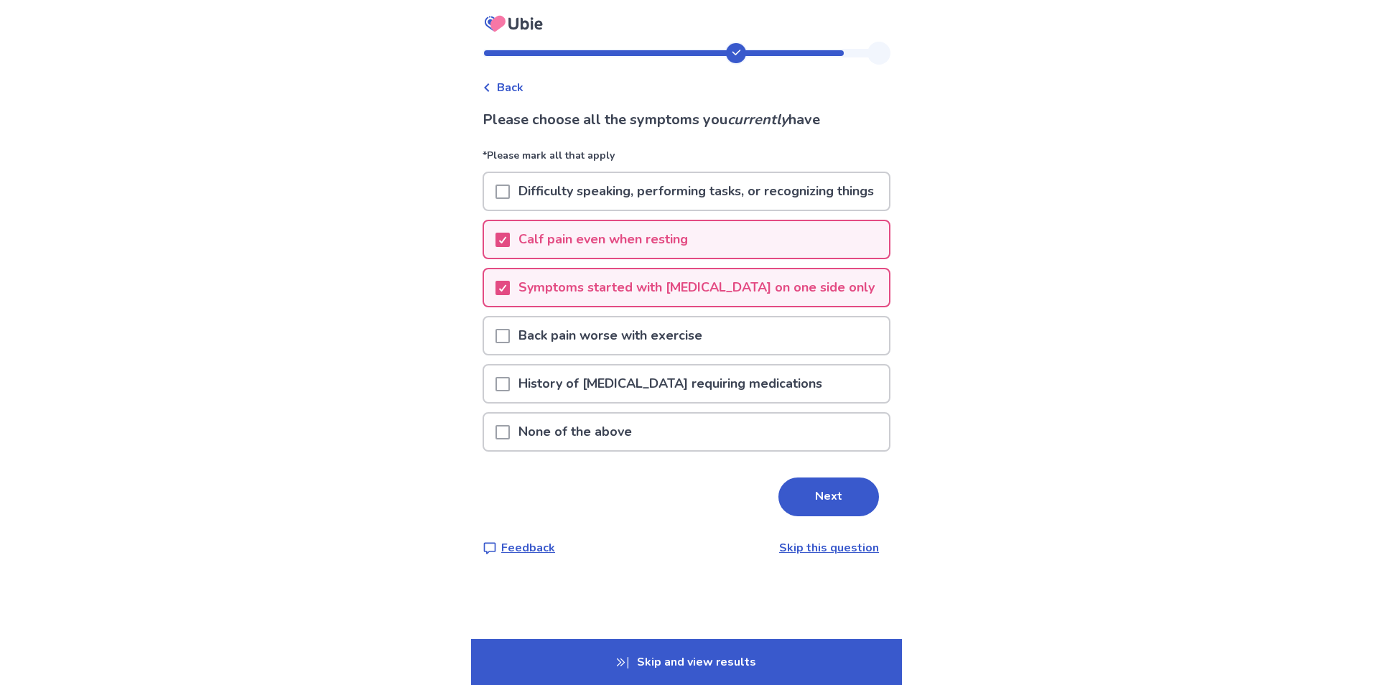
click at [507, 343] on span at bounding box center [503, 336] width 14 height 14
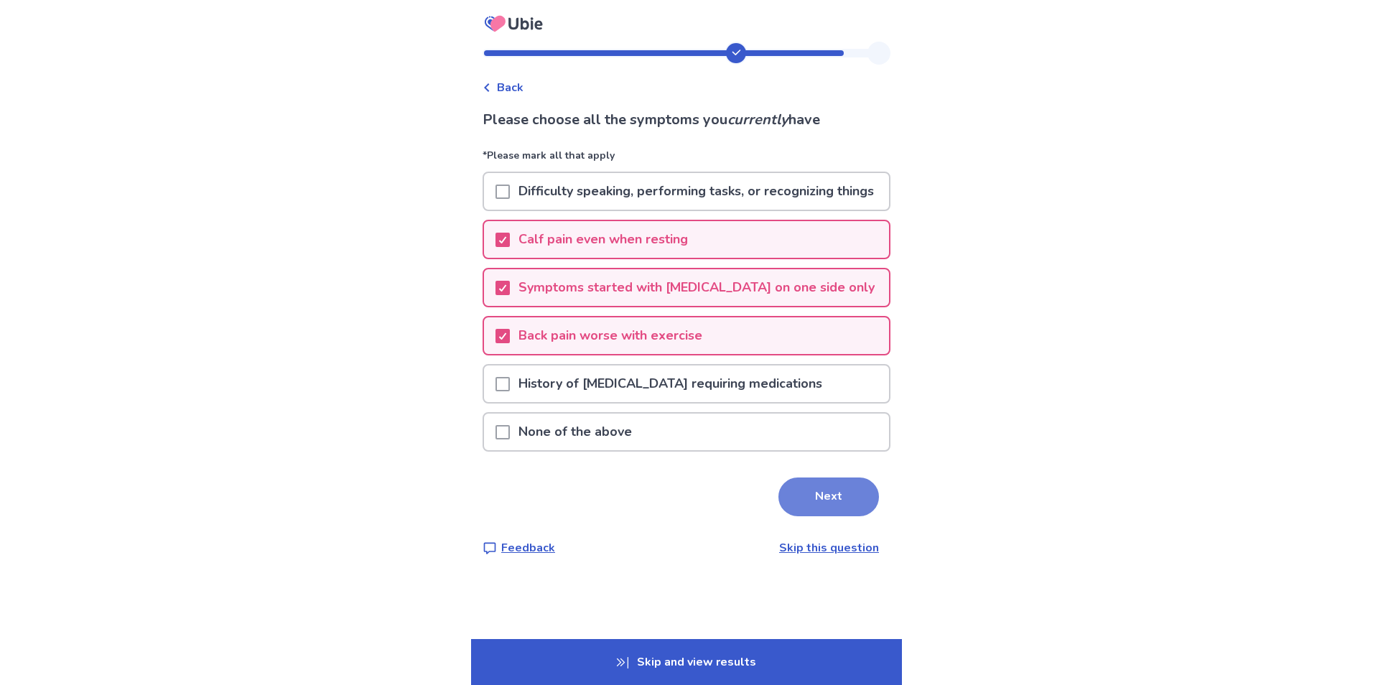
click at [837, 516] on button "Next" at bounding box center [829, 497] width 101 height 39
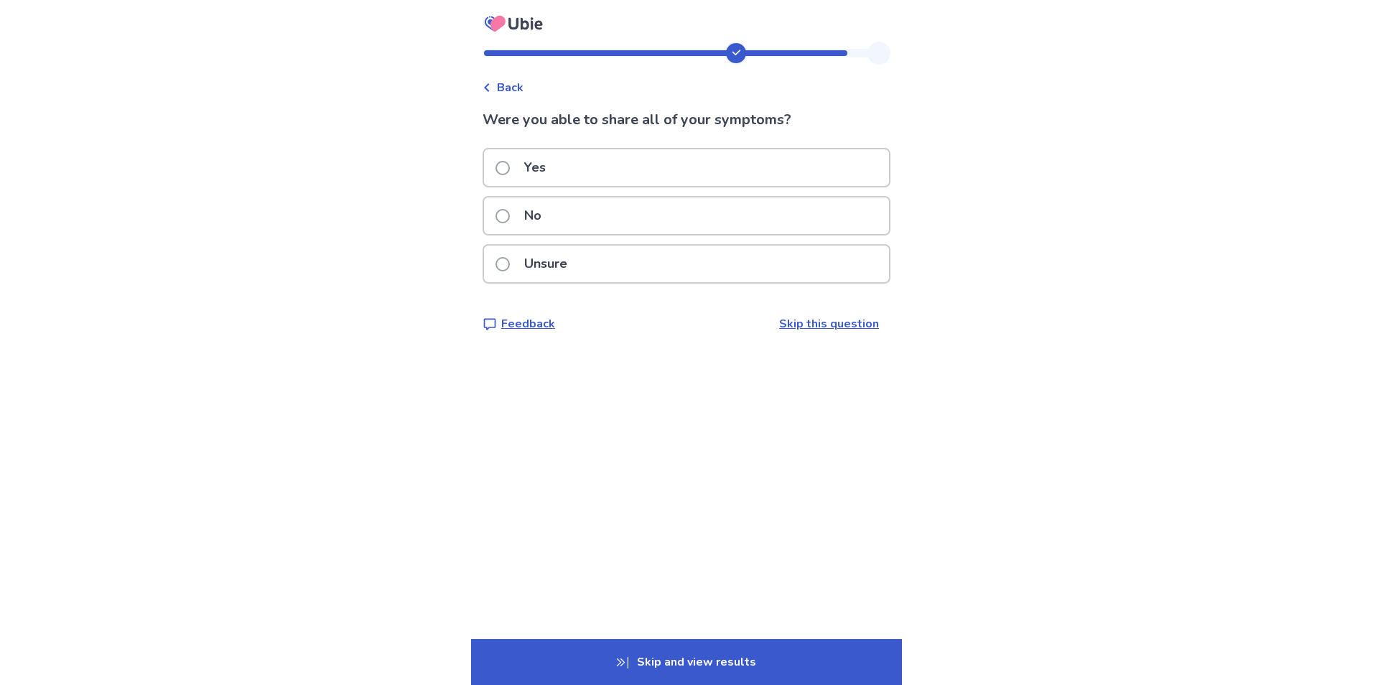
click at [510, 215] on span at bounding box center [503, 216] width 14 height 14
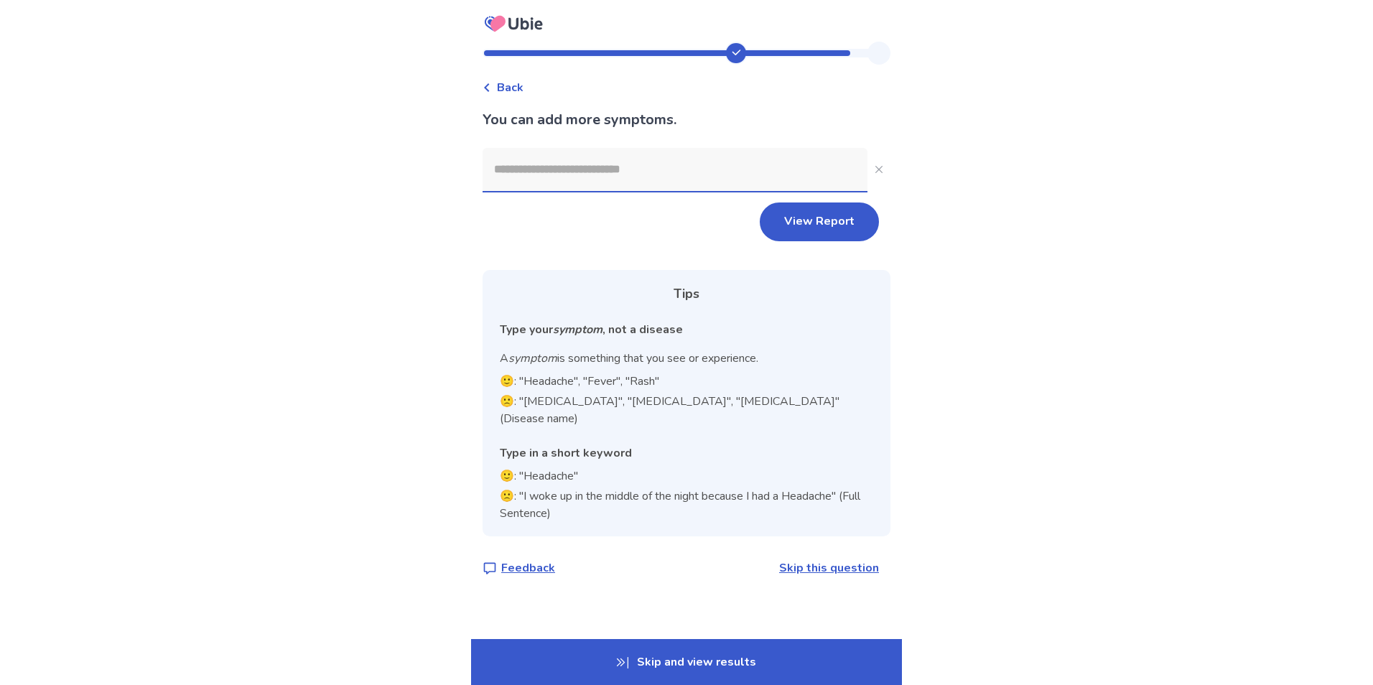
click at [552, 177] on input at bounding box center [675, 169] width 385 height 43
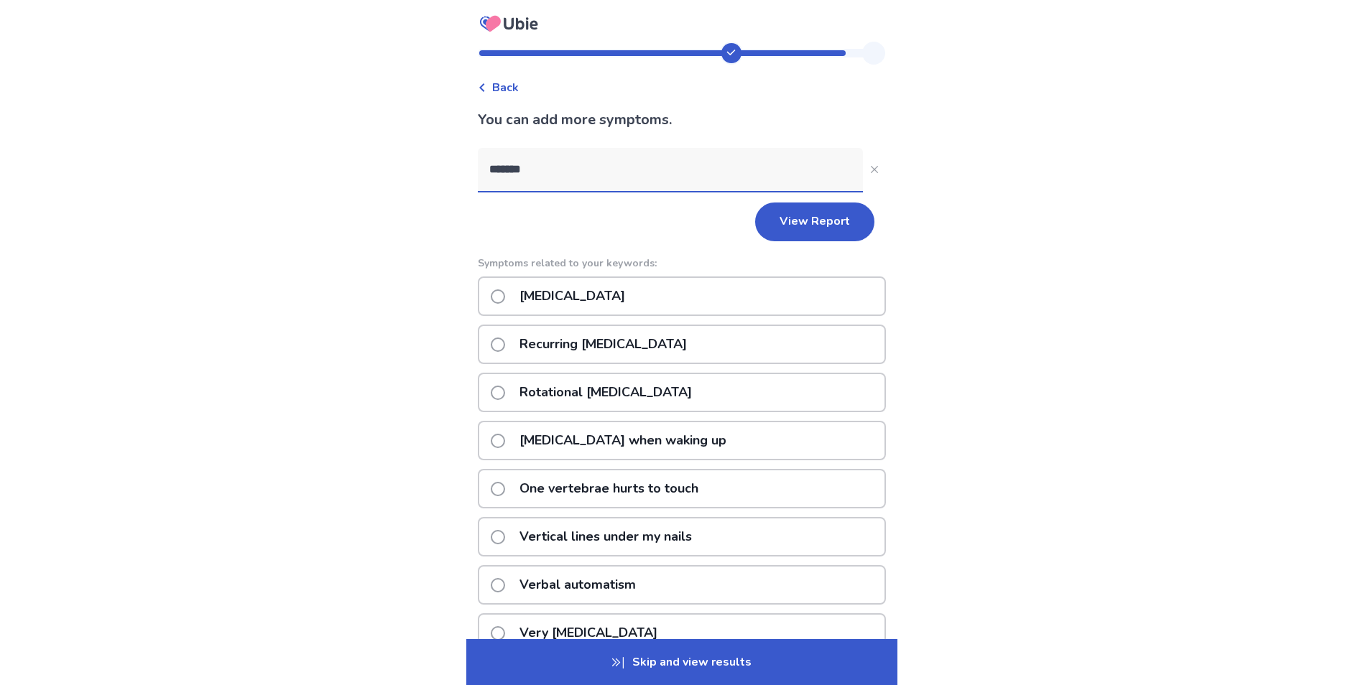
type input "*******"
click at [503, 299] on span at bounding box center [498, 296] width 14 height 14
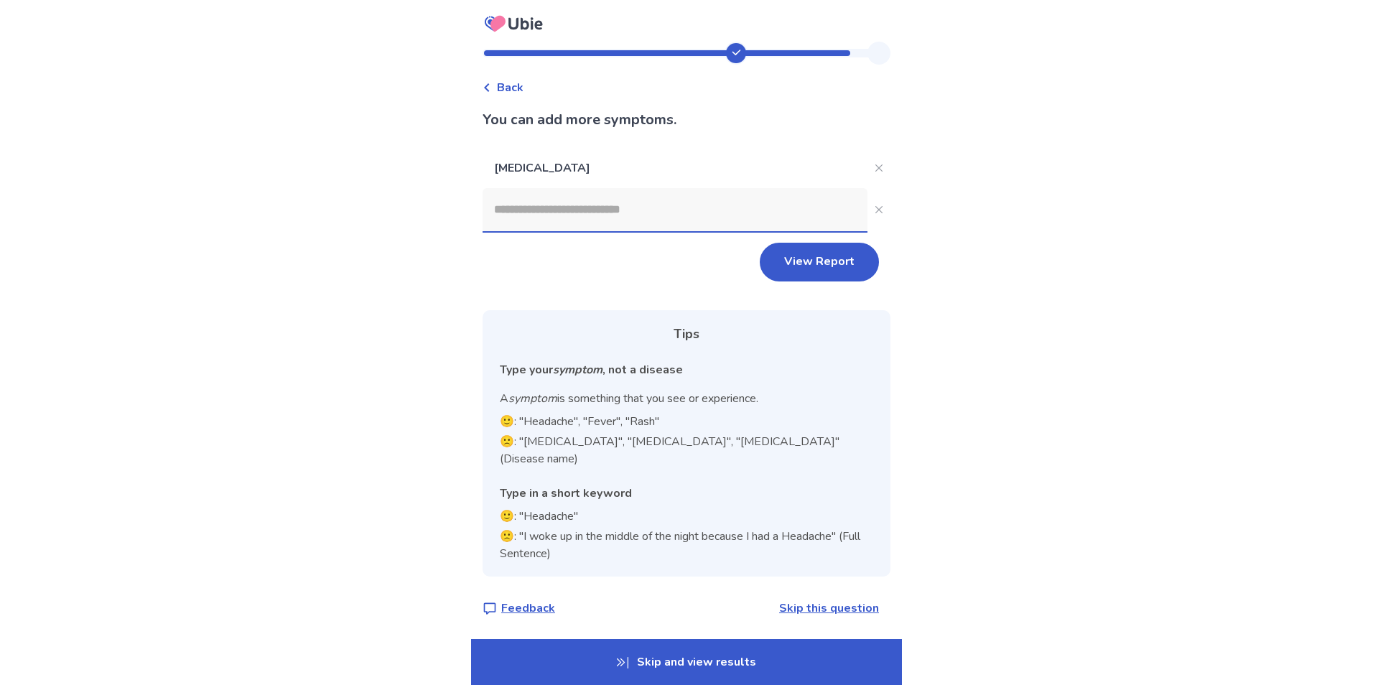
click at [542, 215] on input at bounding box center [675, 209] width 385 height 43
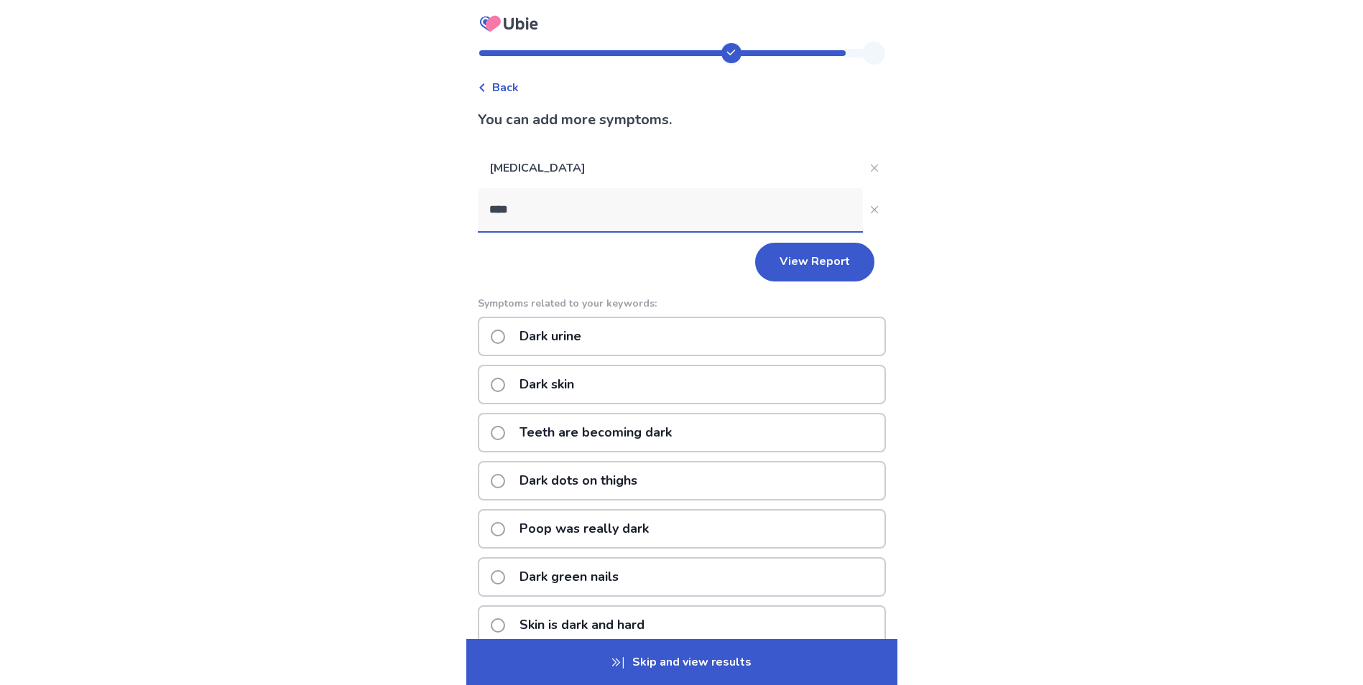
type input "****"
click at [503, 382] on span at bounding box center [498, 385] width 14 height 14
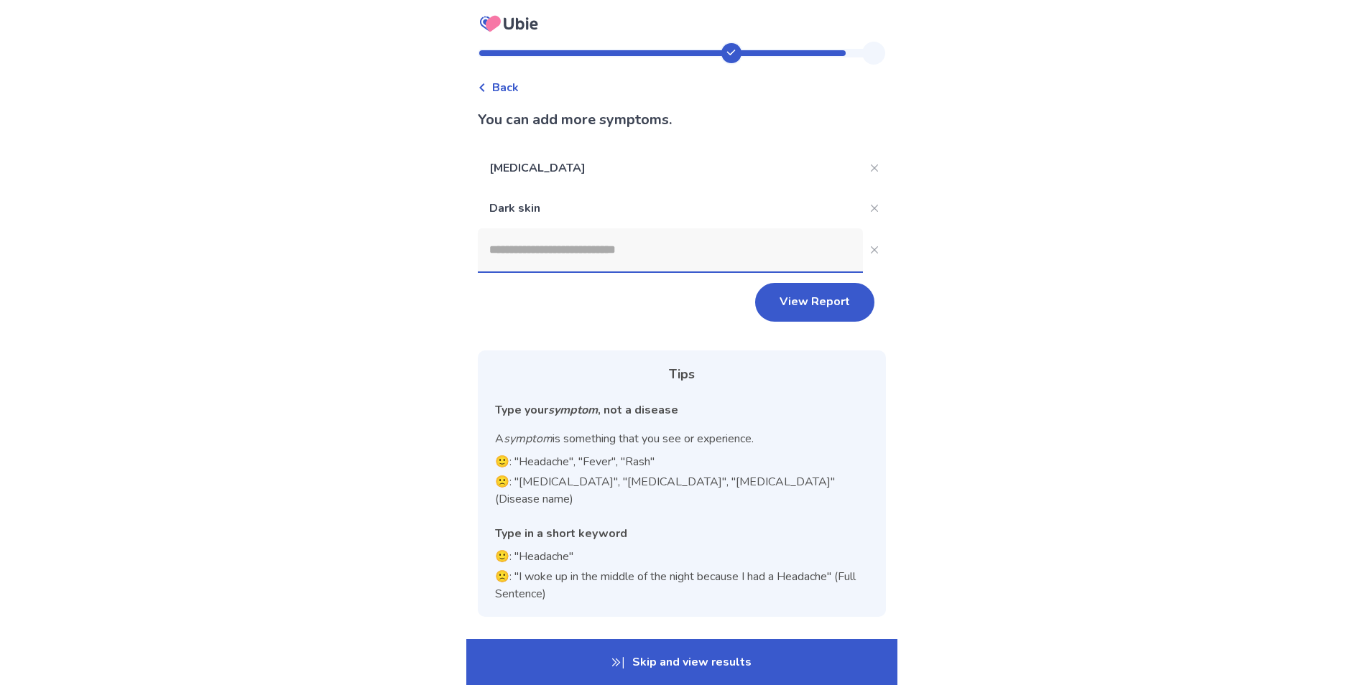
click at [549, 241] on input at bounding box center [670, 249] width 385 height 43
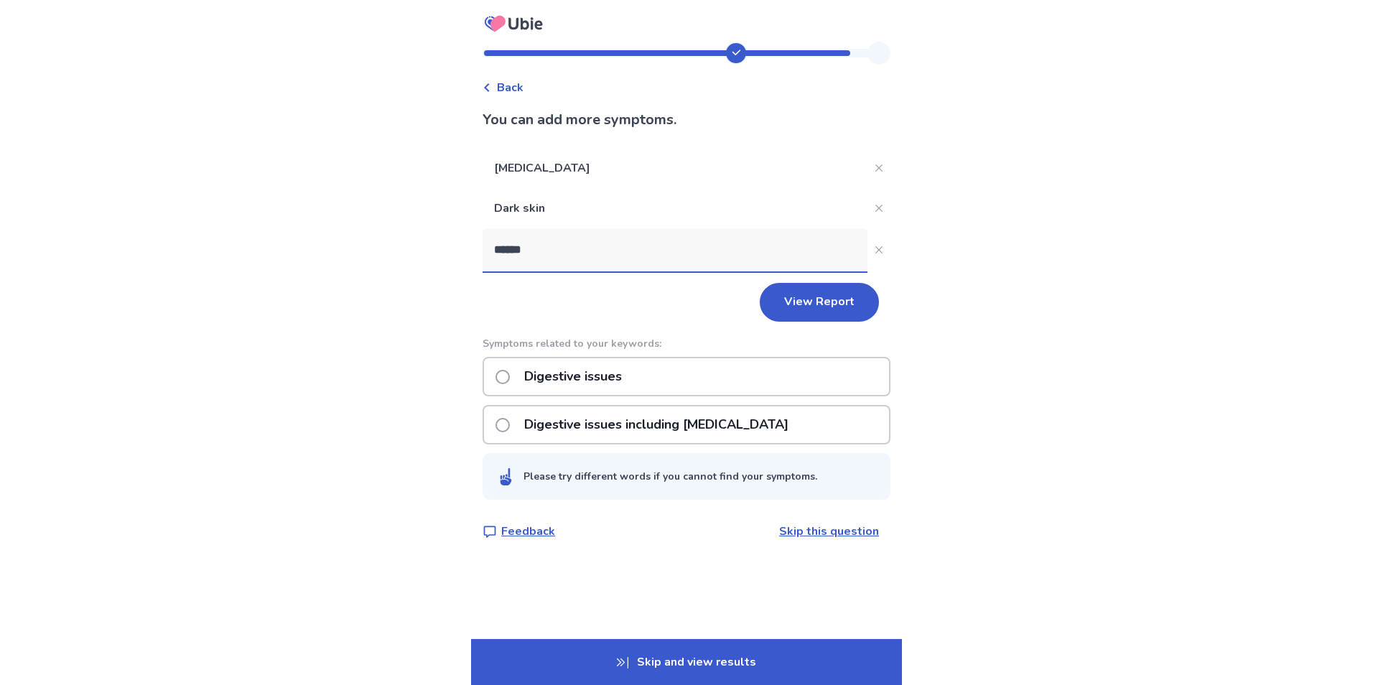
type input "******"
click at [510, 384] on span at bounding box center [503, 377] width 14 height 14
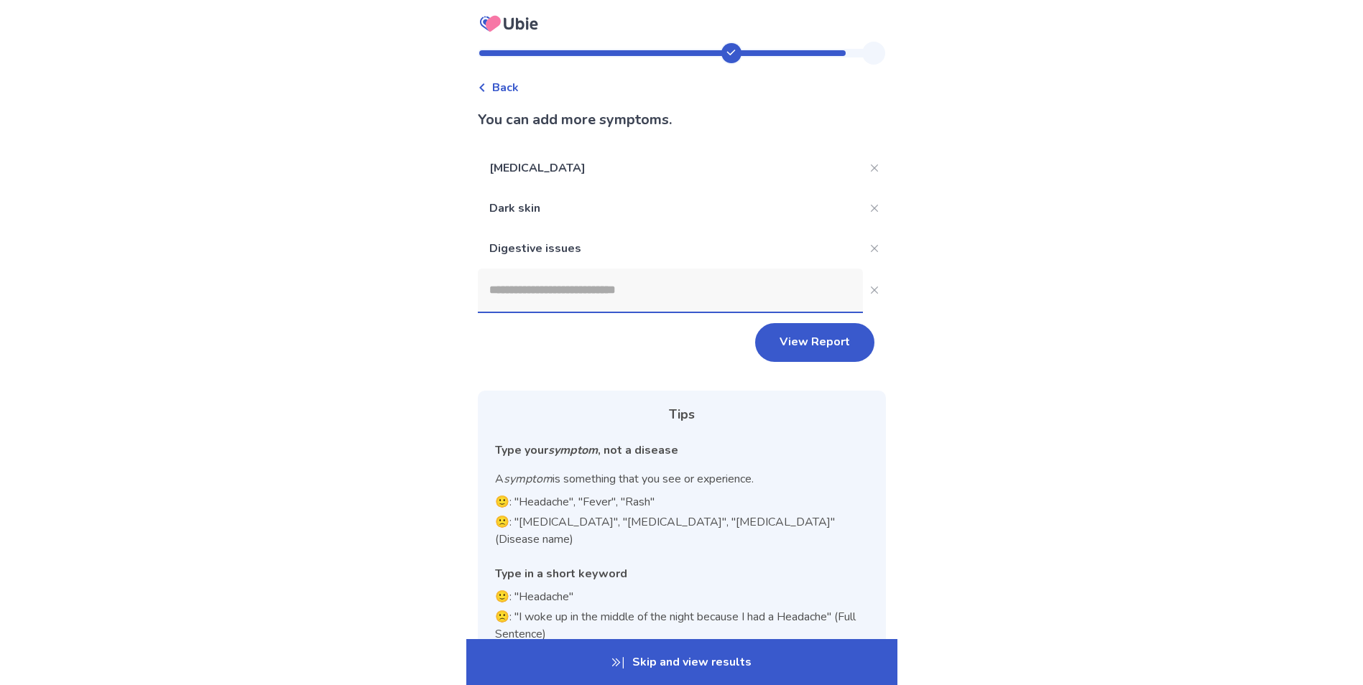
click at [543, 275] on input at bounding box center [670, 290] width 385 height 43
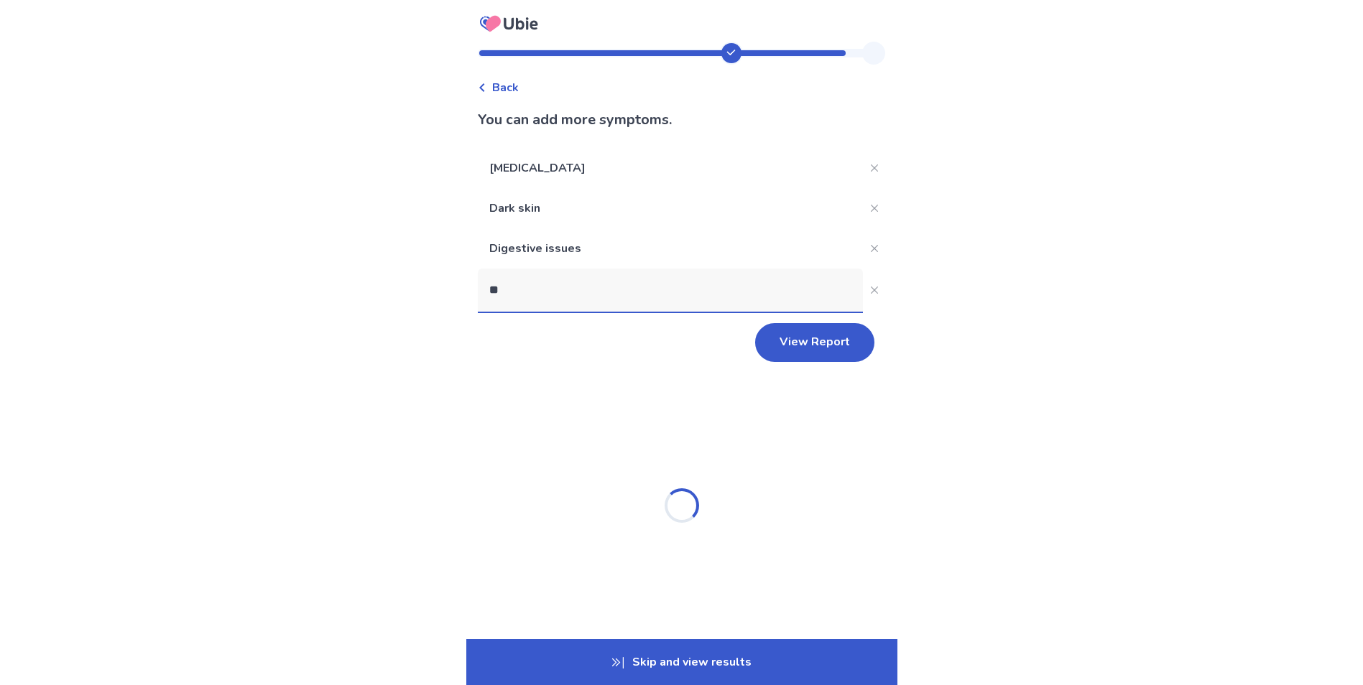
type input "*"
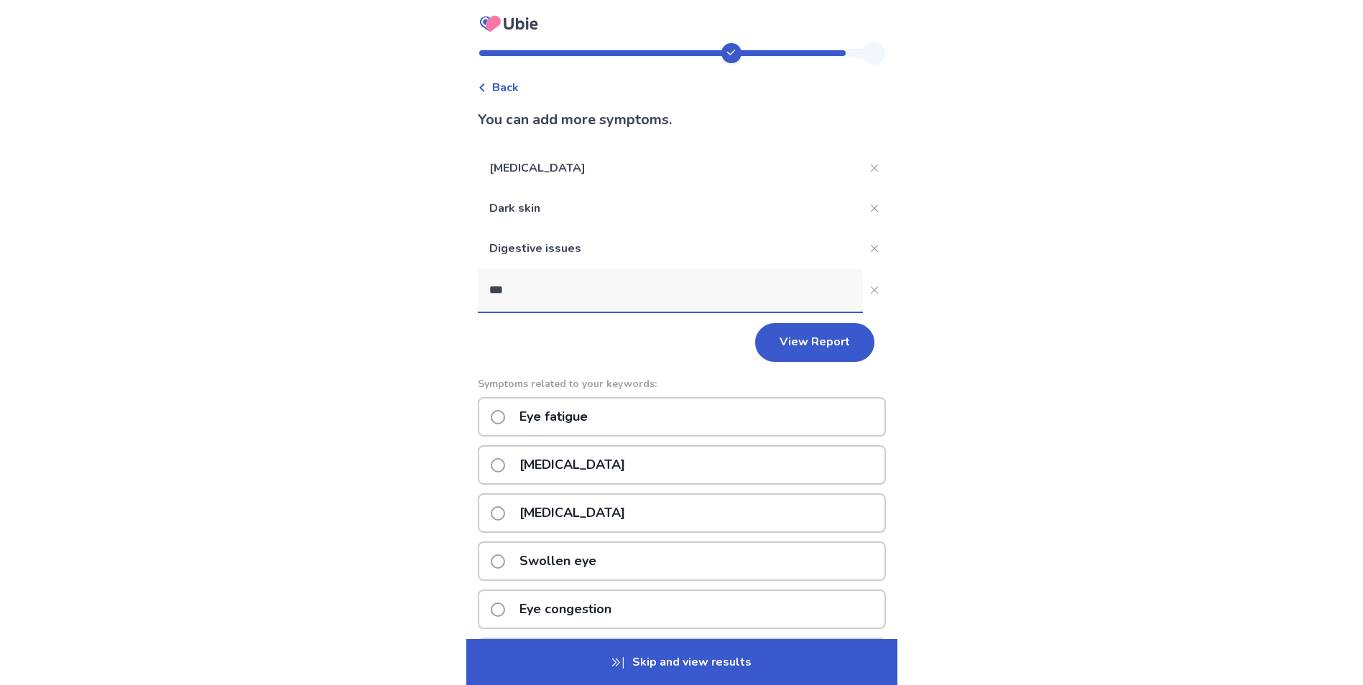
type input "***"
click at [511, 506] on label "Eye irritation" at bounding box center [562, 513] width 143 height 37
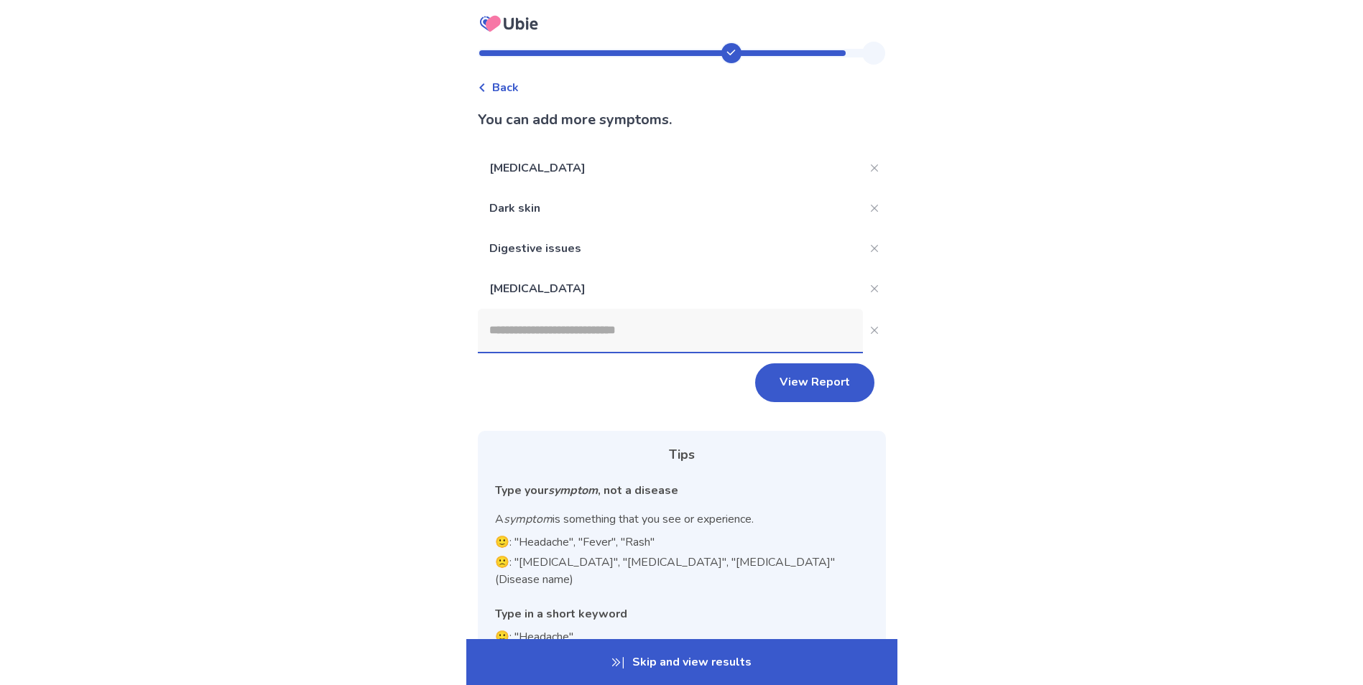
click at [564, 335] on input at bounding box center [670, 330] width 385 height 43
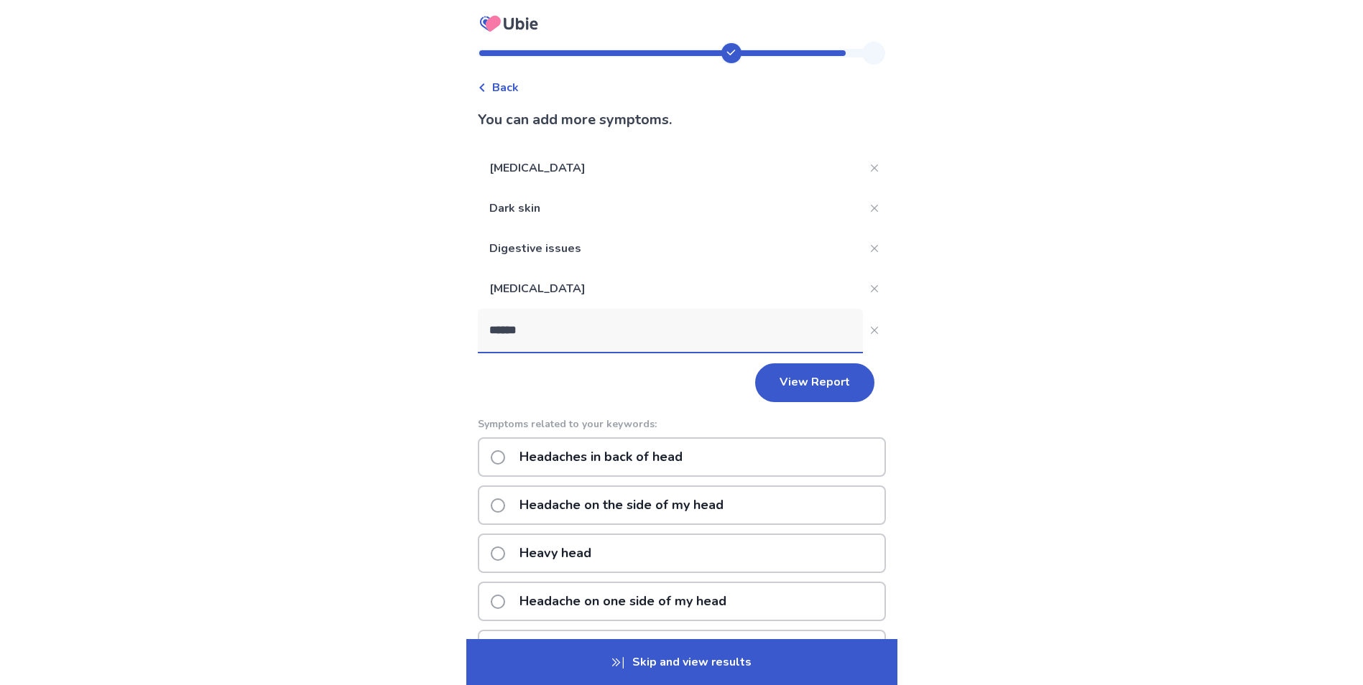
type input "******"
click at [505, 508] on span at bounding box center [498, 505] width 14 height 14
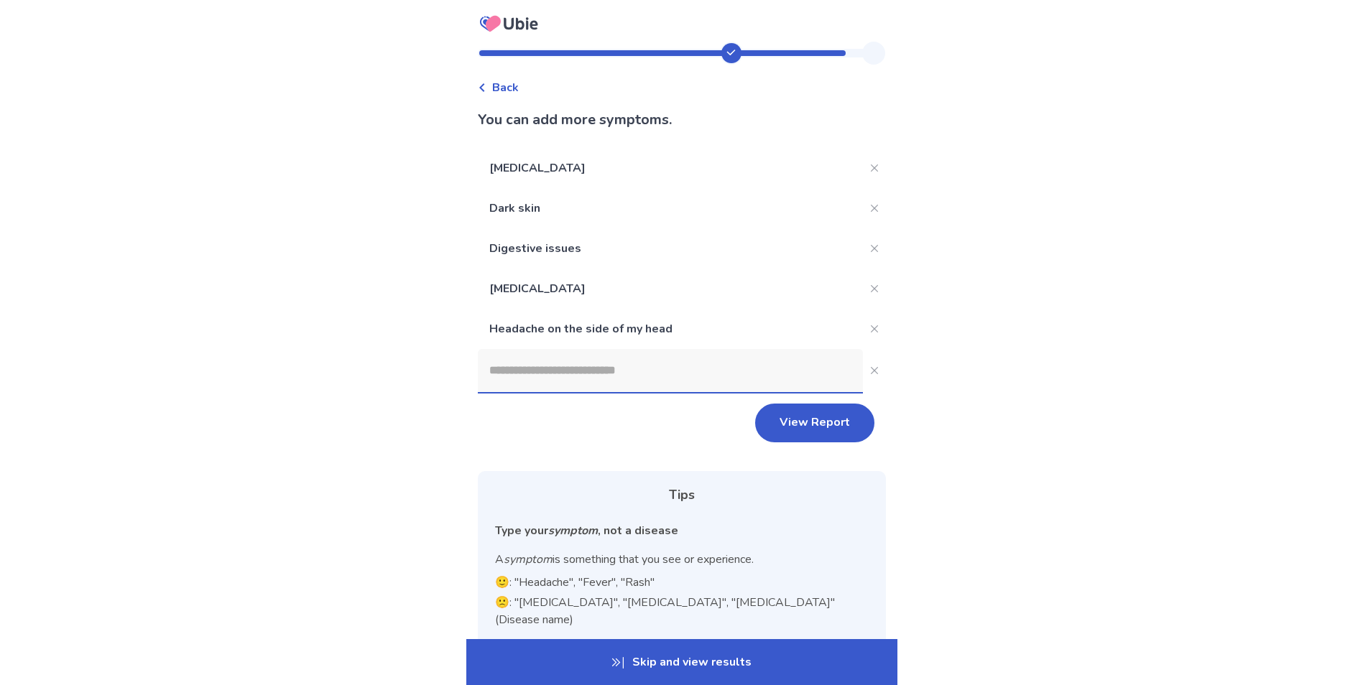
click at [526, 371] on input at bounding box center [670, 370] width 385 height 43
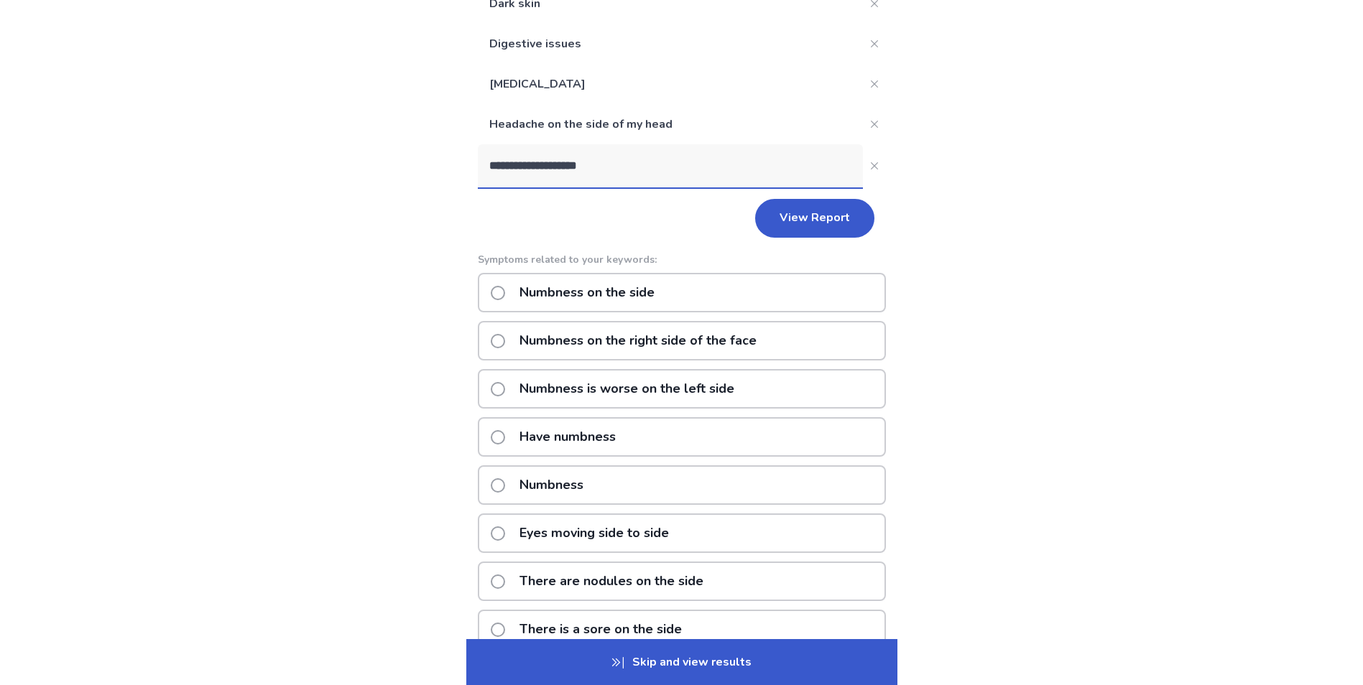
scroll to position [215, 0]
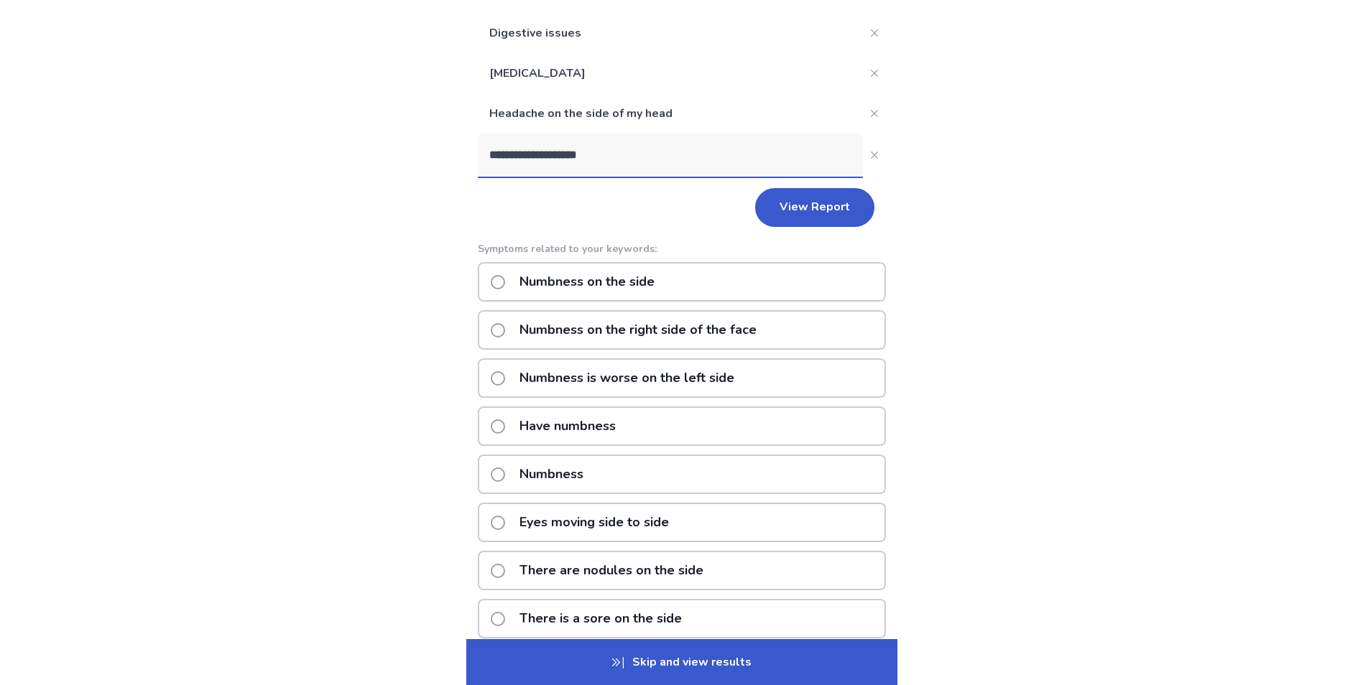
type input "**********"
click at [505, 333] on span at bounding box center [498, 330] width 14 height 14
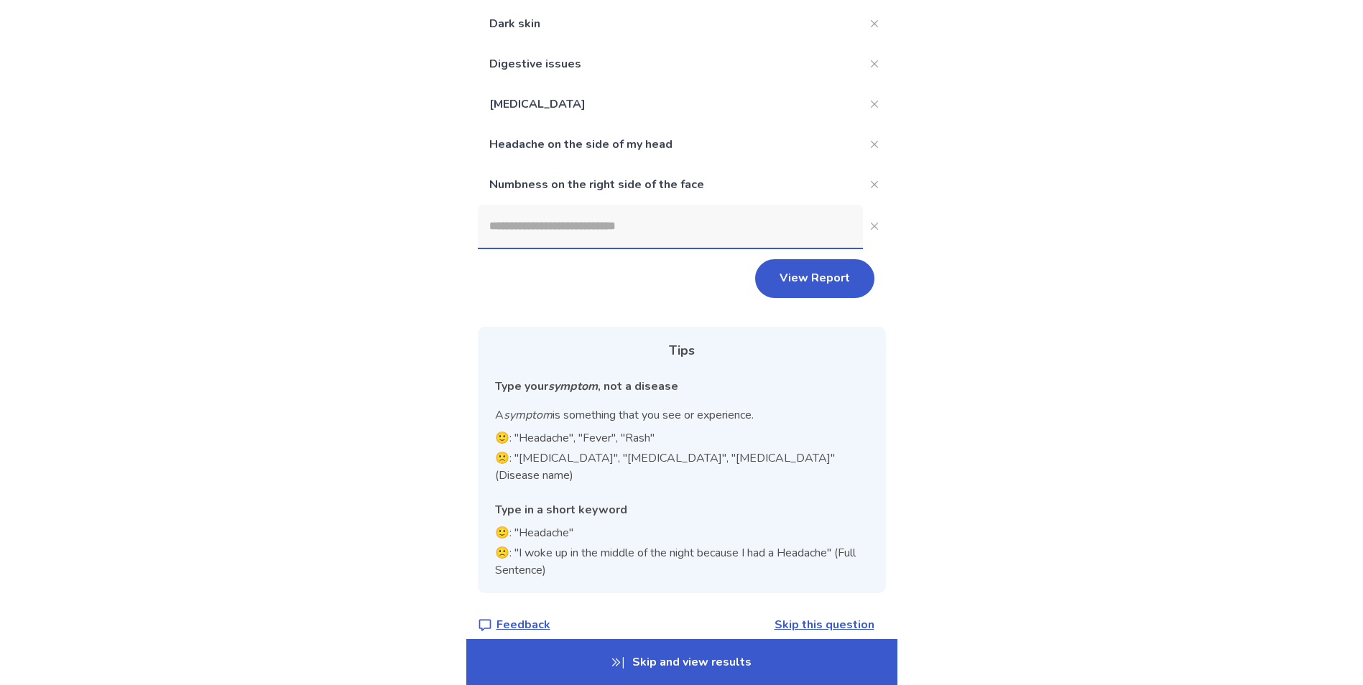
click at [529, 232] on input at bounding box center [670, 226] width 385 height 43
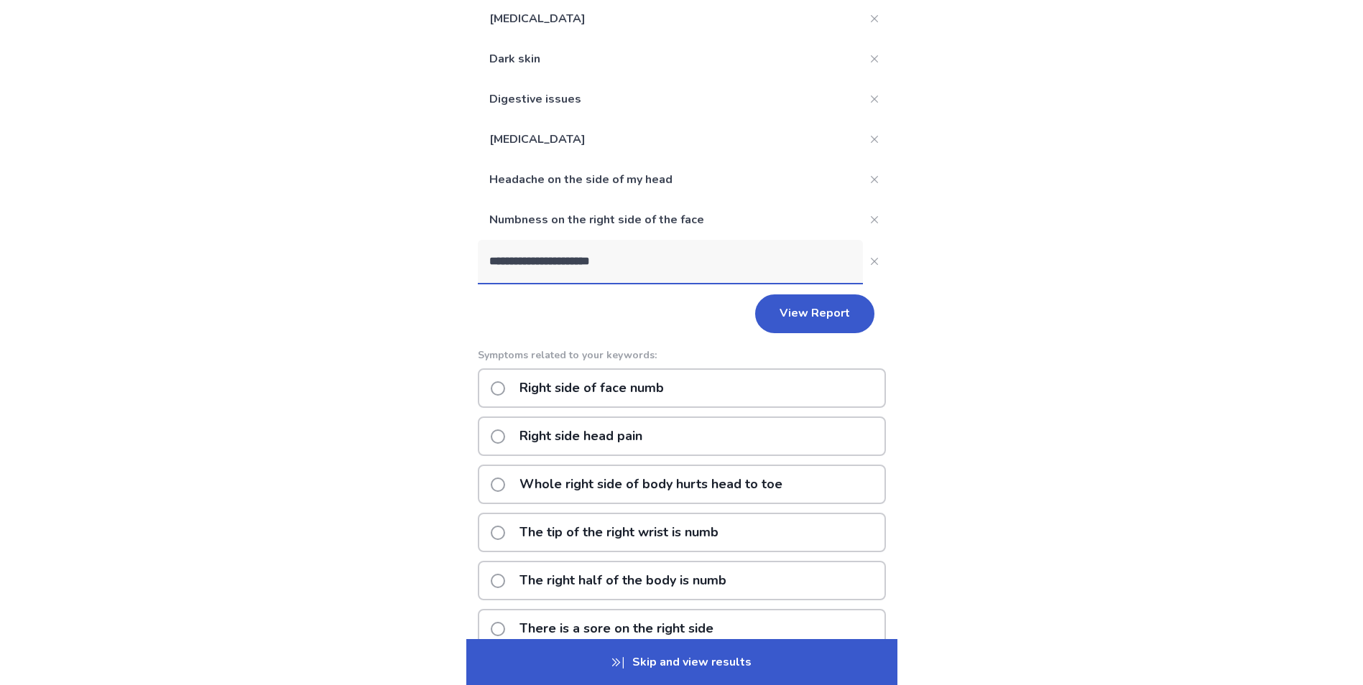
scroll to position [0, 0]
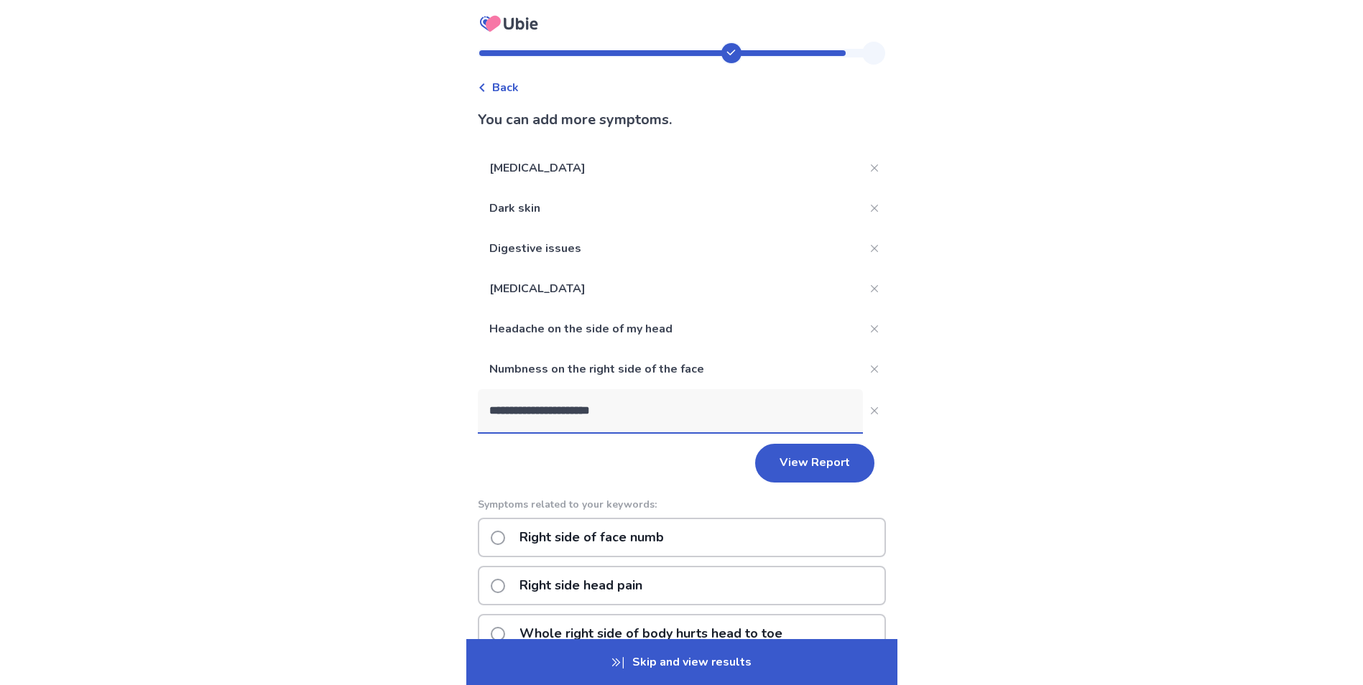
click at [632, 412] on input "**********" at bounding box center [670, 410] width 385 height 43
click at [621, 407] on input "**********" at bounding box center [670, 410] width 385 height 43
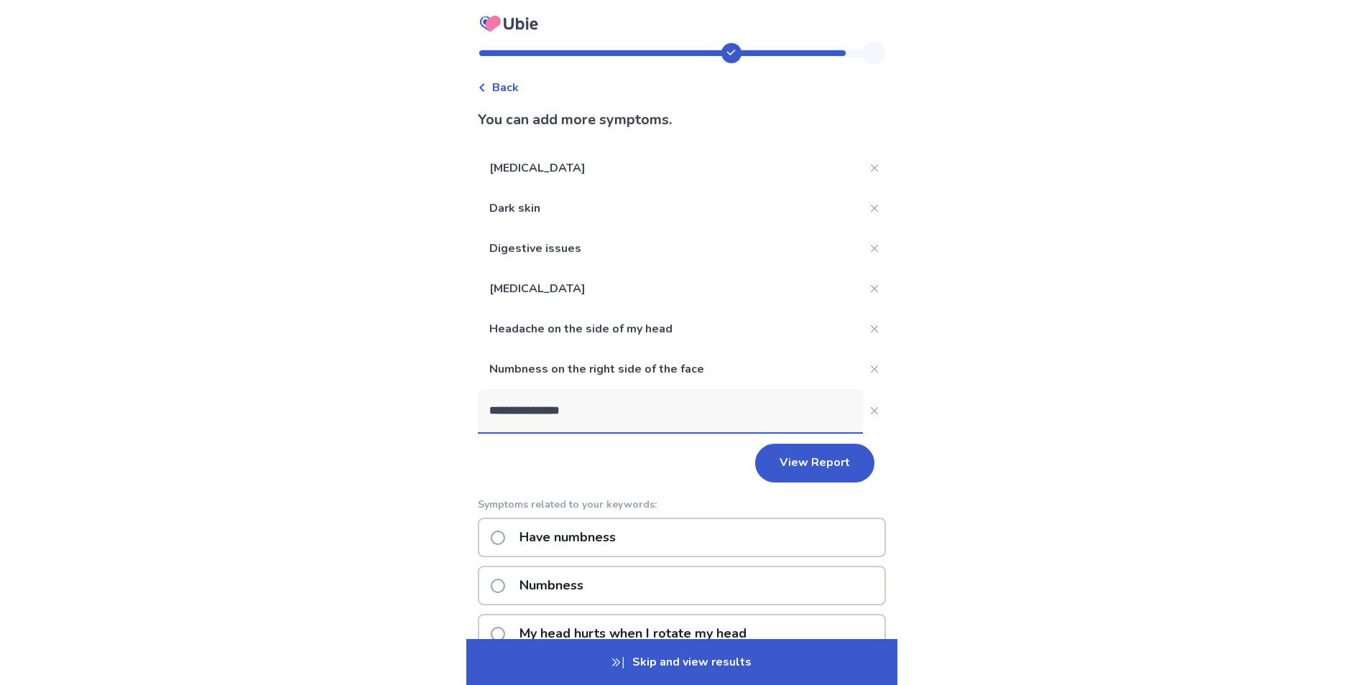
click at [627, 408] on input "**********" at bounding box center [670, 410] width 385 height 43
click at [624, 409] on input "**********" at bounding box center [670, 410] width 385 height 43
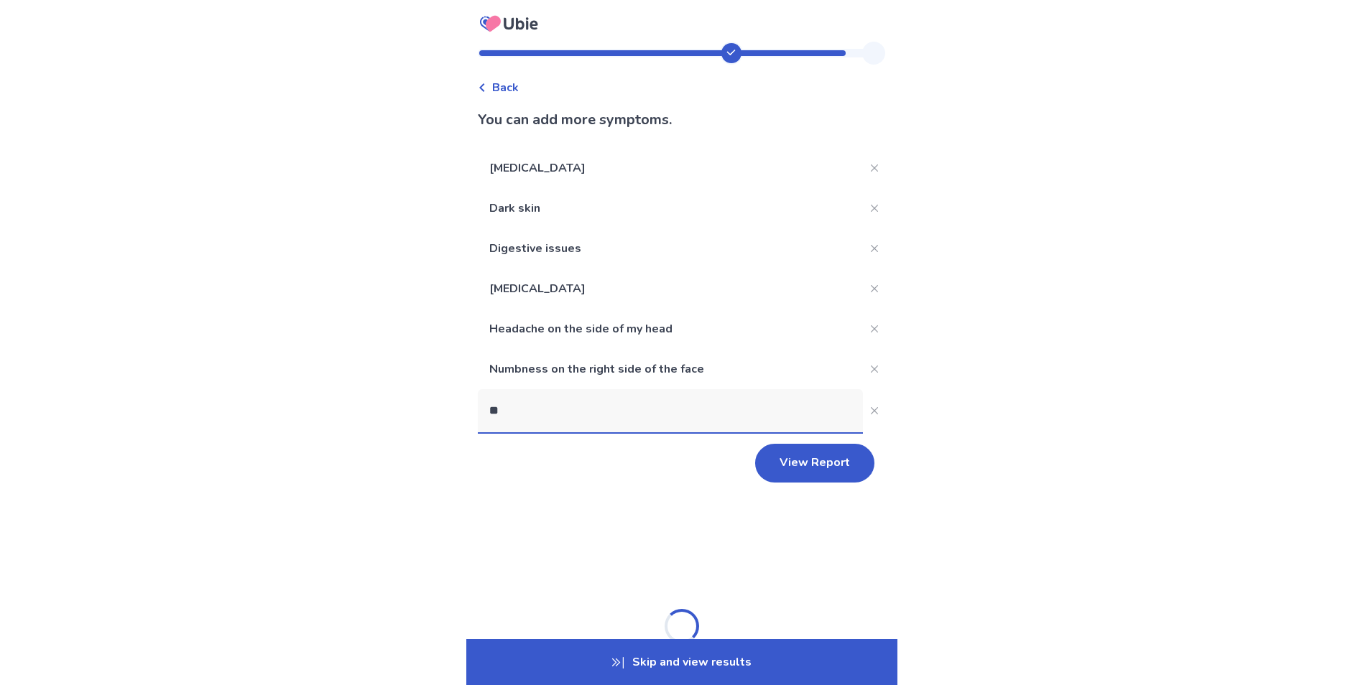
type input "*"
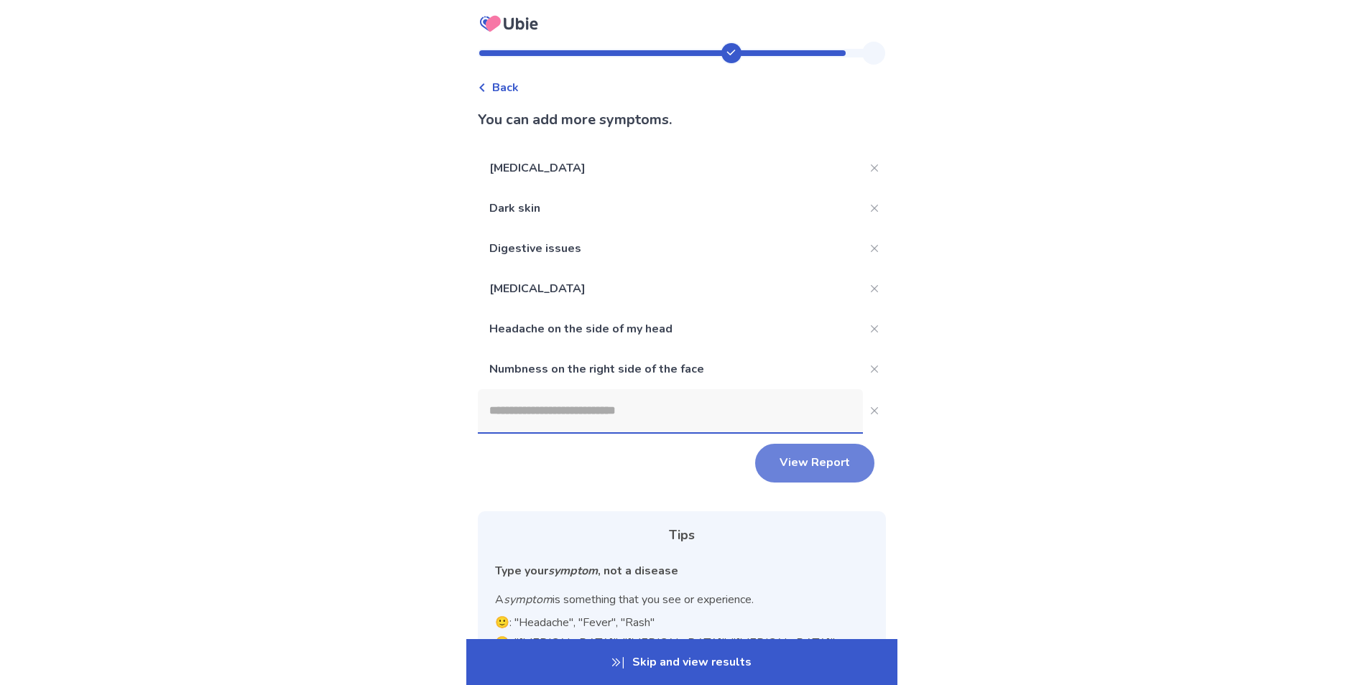
click at [831, 462] on button "View Report" at bounding box center [814, 463] width 119 height 39
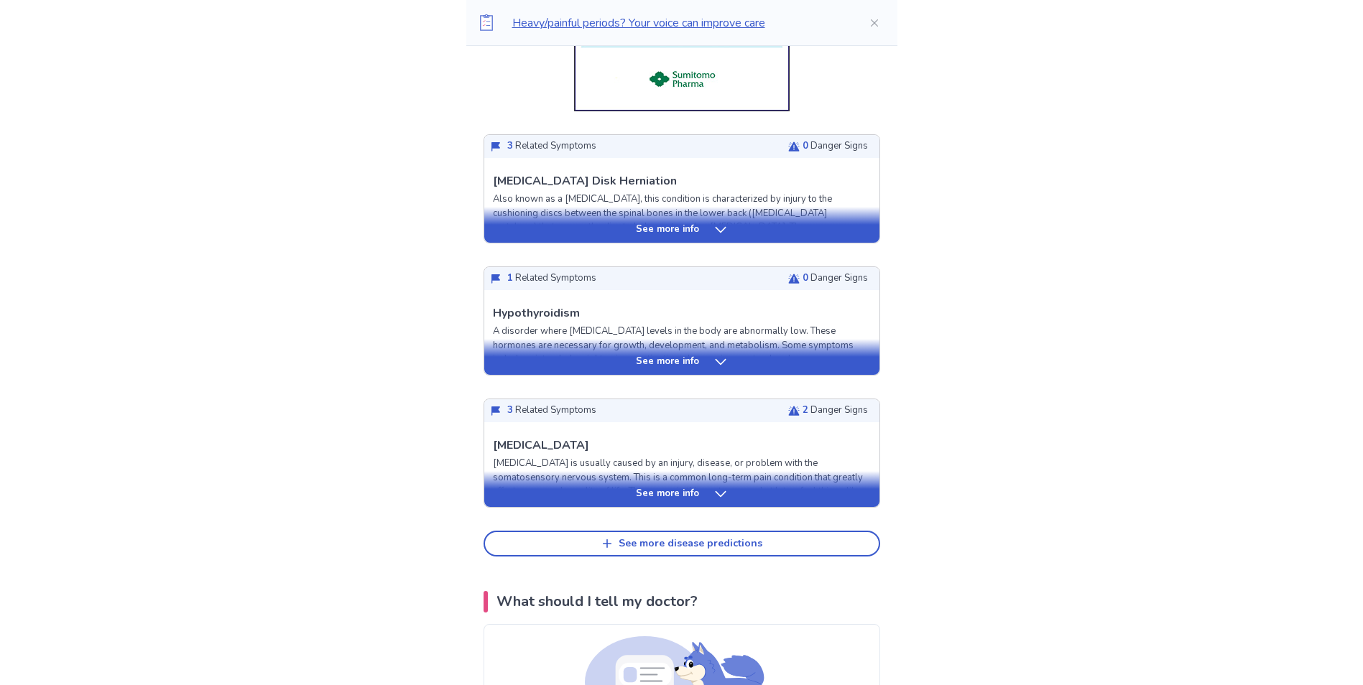
scroll to position [1006, 0]
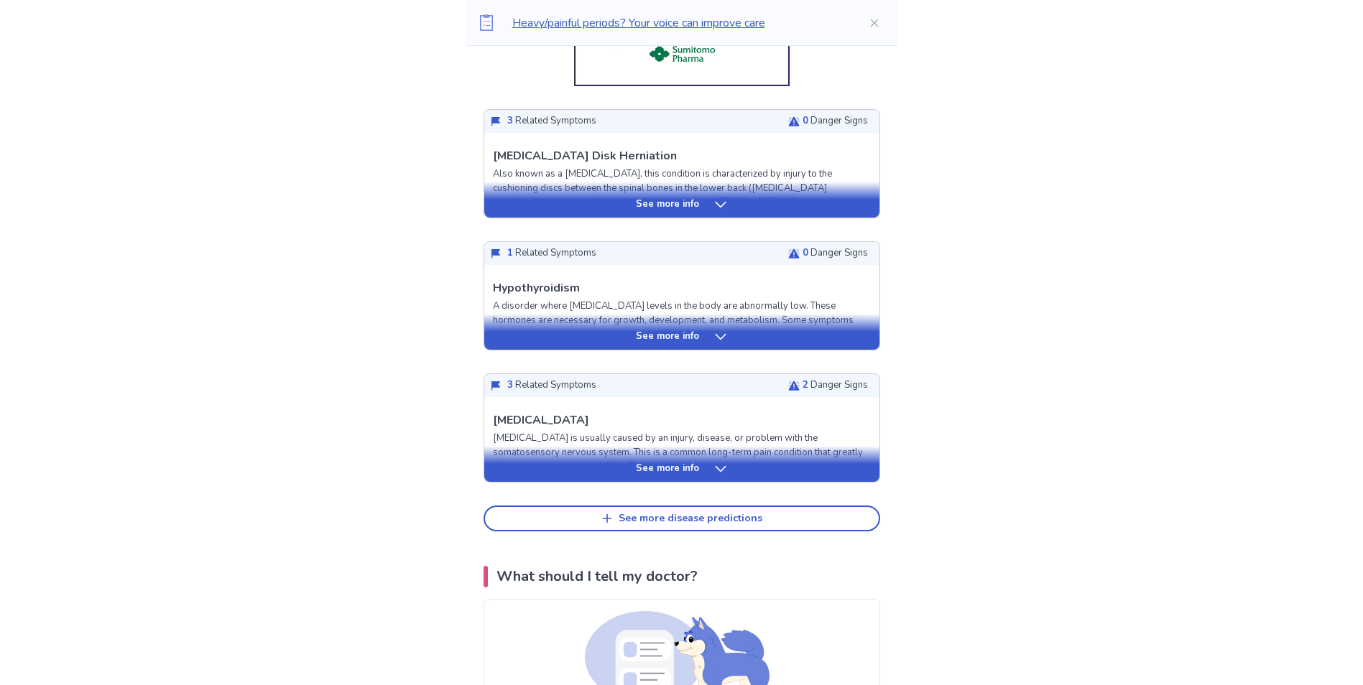
click at [727, 468] on div "See more info" at bounding box center [681, 469] width 395 height 14
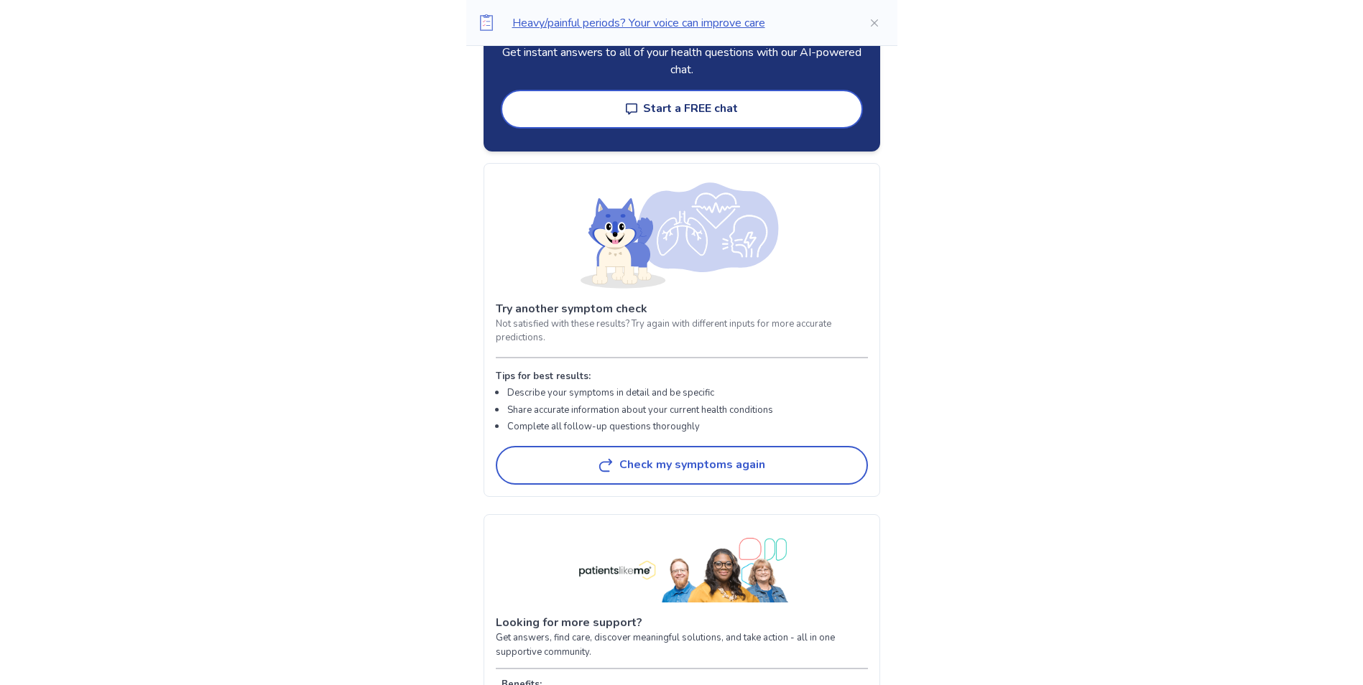
scroll to position [4310, 0]
